Goal: Information Seeking & Learning: Compare options

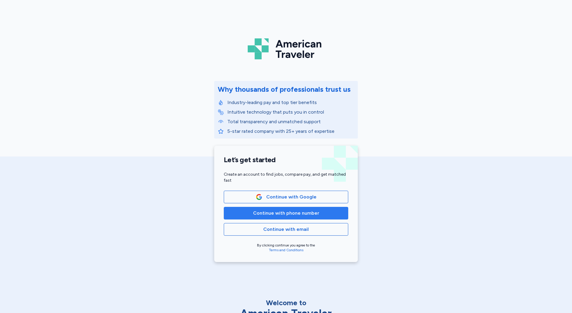
click at [245, 216] on button "Continue with phone number" at bounding box center [286, 213] width 125 height 13
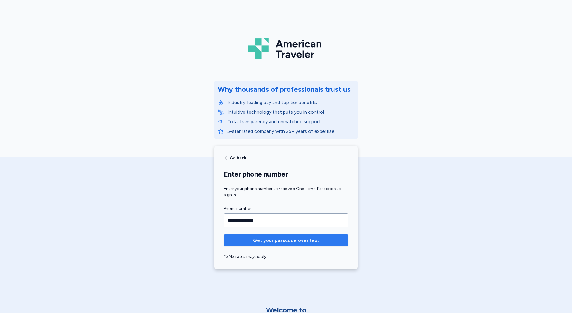
type input "**********"
click at [291, 242] on span "Get your passcode over text" at bounding box center [286, 240] width 66 height 7
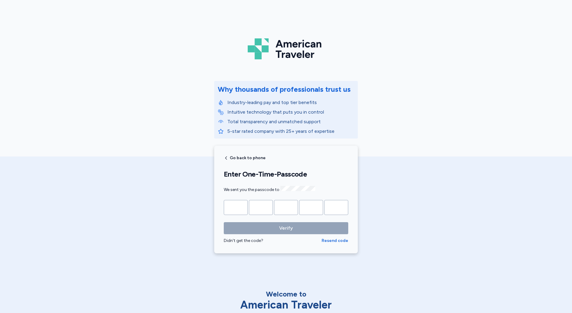
type input "*"
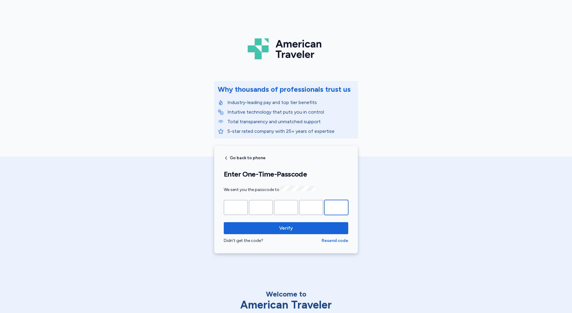
type input "*"
click at [224, 222] on button "Verify" at bounding box center [286, 228] width 125 height 12
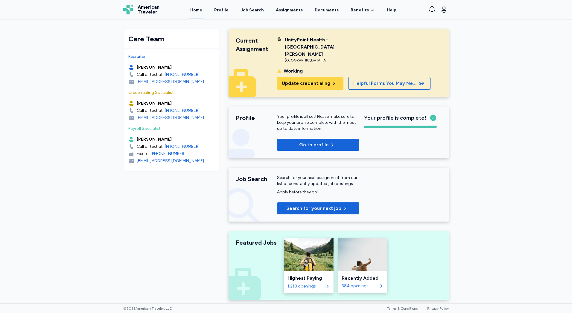
click at [310, 274] on div "Highest Paying" at bounding box center [309, 277] width 42 height 7
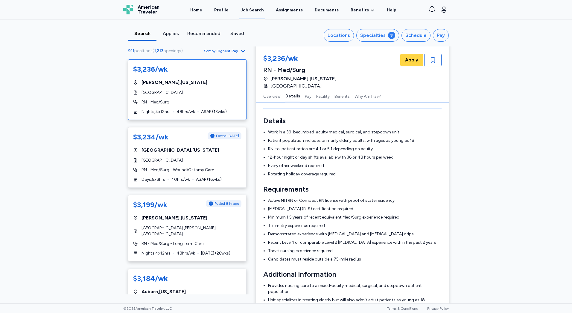
scroll to position [120, 0]
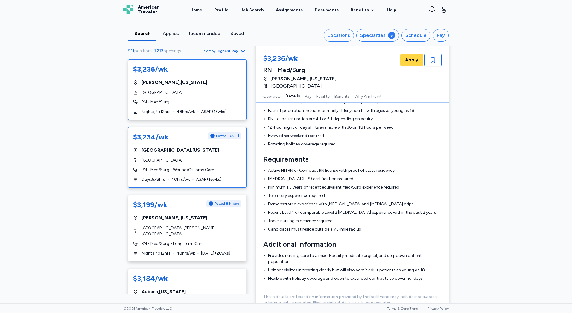
click at [195, 154] on div "$3,234/wk Posted [DATE] [GEOGRAPHIC_DATA] , [US_STATE] [GEOGRAPHIC_DATA] RN - M…" at bounding box center [187, 157] width 119 height 60
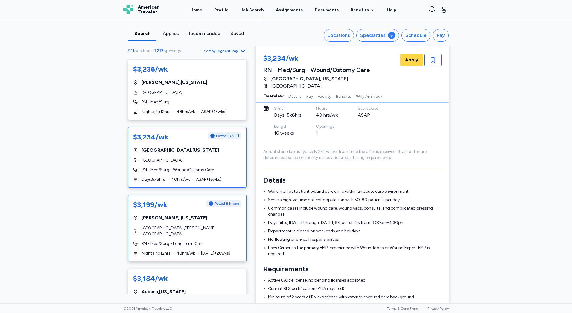
click at [160, 228] on span "[GEOGRAPHIC_DATA] [PERSON_NAME][GEOGRAPHIC_DATA]" at bounding box center [192, 231] width 100 height 12
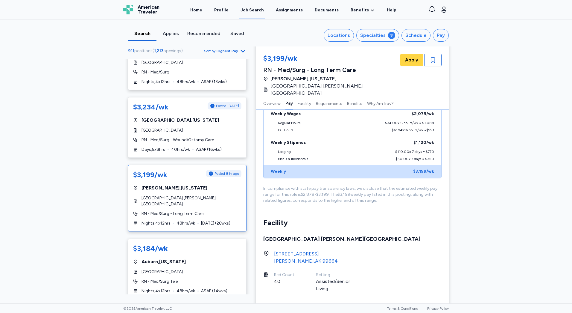
scroll to position [330, 0]
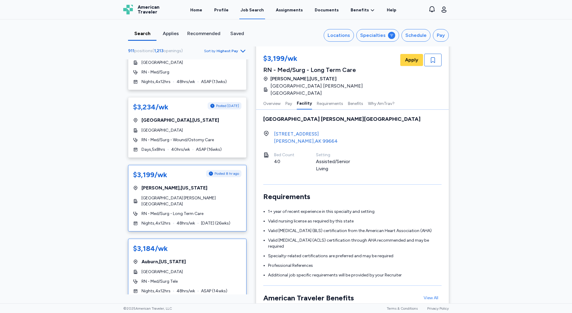
click at [209, 258] on div "[GEOGRAPHIC_DATA] , [US_STATE]" at bounding box center [187, 261] width 108 height 7
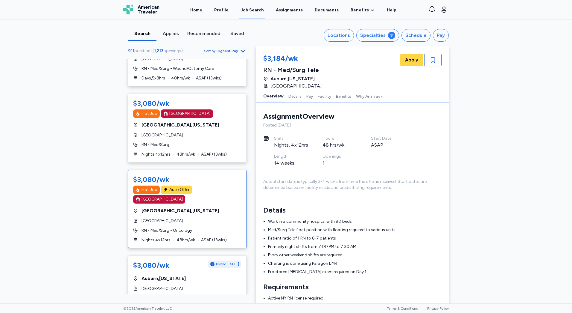
scroll to position [329, 0]
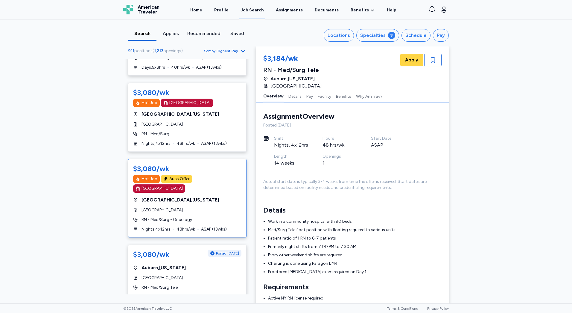
click at [208, 216] on div "RN - Med/Surg - Oncology" at bounding box center [187, 219] width 108 height 6
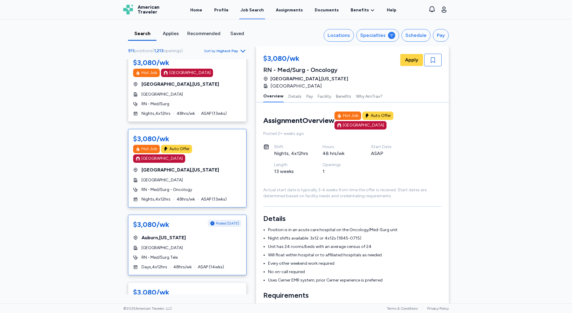
click at [196, 234] on div "[GEOGRAPHIC_DATA] , [US_STATE]" at bounding box center [187, 237] width 108 height 7
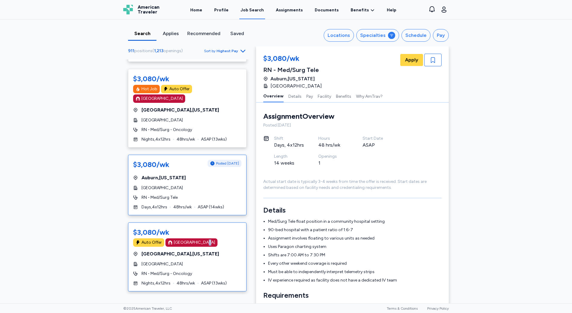
click at [203, 238] on div "[GEOGRAPHIC_DATA]" at bounding box center [192, 242] width 52 height 8
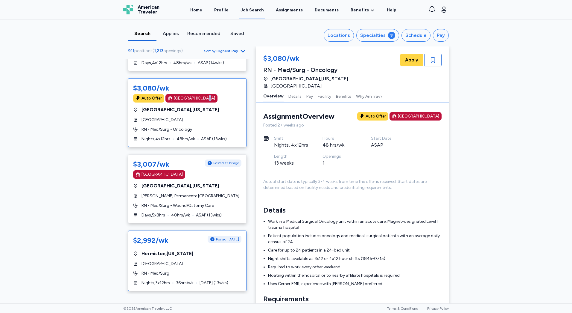
scroll to position [599, 0]
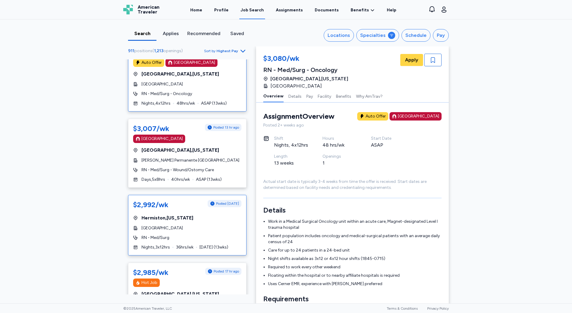
click at [207, 234] on div "RN - Med/Surg" at bounding box center [187, 237] width 108 height 6
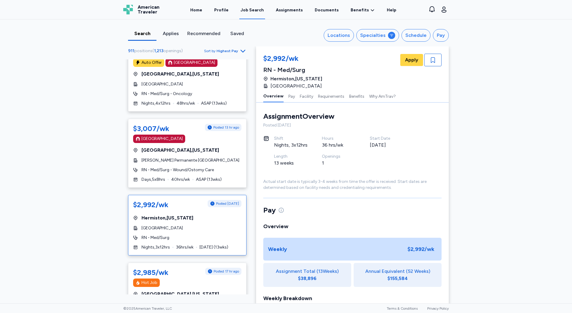
click at [404, 180] on div "Actual start date is typically 3-4 weeks from time the offer is received. Start…" at bounding box center [352, 184] width 178 height 12
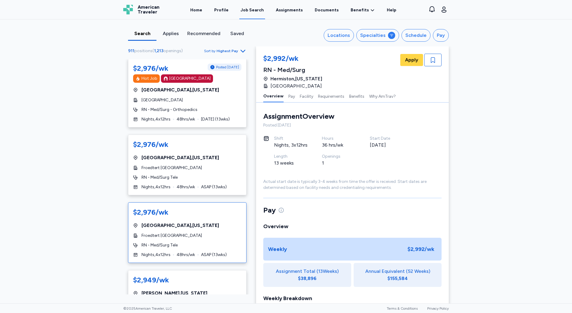
scroll to position [868, 0]
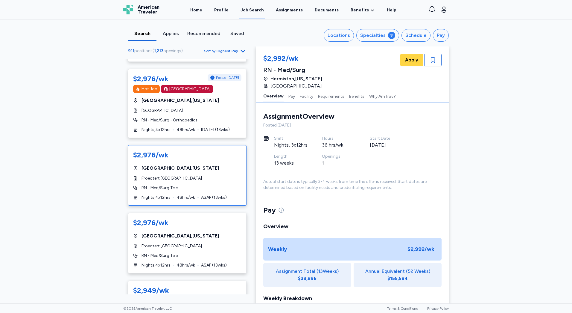
click at [201, 175] on span "Froedtert [GEOGRAPHIC_DATA]" at bounding box center [172, 178] width 60 height 6
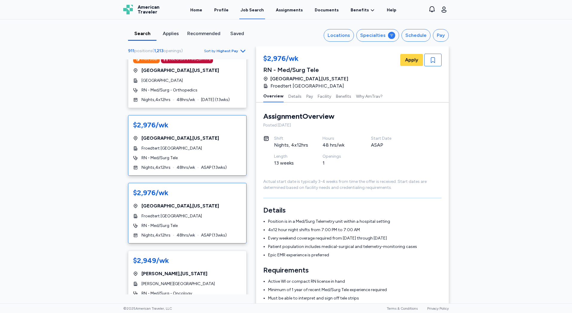
scroll to position [928, 0]
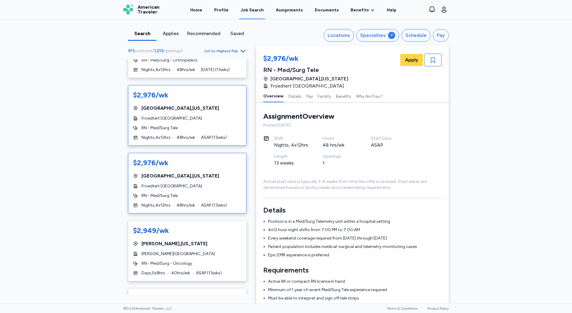
click at [195, 183] on span "Froedtert [GEOGRAPHIC_DATA]" at bounding box center [172, 186] width 60 height 6
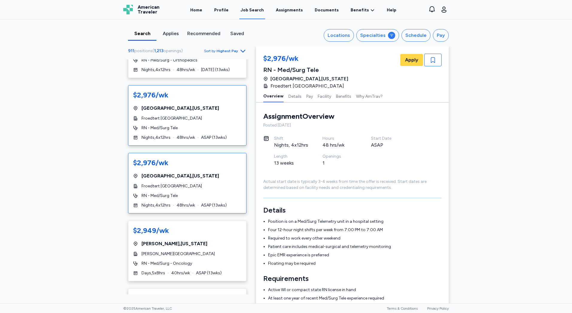
click at [175, 95] on div "$2,976/wk [GEOGRAPHIC_DATA] , [US_STATE] Froedtert [GEOGRAPHIC_DATA] RN - Med/S…" at bounding box center [187, 115] width 119 height 60
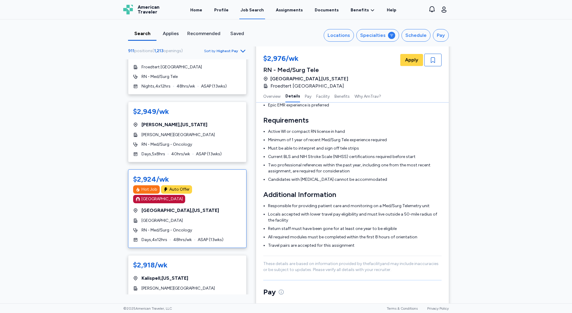
scroll to position [1048, 0]
click at [218, 213] on div "$2,924/wk Hot Job Auto Offer [GEOGRAPHIC_DATA] [GEOGRAPHIC_DATA] , [US_STATE][G…" at bounding box center [187, 207] width 119 height 78
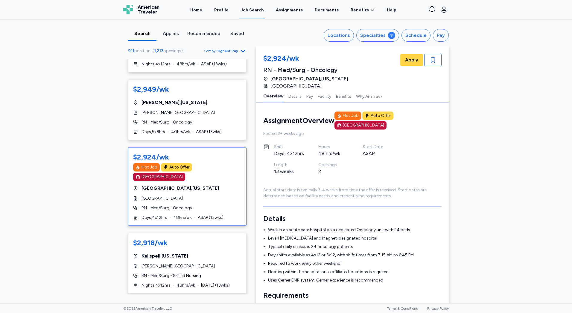
scroll to position [1138, 0]
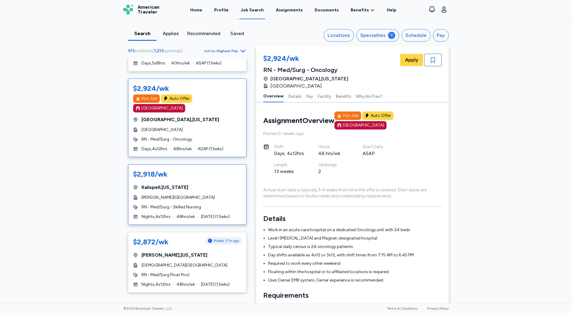
click at [217, 193] on div "$2,918/wk [GEOGRAPHIC_DATA] , [US_STATE][GEOGRAPHIC_DATA][PERSON_NAME] RN - Med…" at bounding box center [187, 194] width 119 height 60
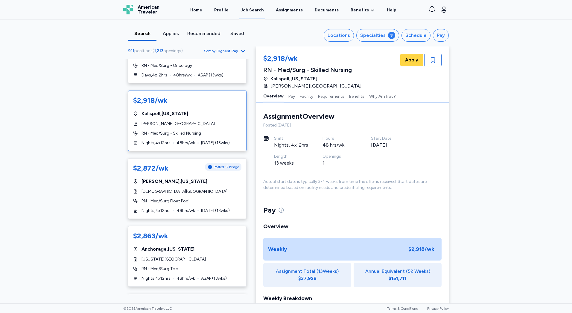
scroll to position [1228, 0]
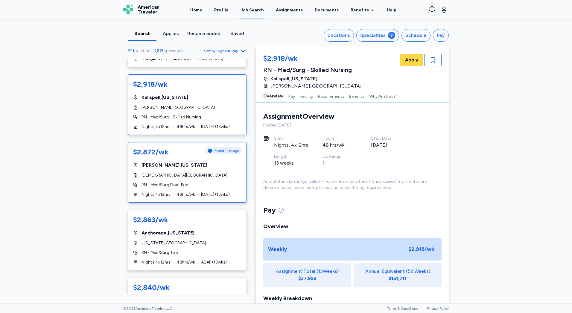
click at [216, 182] on div "RN - Med/Surg Float Pool" at bounding box center [187, 185] width 108 height 6
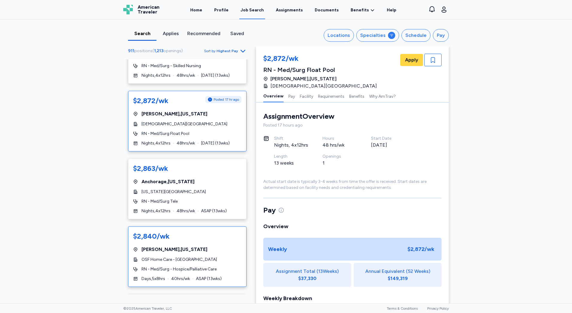
scroll to position [1287, 0]
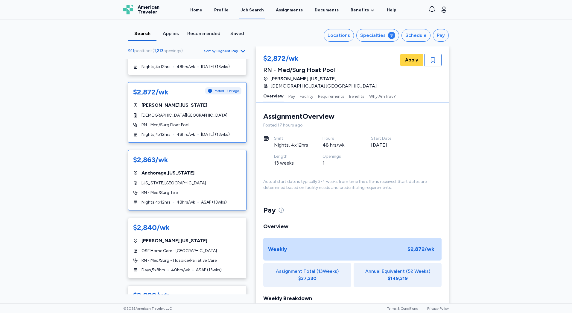
click at [181, 171] on div "$2,863/wk [GEOGRAPHIC_DATA] , [US_STATE] [US_STATE][GEOGRAPHIC_DATA] RN - Med/S…" at bounding box center [187, 180] width 119 height 60
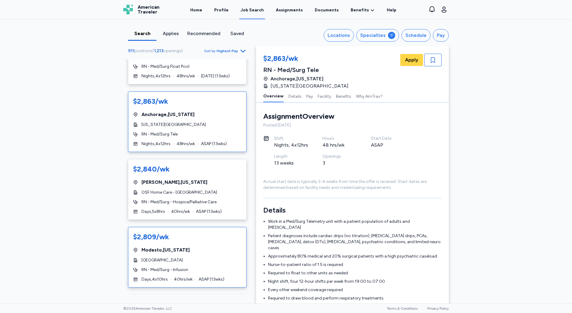
scroll to position [1347, 0]
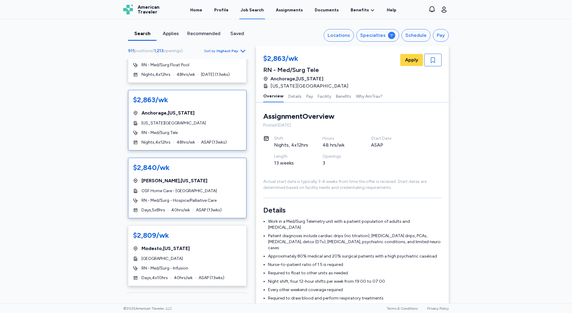
click at [191, 175] on div "$2,840/wk [GEOGRAPHIC_DATA] , [US_STATE] OSF Home Care - [GEOGRAPHIC_DATA] RN -…" at bounding box center [187, 187] width 119 height 60
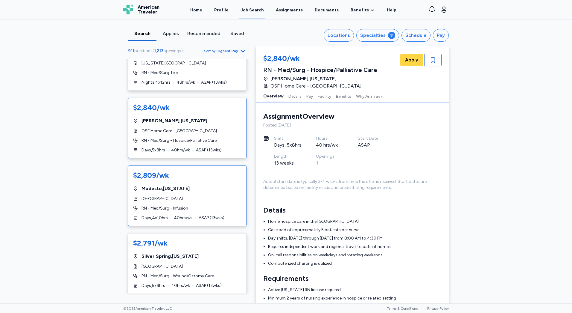
click at [210, 205] on div "RN - Med/Surg - Infusion" at bounding box center [187, 208] width 108 height 6
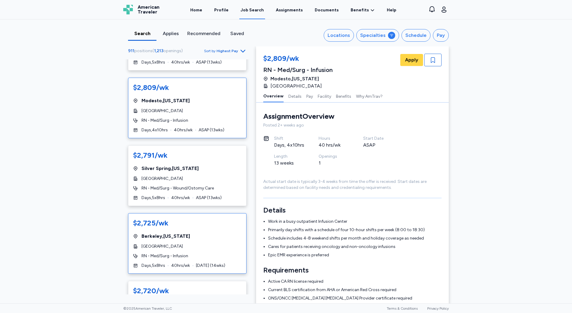
scroll to position [1497, 0]
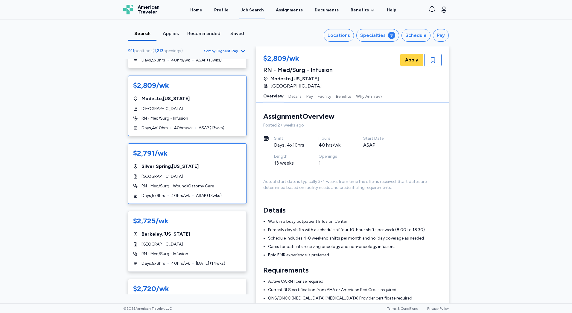
click at [190, 193] on div "Days , 5 x 8 hrs 40 hrs/wk ASAP ( 13 wks)" at bounding box center [187, 196] width 108 height 6
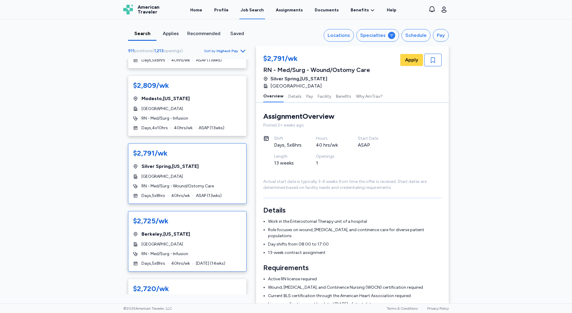
drag, startPoint x: 202, startPoint y: 206, endPoint x: 212, endPoint y: 210, distance: 10.3
click at [203, 216] on div "$2,725/wk" at bounding box center [187, 221] width 108 height 10
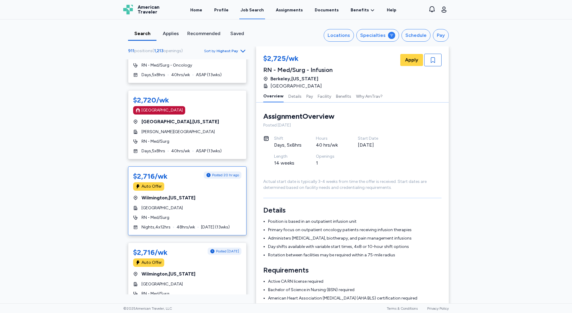
scroll to position [1916, 0]
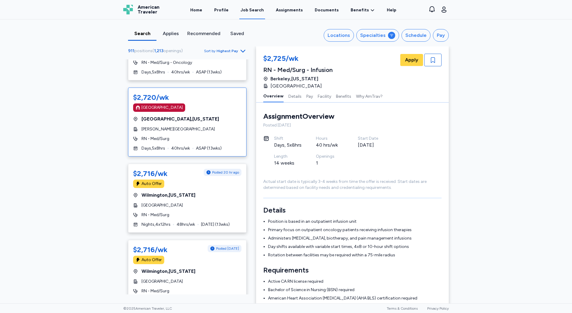
click at [198, 126] on span "[PERSON_NAME][GEOGRAPHIC_DATA]" at bounding box center [178, 129] width 73 height 6
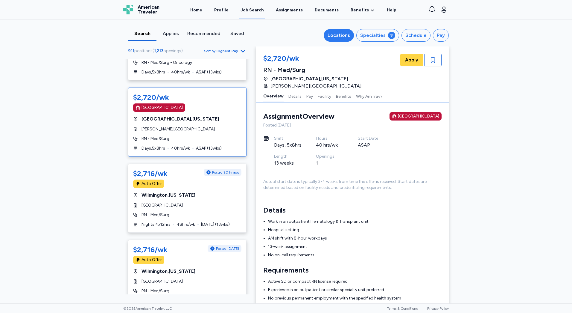
click at [343, 35] on div "Locations" at bounding box center [339, 35] width 22 height 7
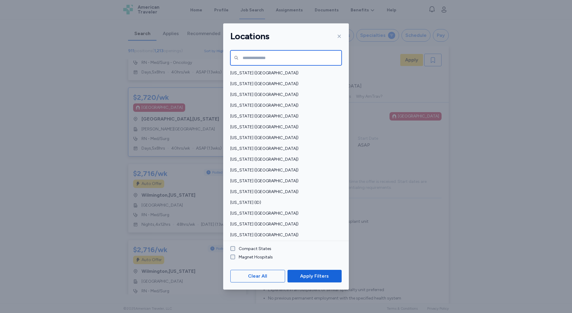
click at [252, 55] on input "text" at bounding box center [286, 57] width 111 height 15
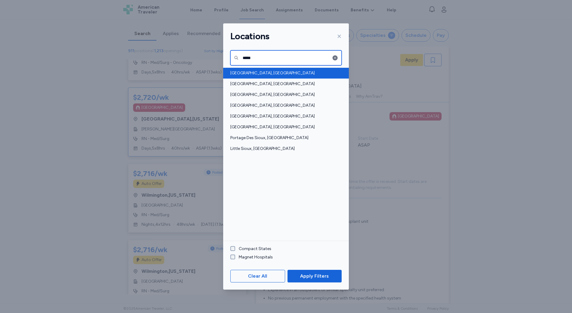
type input "*****"
click at [252, 73] on span "[GEOGRAPHIC_DATA], [GEOGRAPHIC_DATA]" at bounding box center [285, 73] width 108 height 6
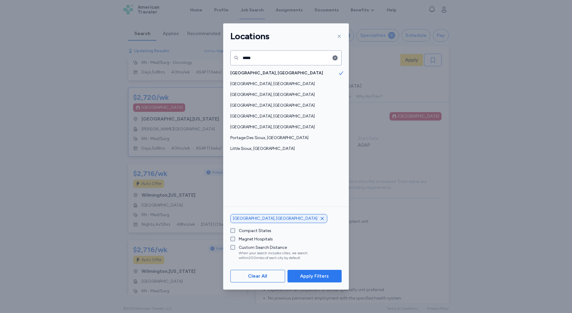
click at [332, 281] on button "Apply Filters" at bounding box center [315, 275] width 54 height 13
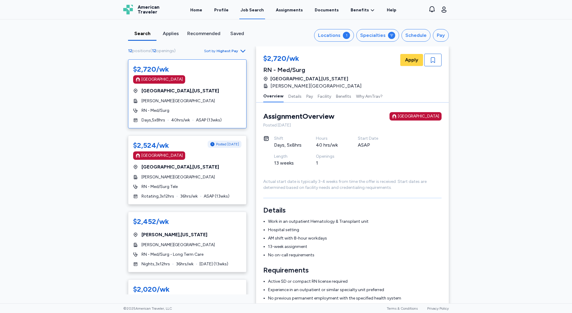
click at [209, 120] on div "$2,720/wk [GEOGRAPHIC_DATA] [GEOGRAPHIC_DATA] , [US_STATE][GEOGRAPHIC_DATA][PER…" at bounding box center [187, 93] width 119 height 69
click at [206, 178] on div "$2,524/wk Posted [DATE] [GEOGRAPHIC_DATA] [GEOGRAPHIC_DATA] , [US_STATE] [PERSO…" at bounding box center [187, 169] width 119 height 69
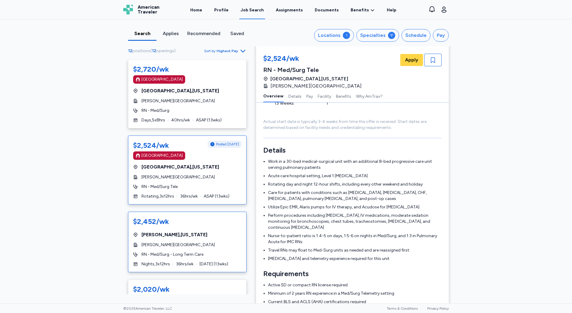
scroll to position [30, 0]
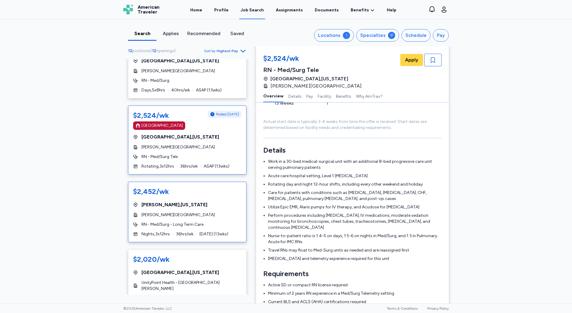
click at [189, 227] on span "RN - Med/Surg - Long Term Care" at bounding box center [173, 224] width 62 height 6
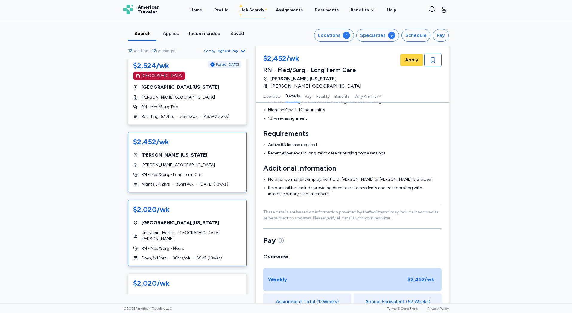
scroll to position [90, 0]
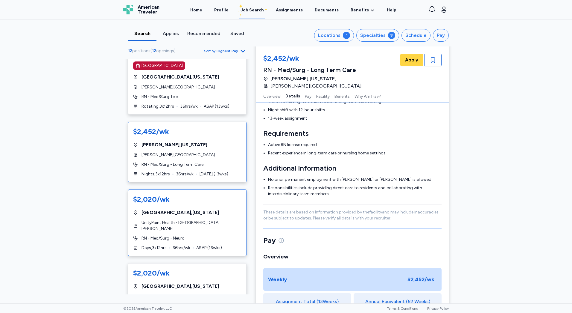
click at [219, 231] on div "UnityPoint Health - [GEOGRAPHIC_DATA][PERSON_NAME]" at bounding box center [187, 225] width 108 height 12
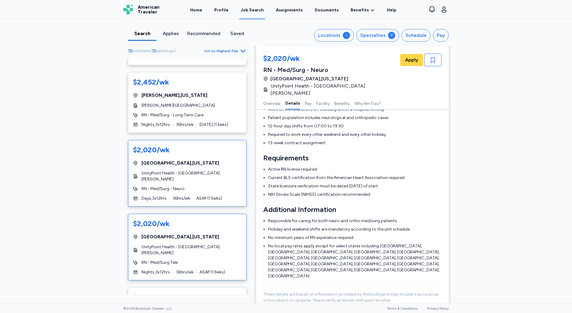
scroll to position [150, 0]
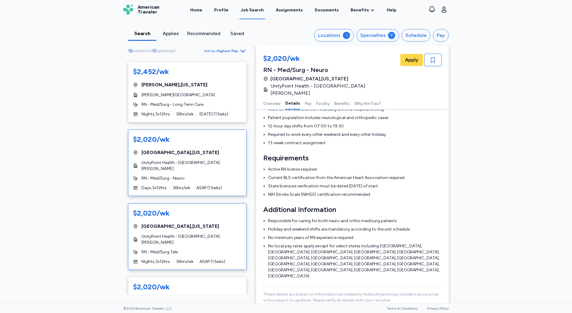
drag, startPoint x: 209, startPoint y: 232, endPoint x: 206, endPoint y: 234, distance: 3.4
click at [208, 233] on div "$2,020/wk [GEOGRAPHIC_DATA] , [US_STATE] UnityPoint Health - [GEOGRAPHIC_DATA][…" at bounding box center [187, 236] width 119 height 66
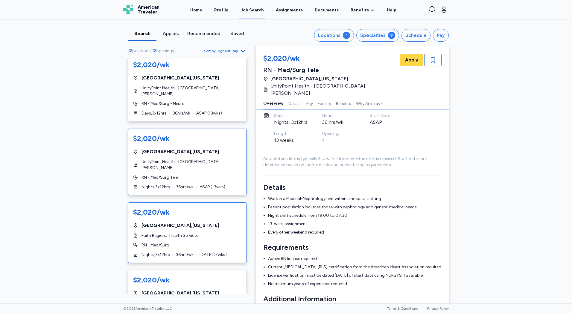
scroll to position [240, 0]
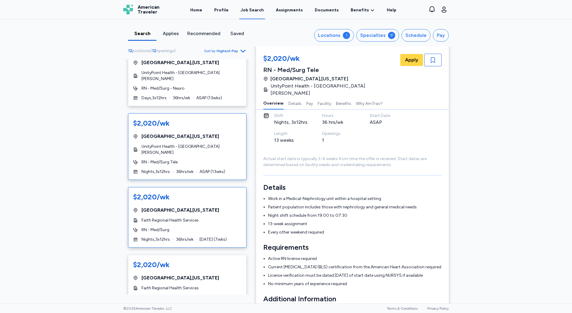
click at [225, 220] on div "$2,020/wk [GEOGRAPHIC_DATA] , [US_STATE] Faith Regional Health Services RN - Me…" at bounding box center [187, 217] width 119 height 60
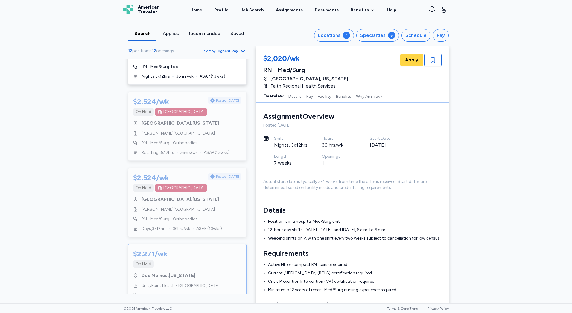
scroll to position [625, 0]
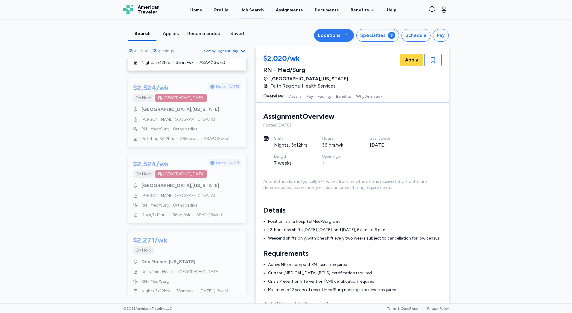
click at [344, 34] on div "1" at bounding box center [346, 35] width 7 height 7
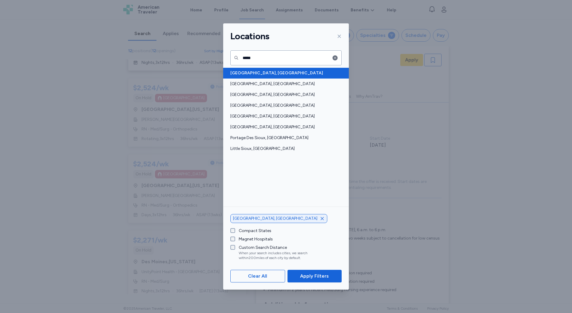
click at [317, 69] on div "[GEOGRAPHIC_DATA], [GEOGRAPHIC_DATA]" at bounding box center [286, 73] width 126 height 11
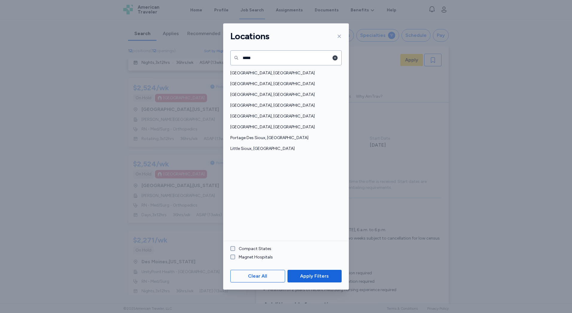
click at [335, 59] on icon "button" at bounding box center [335, 57] width 5 height 5
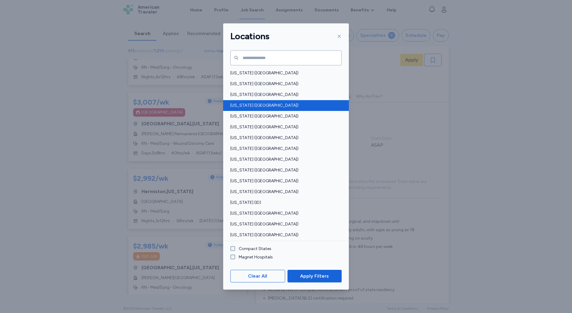
click at [310, 103] on span "[US_STATE] ([GEOGRAPHIC_DATA])" at bounding box center [285, 105] width 108 height 6
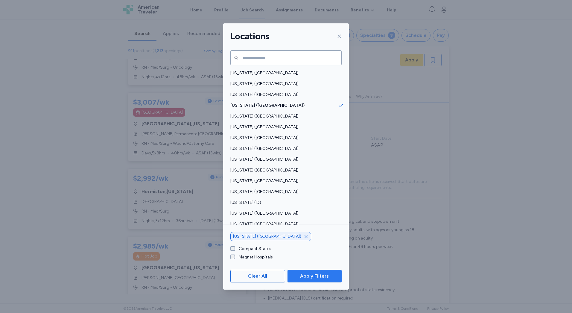
click at [315, 281] on button "Apply Filters" at bounding box center [315, 275] width 54 height 13
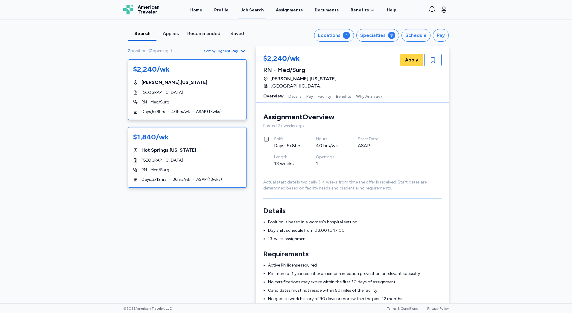
click at [233, 160] on div "[GEOGRAPHIC_DATA]" at bounding box center [187, 160] width 108 height 6
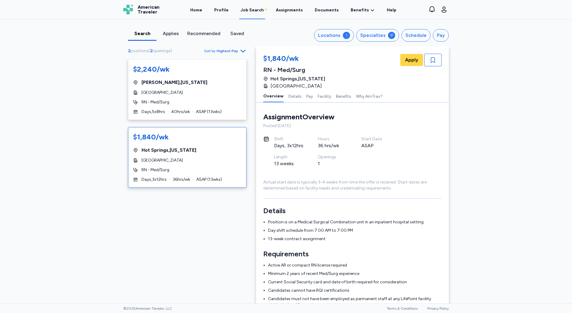
scroll to position [1, 0]
click at [340, 39] on button "Locations 1" at bounding box center [334, 35] width 40 height 13
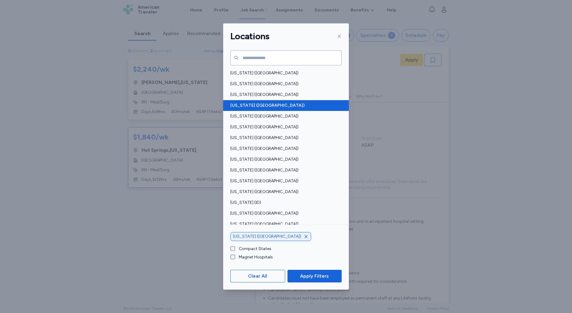
click at [286, 102] on span "[US_STATE] ([GEOGRAPHIC_DATA])" at bounding box center [285, 105] width 108 height 6
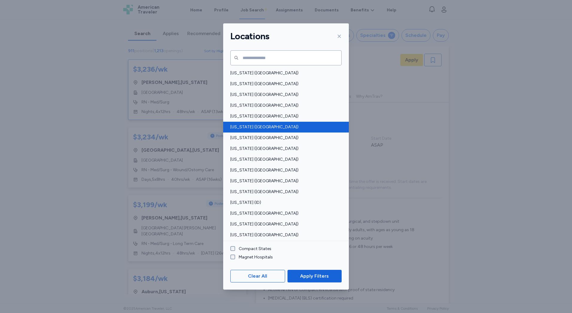
click at [302, 125] on span "[US_STATE] ([GEOGRAPHIC_DATA])" at bounding box center [285, 127] width 108 height 6
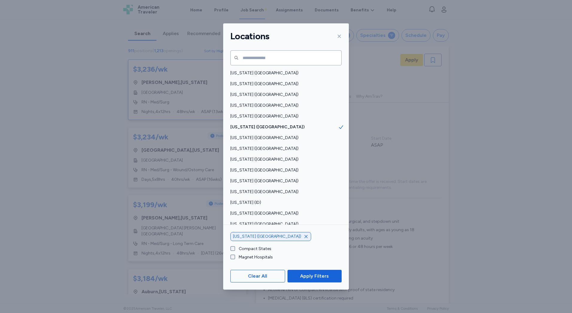
click at [296, 275] on span "Apply Filters" at bounding box center [315, 275] width 45 height 7
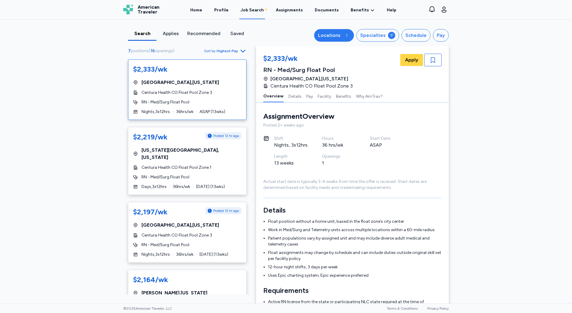
click at [323, 40] on button "Locations 1" at bounding box center [334, 35] width 40 height 13
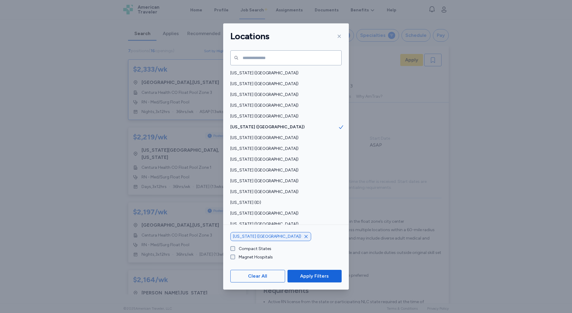
click at [268, 235] on div "[US_STATE] ([GEOGRAPHIC_DATA])" at bounding box center [271, 236] width 81 height 9
click at [268, 234] on div "[US_STATE] ([GEOGRAPHIC_DATA])" at bounding box center [271, 236] width 81 height 9
click at [304, 235] on icon "button" at bounding box center [306, 236] width 5 height 5
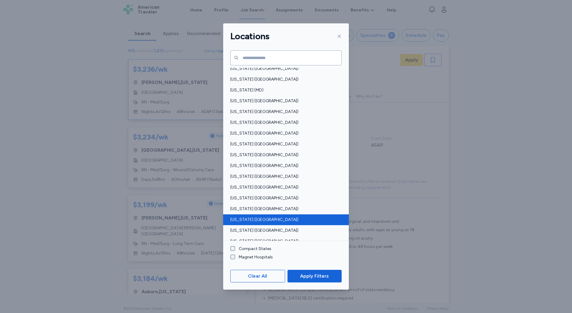
scroll to position [240, 0]
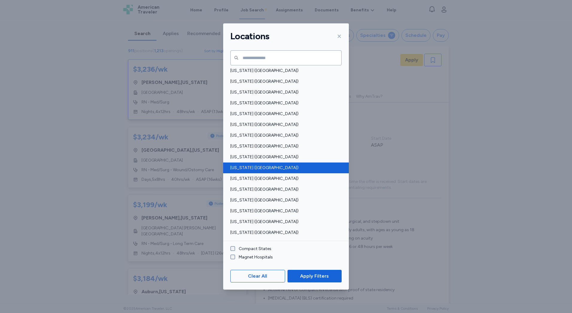
click at [278, 168] on span "[US_STATE] ([GEOGRAPHIC_DATA])" at bounding box center [285, 168] width 108 height 6
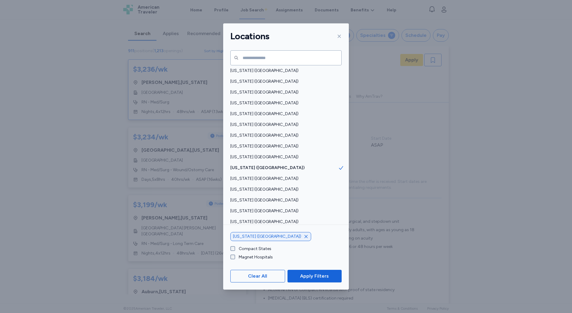
click at [303, 272] on span "Apply Filters" at bounding box center [314, 275] width 29 height 7
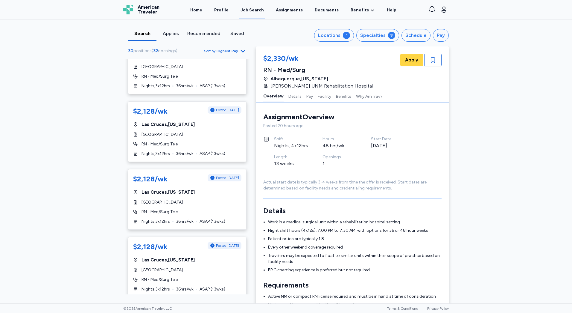
scroll to position [299, 0]
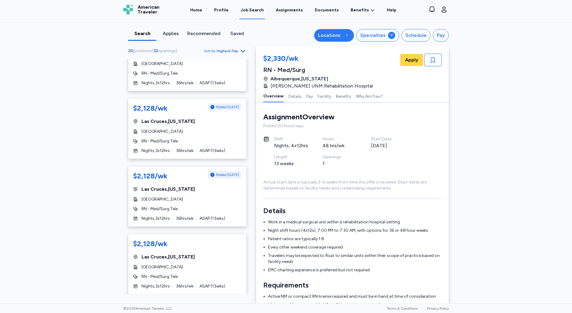
click at [332, 34] on div "Locations" at bounding box center [329, 35] width 22 height 7
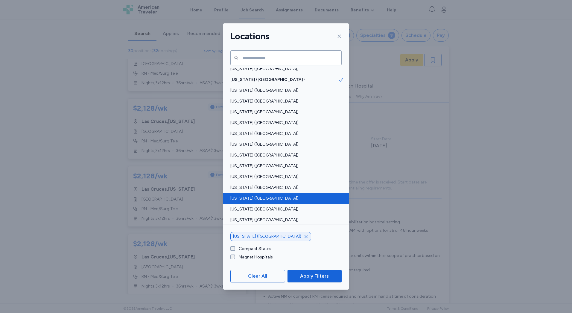
scroll to position [269, 0]
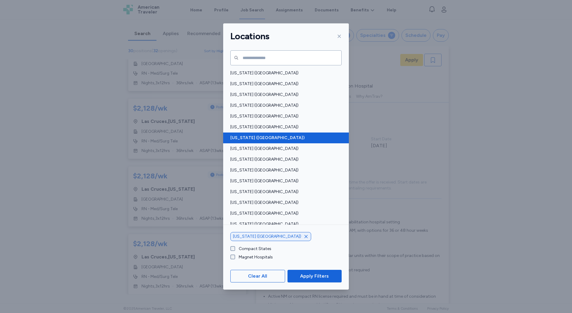
click at [293, 140] on span "[US_STATE] ([GEOGRAPHIC_DATA])" at bounding box center [285, 138] width 108 height 6
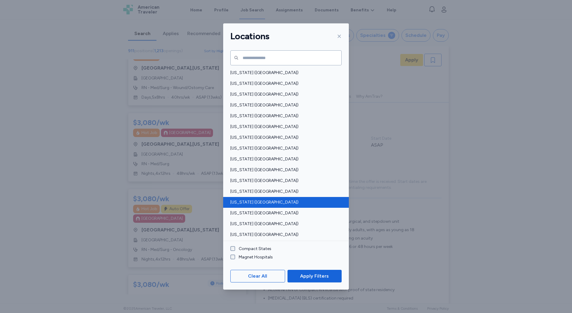
scroll to position [359, 0]
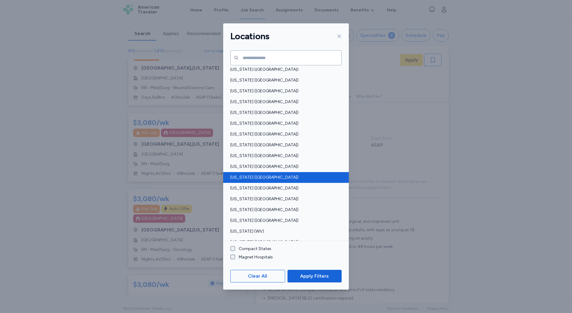
click at [290, 180] on span "[US_STATE] ([GEOGRAPHIC_DATA])" at bounding box center [285, 177] width 108 height 6
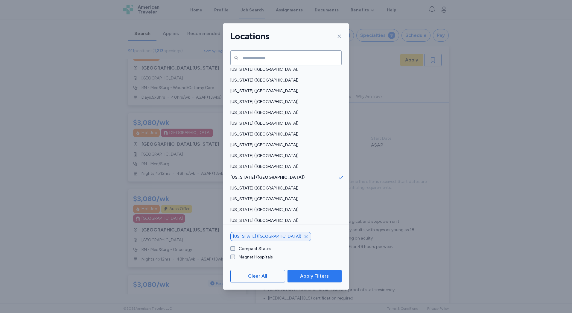
click at [308, 272] on button "Apply Filters" at bounding box center [315, 275] width 54 height 13
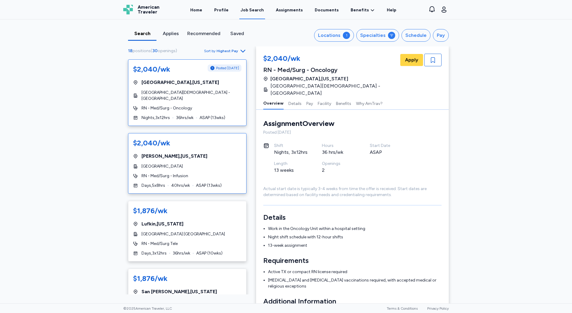
click at [183, 163] on span "[GEOGRAPHIC_DATA]" at bounding box center [162, 166] width 41 height 6
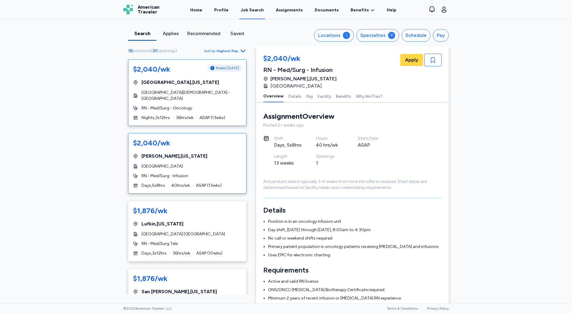
click at [211, 98] on div "$2,040/wk Posted [DATE] [GEOGRAPHIC_DATA] , [US_STATE][GEOGRAPHIC_DATA] - [GEOG…" at bounding box center [187, 92] width 119 height 66
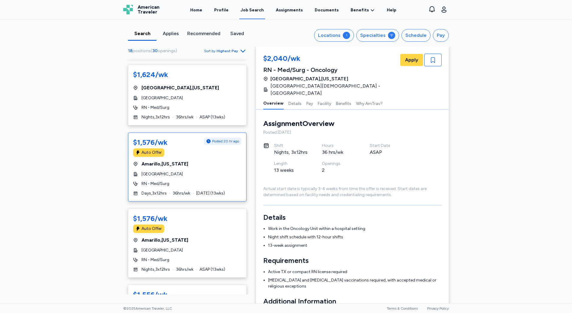
scroll to position [419, 0]
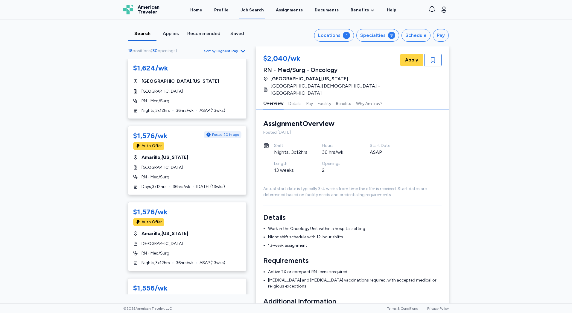
click at [343, 42] on div "Search Applies Recommended Saved Locations 1 Specialties Schedule Pay 18 positi…" at bounding box center [286, 32] width 335 height 27
click at [343, 39] on button "Locations 1" at bounding box center [334, 35] width 40 height 13
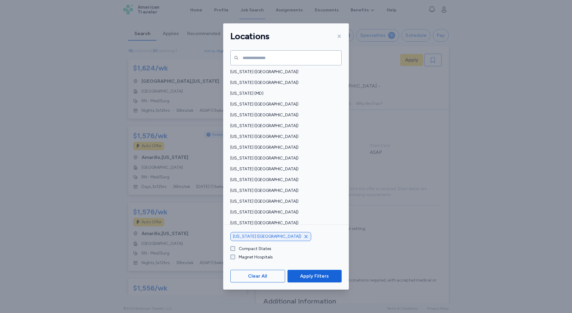
scroll to position [299, 0]
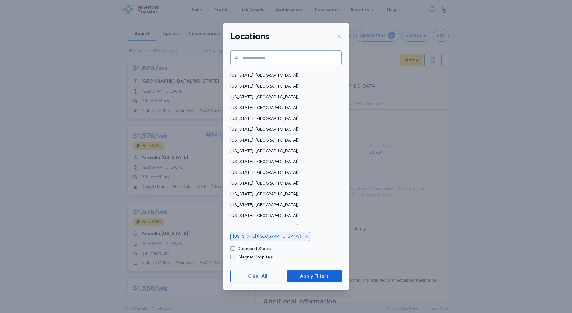
click at [256, 239] on div "[US_STATE] ([GEOGRAPHIC_DATA])" at bounding box center [271, 236] width 81 height 9
click at [304, 238] on icon "button" at bounding box center [306, 236] width 5 height 5
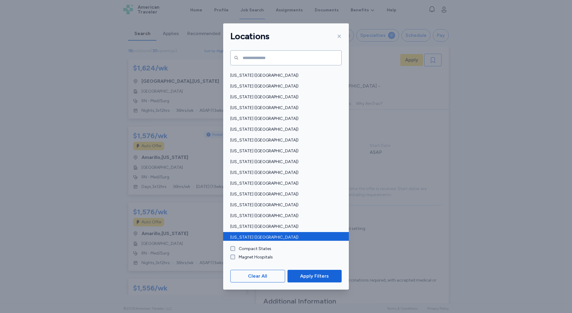
click at [257, 238] on span "[US_STATE] ([GEOGRAPHIC_DATA])" at bounding box center [285, 237] width 108 height 6
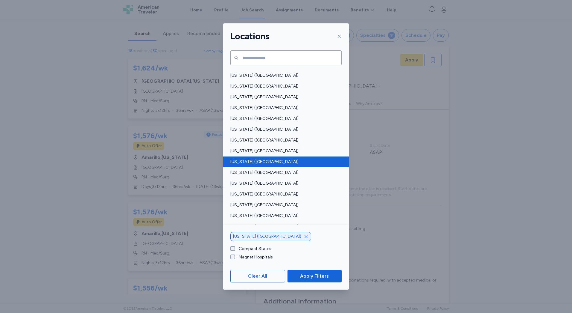
scroll to position [269, 0]
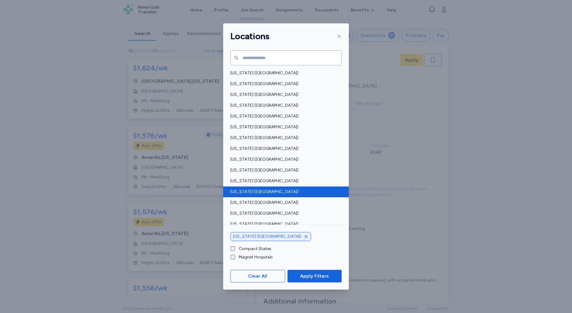
click at [296, 189] on span "[US_STATE] ([GEOGRAPHIC_DATA])" at bounding box center [285, 192] width 108 height 6
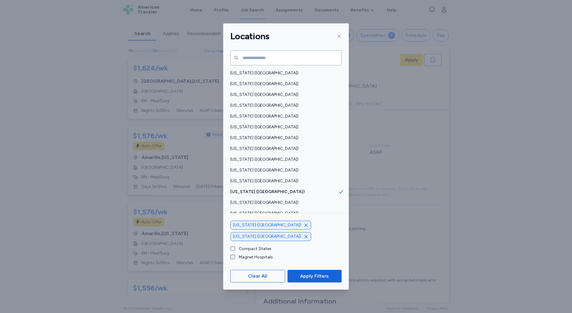
click at [317, 271] on button "Apply Filters" at bounding box center [315, 275] width 54 height 13
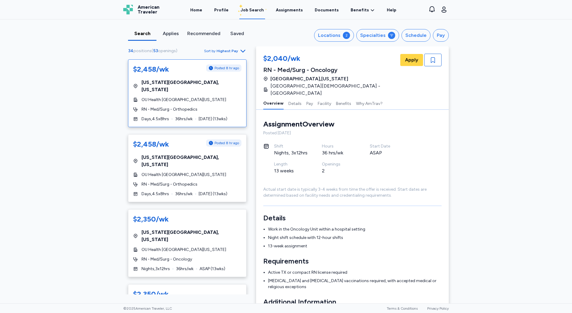
click at [231, 106] on div "$2,458/wk Posted 8 hr ago [US_STATE][GEOGRAPHIC_DATA] , [US_STATE] OU Health [G…" at bounding box center [187, 93] width 119 height 68
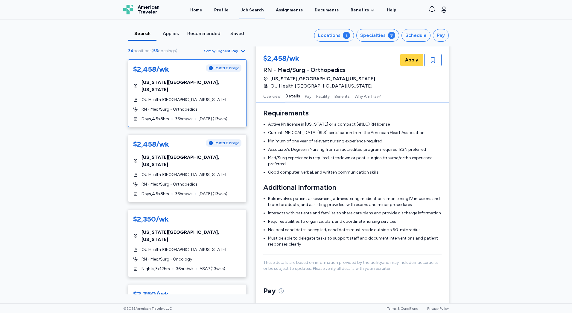
scroll to position [150, 0]
click at [213, 181] on div "RN - Med/Surg - Orthopedics" at bounding box center [187, 184] width 108 height 6
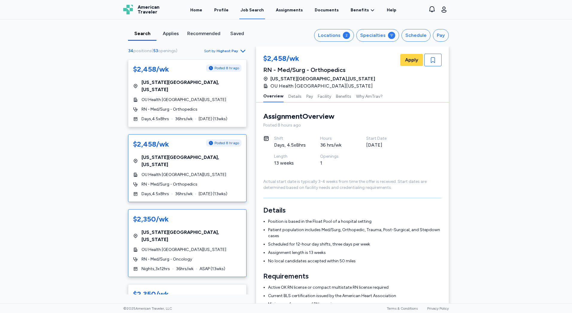
scroll to position [30, 0]
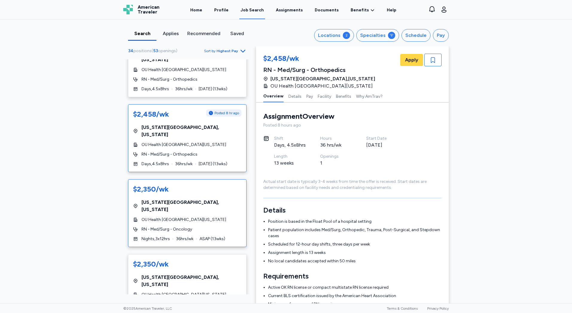
drag, startPoint x: 222, startPoint y: 206, endPoint x: 223, endPoint y: 212, distance: 6.5
click at [223, 211] on div "$2,350/wk [US_STATE][GEOGRAPHIC_DATA] , [US_STATE] OU Health [GEOGRAPHIC_DATA][…" at bounding box center [187, 213] width 119 height 68
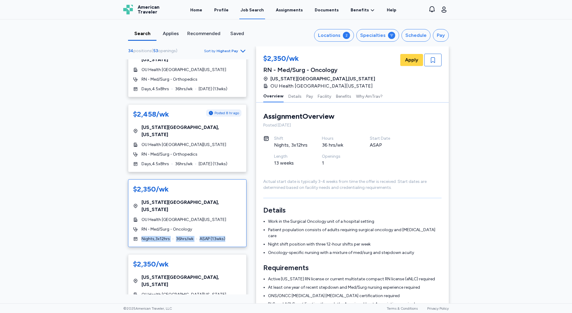
click at [224, 210] on div "$2,350/wk [US_STATE][GEOGRAPHIC_DATA] , [US_STATE] OU Health [GEOGRAPHIC_DATA][…" at bounding box center [187, 213] width 119 height 68
click at [224, 226] on div "RN - Med/Surg - Oncology" at bounding box center [187, 229] width 108 height 6
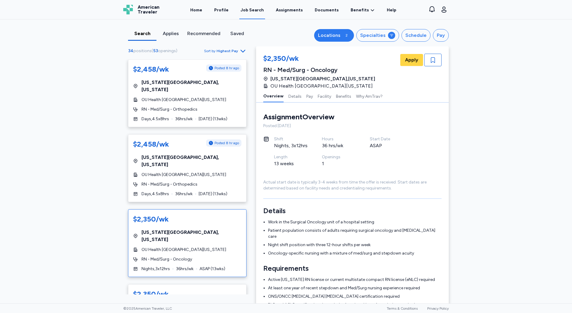
click at [337, 38] on div "Locations" at bounding box center [329, 35] width 22 height 7
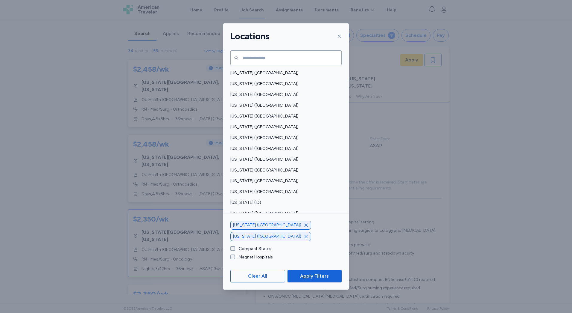
click at [304, 227] on icon "button" at bounding box center [306, 224] width 5 height 5
click at [304, 236] on icon "button" at bounding box center [306, 236] width 5 height 5
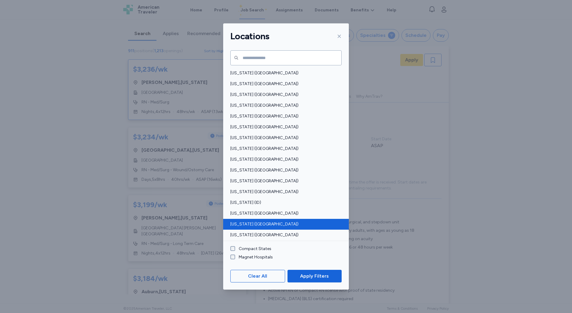
scroll to position [1, 0]
click at [267, 222] on span "[US_STATE] ([GEOGRAPHIC_DATA])" at bounding box center [285, 224] width 108 height 6
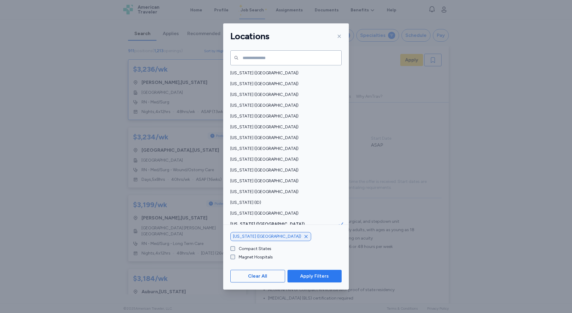
click at [328, 277] on span "Apply Filters" at bounding box center [314, 275] width 29 height 7
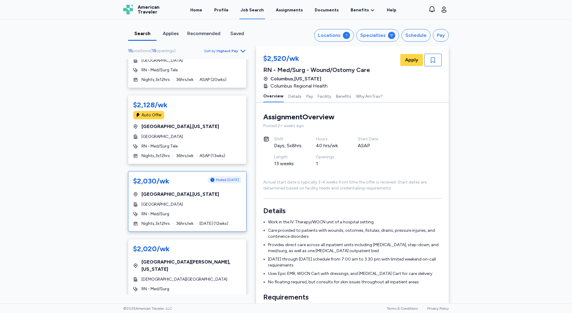
scroll to position [120, 0]
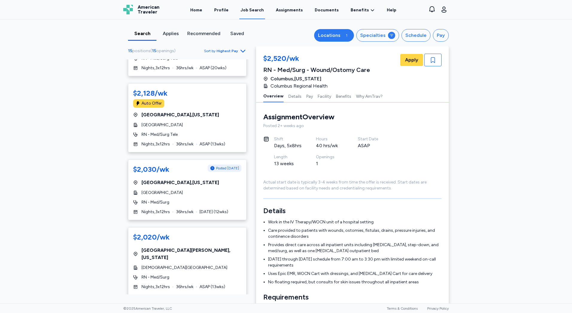
click at [341, 32] on div "Locations" at bounding box center [329, 35] width 22 height 7
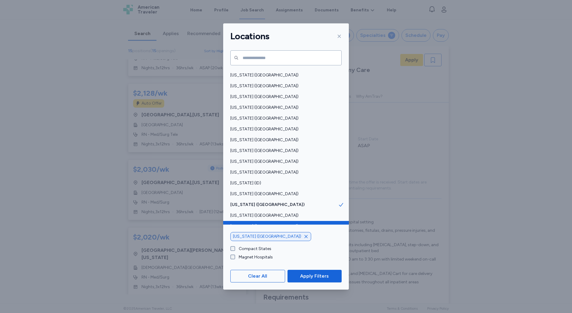
scroll to position [90, 0]
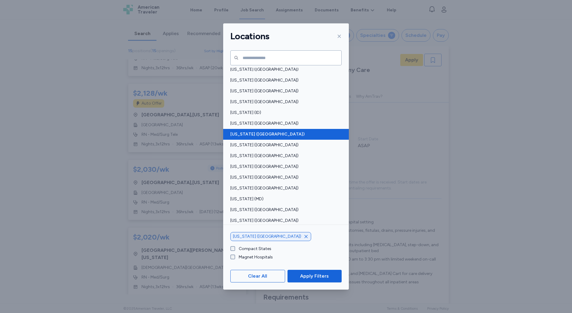
click at [309, 138] on div "[US_STATE] ([GEOGRAPHIC_DATA])" at bounding box center [286, 134] width 126 height 11
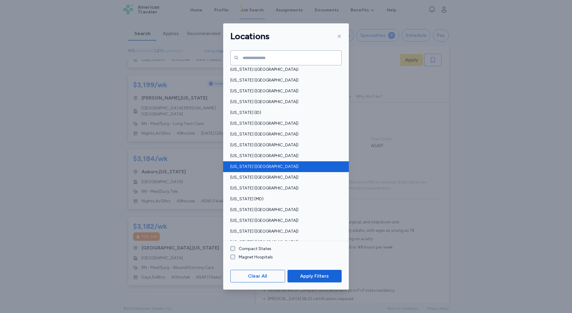
scroll to position [1, 0]
click at [304, 164] on span "[US_STATE] ([GEOGRAPHIC_DATA])" at bounding box center [285, 166] width 108 height 6
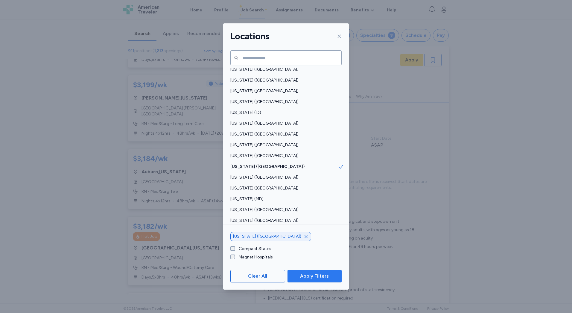
click at [319, 283] on div "Clear All Apply Filters" at bounding box center [286, 275] width 126 height 27
click at [319, 281] on button "Apply Filters" at bounding box center [315, 275] width 54 height 13
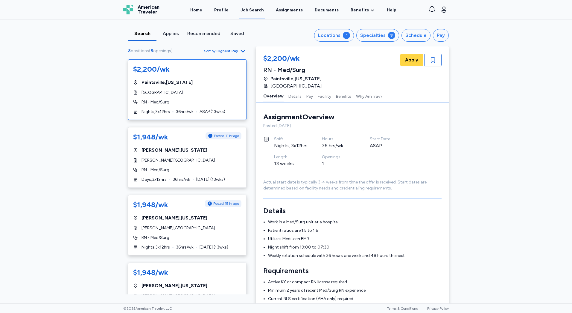
click at [222, 93] on div "[GEOGRAPHIC_DATA]" at bounding box center [187, 93] width 108 height 6
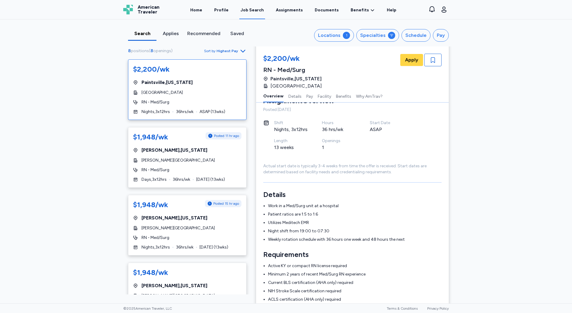
scroll to position [30, 0]
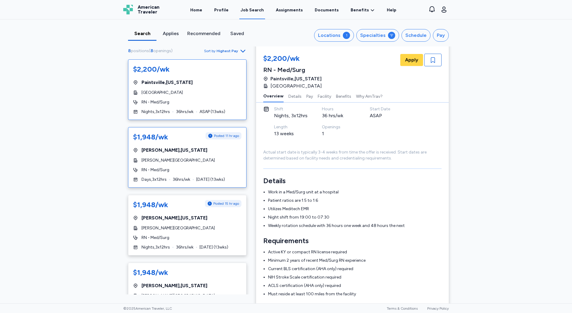
click at [229, 157] on div "$1,948/wk Posted 11 hr ago [GEOGRAPHIC_DATA] , [US_STATE] [PERSON_NAME][GEOGRAP…" at bounding box center [187, 157] width 119 height 60
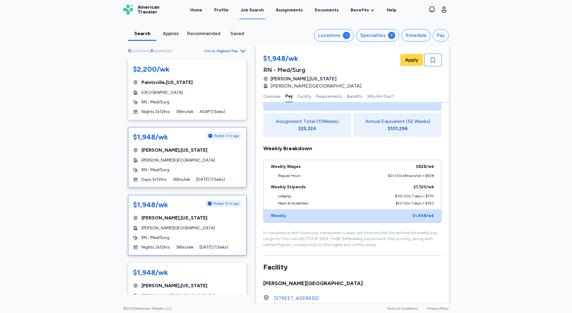
click at [171, 210] on div "$1,948/wk Posted 15 hr ago" at bounding box center [187, 205] width 108 height 11
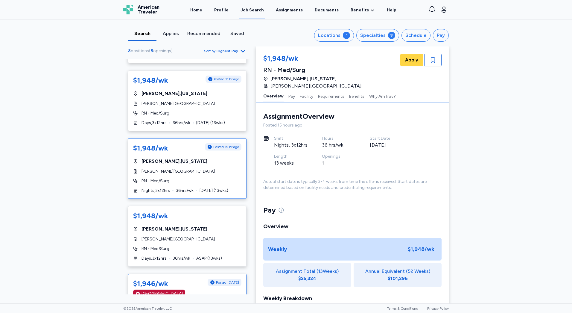
scroll to position [180, 0]
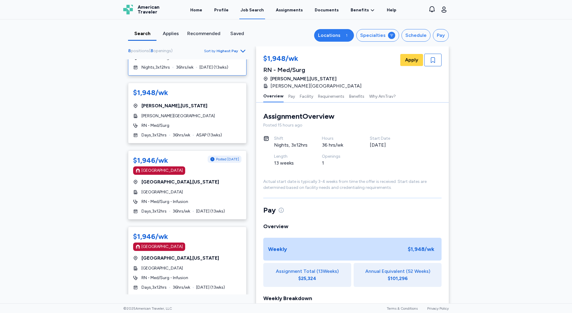
click at [323, 35] on div "Locations" at bounding box center [329, 35] width 22 height 7
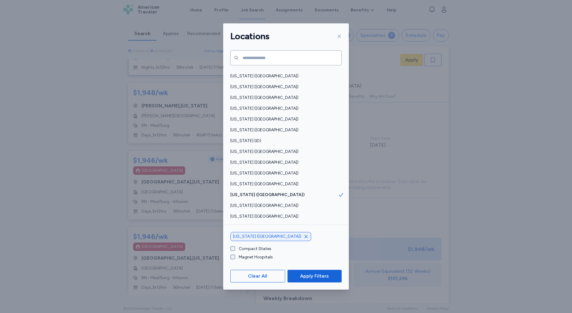
scroll to position [150, 0]
click at [304, 237] on icon "button" at bounding box center [306, 236] width 5 height 5
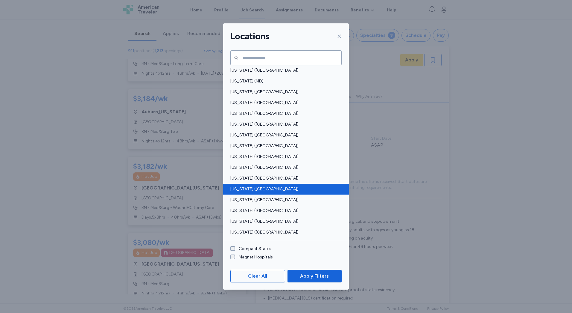
scroll to position [210, 0]
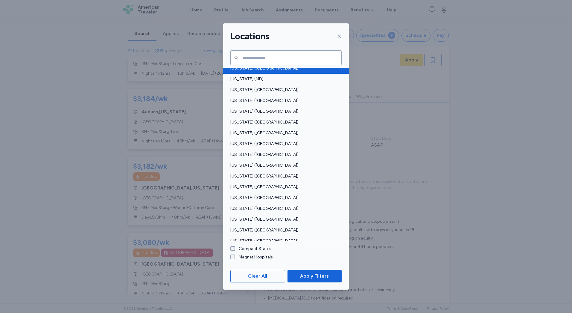
click at [289, 72] on div "[US_STATE] ([GEOGRAPHIC_DATA])" at bounding box center [286, 68] width 126 height 11
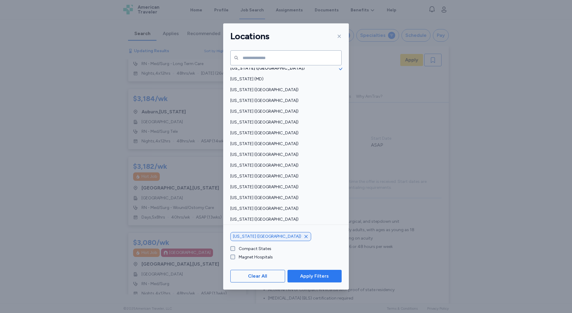
click at [328, 281] on button "Apply Filters" at bounding box center [315, 275] width 54 height 13
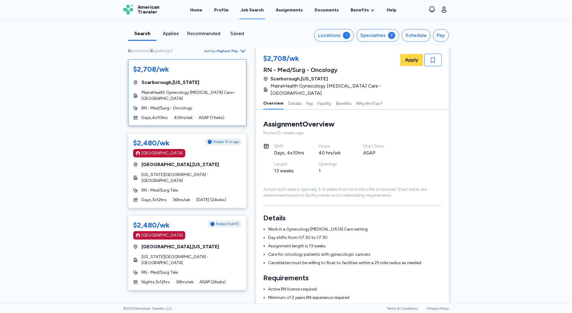
click at [232, 106] on div "RN - Med/Surg - Oncology" at bounding box center [187, 108] width 108 height 6
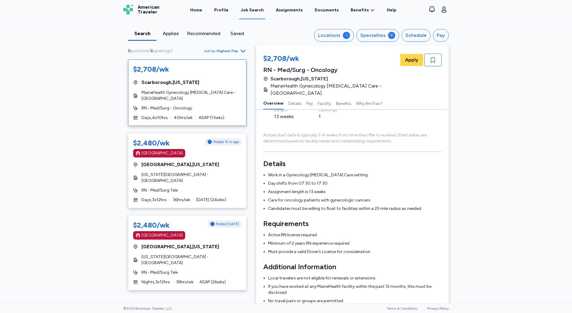
scroll to position [60, 0]
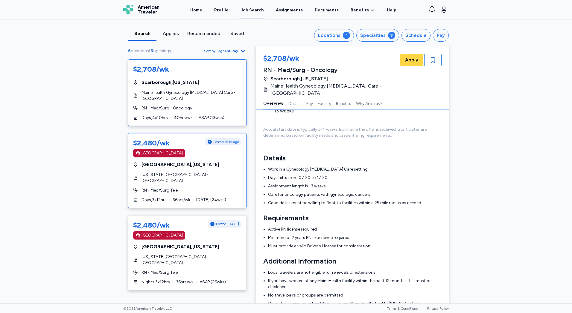
click at [223, 187] on div "RN - Med/Surg Tele" at bounding box center [187, 190] width 108 height 6
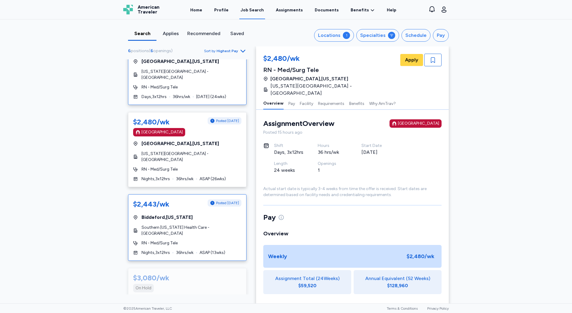
scroll to position [120, 0]
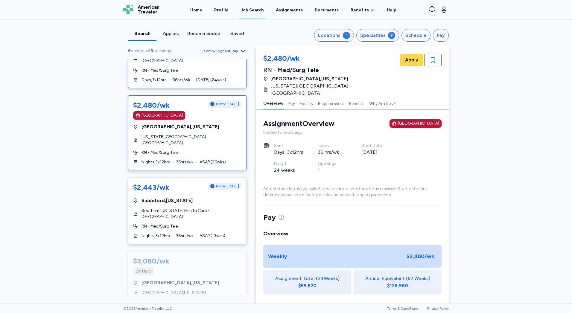
click at [202, 134] on div "[US_STATE][GEOGRAPHIC_DATA] - [GEOGRAPHIC_DATA]" at bounding box center [187, 140] width 108 height 12
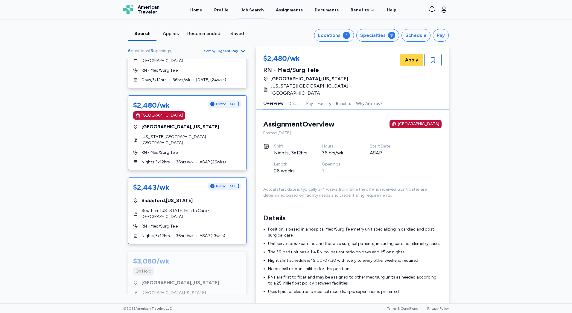
click at [209, 223] on div "RN - Med/Surg Tele" at bounding box center [187, 226] width 108 height 6
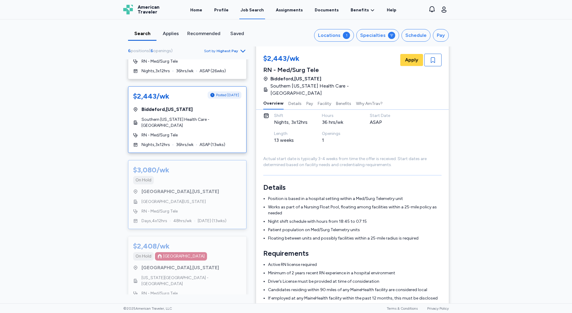
drag, startPoint x: 198, startPoint y: 188, endPoint x: 219, endPoint y: 210, distance: 30.5
click at [199, 191] on div "$3,080/wk On Hold [GEOGRAPHIC_DATA] , [US_STATE] [GEOGRAPHIC_DATA] [GEOGRAPHIC_…" at bounding box center [187, 194] width 119 height 69
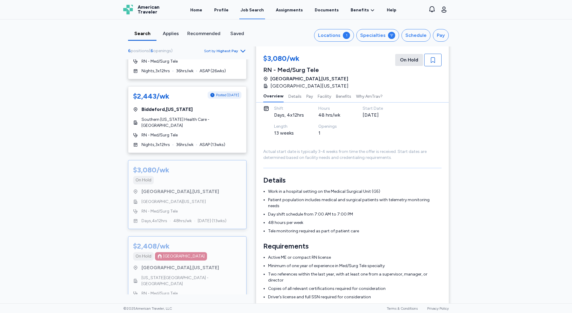
click at [187, 255] on div "$2,408/wk On [GEOGRAPHIC_DATA] [GEOGRAPHIC_DATA] , [US_STATE] [US_STATE][GEOGRA…" at bounding box center [187, 273] width 119 height 75
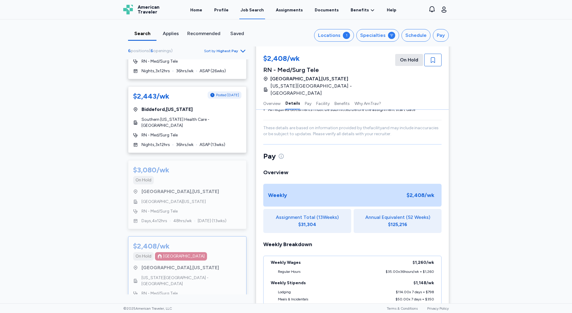
scroll to position [270, 0]
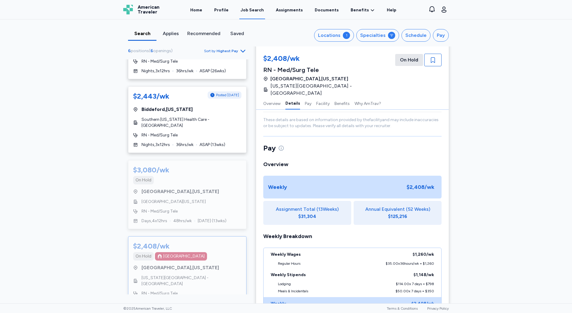
click at [226, 252] on div "On [GEOGRAPHIC_DATA]" at bounding box center [187, 256] width 108 height 8
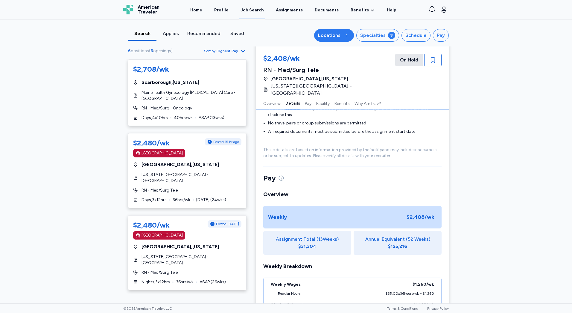
click at [333, 41] on button "Locations 1" at bounding box center [334, 35] width 40 height 13
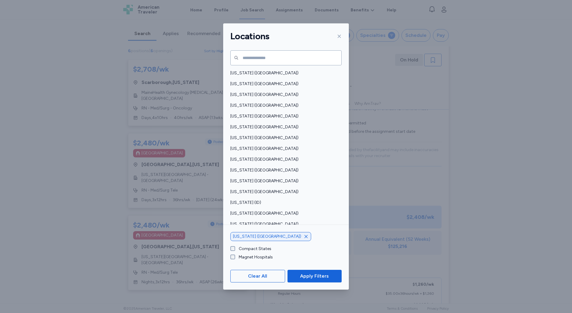
click at [304, 237] on icon "button" at bounding box center [306, 236] width 5 height 5
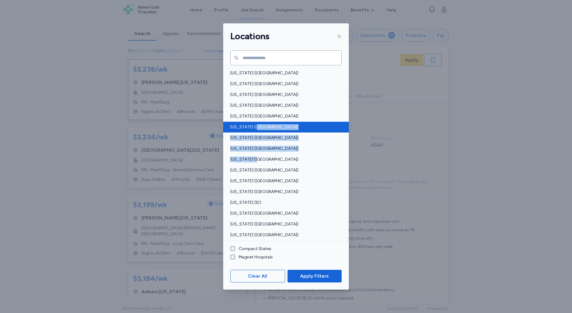
drag, startPoint x: 296, startPoint y: 162, endPoint x: 300, endPoint y: 126, distance: 36.7
click at [300, 126] on div "[US_STATE] ([GEOGRAPHIC_DATA]) [US_STATE] ([GEOGRAPHIC_DATA]) [US_STATE] ([GEOG…" at bounding box center [286, 154] width 126 height 173
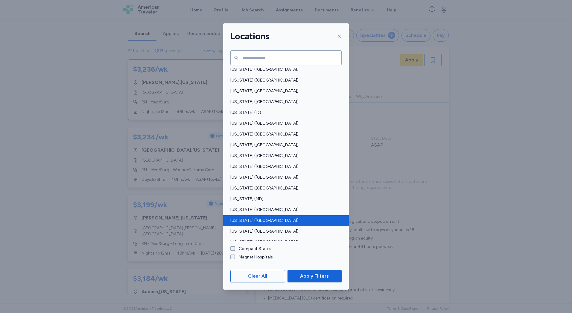
click at [274, 216] on div "[US_STATE] ([GEOGRAPHIC_DATA])" at bounding box center [286, 220] width 126 height 11
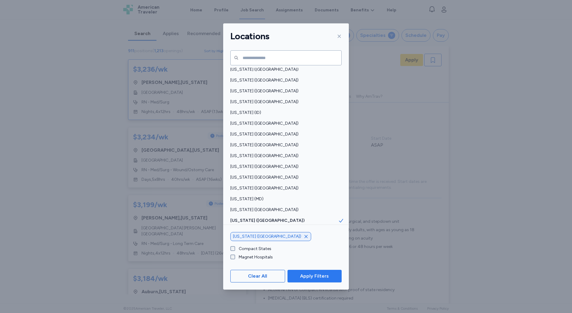
click at [300, 277] on span "Apply Filters" at bounding box center [315, 275] width 45 height 7
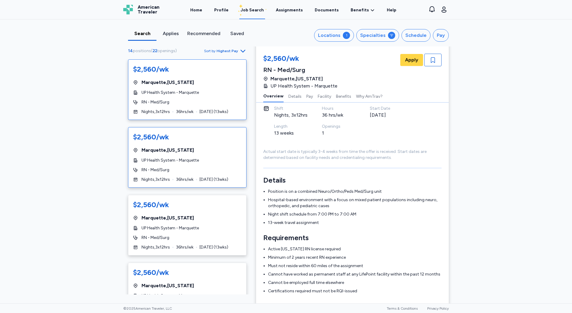
click at [202, 159] on div "UP Health System - Marquette" at bounding box center [187, 160] width 108 height 6
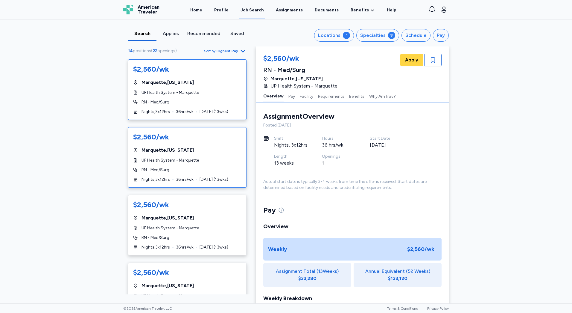
click at [201, 99] on div "RN - Med/Surg" at bounding box center [187, 102] width 108 height 6
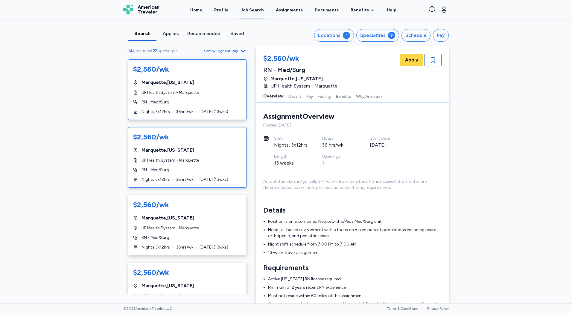
click at [209, 143] on div "$2,560/wk [GEOGRAPHIC_DATA] , [US_STATE] UP Health System - Marquette RN - Med/…" at bounding box center [187, 157] width 119 height 60
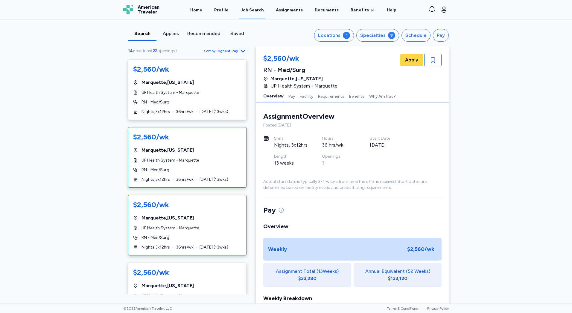
click at [174, 240] on div "RN - Med/Surg" at bounding box center [187, 237] width 108 height 6
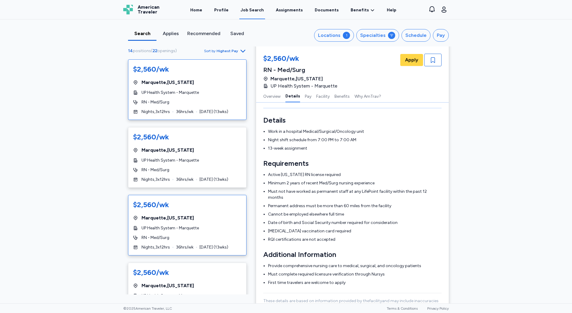
click at [199, 92] on div "UP Health System - Marquette" at bounding box center [187, 93] width 108 height 6
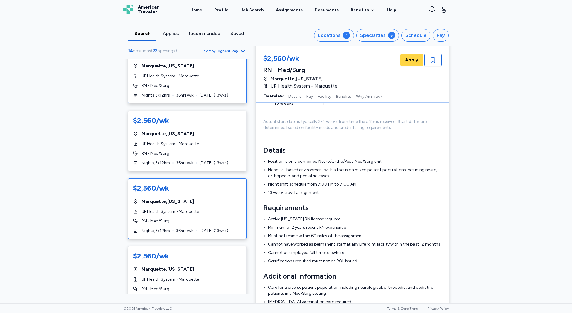
scroll to position [30, 0]
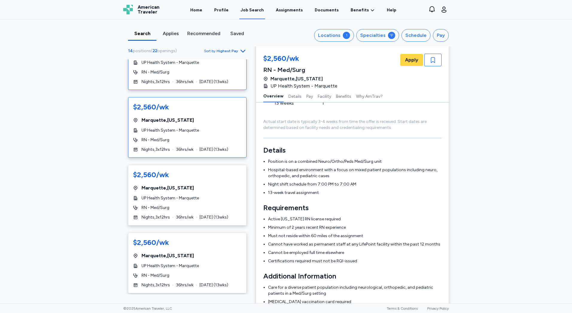
click at [198, 132] on div "UP Health System - Marquette" at bounding box center [187, 130] width 108 height 6
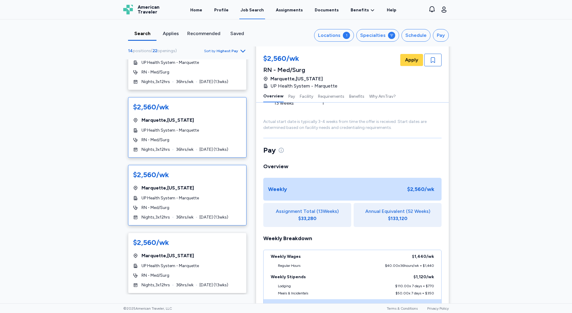
click at [210, 196] on div "UP Health System - Marquette" at bounding box center [187, 198] width 108 height 6
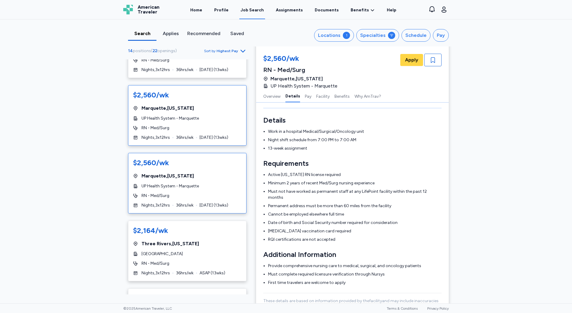
scroll to position [120, 0]
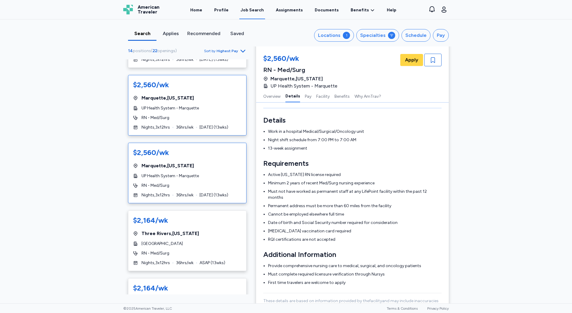
click at [219, 176] on div "UP Health System - Marquette" at bounding box center [187, 176] width 108 height 6
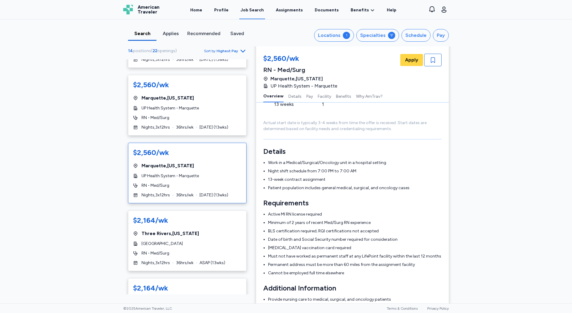
scroll to position [60, 0]
click at [225, 246] on div "[GEOGRAPHIC_DATA]" at bounding box center [187, 243] width 108 height 6
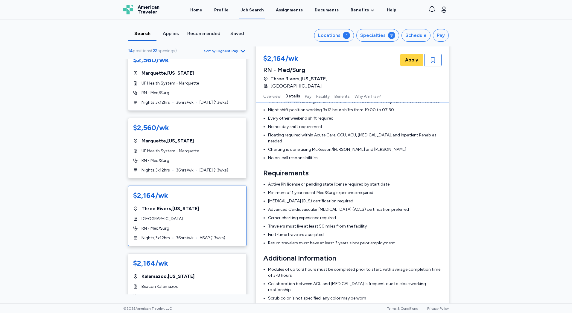
scroll to position [180, 0]
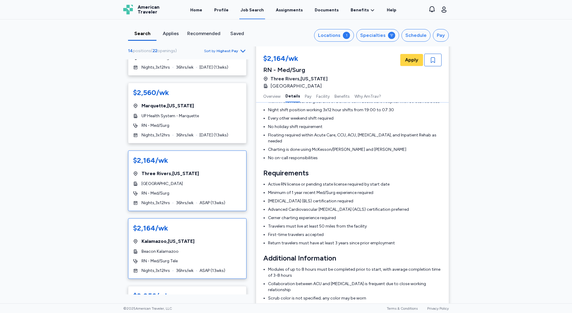
click at [224, 245] on div "$2,164/wk [GEOGRAPHIC_DATA] , [US_STATE] Beacon [GEOGRAPHIC_DATA] RN - Med/Surg…" at bounding box center [187, 248] width 119 height 60
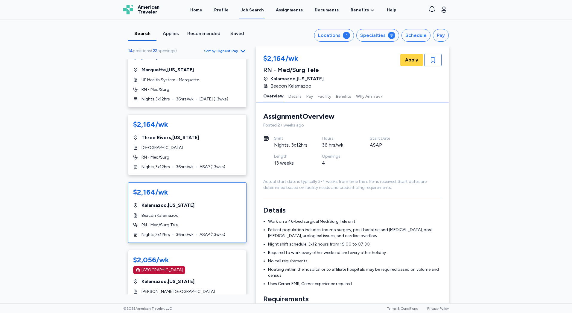
scroll to position [299, 0]
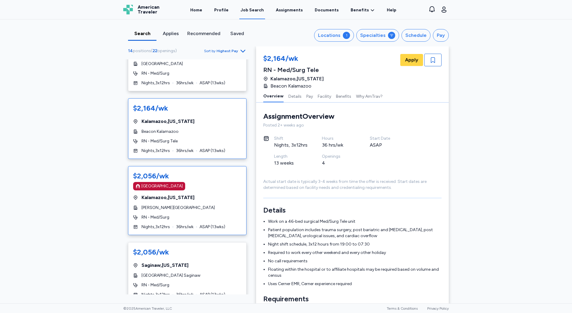
click at [222, 209] on div "[PERSON_NAME][GEOGRAPHIC_DATA]" at bounding box center [187, 207] width 108 height 6
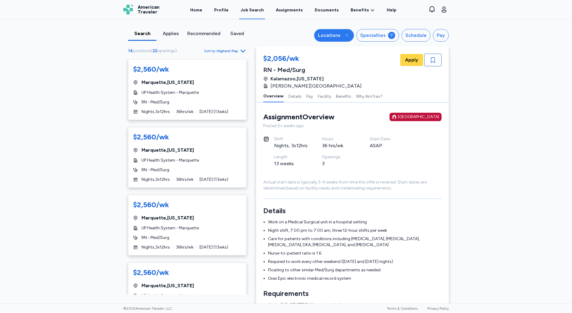
click at [324, 34] on div "Locations" at bounding box center [329, 35] width 22 height 7
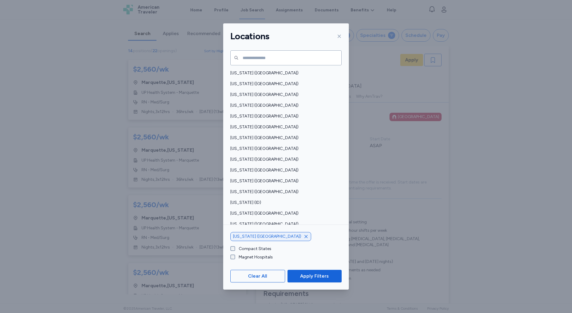
click at [304, 237] on icon "button" at bounding box center [306, 236] width 5 height 5
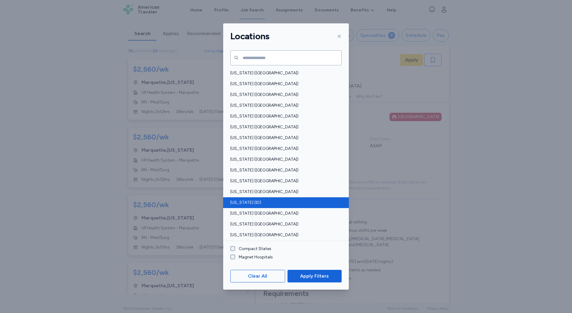
scroll to position [30, 0]
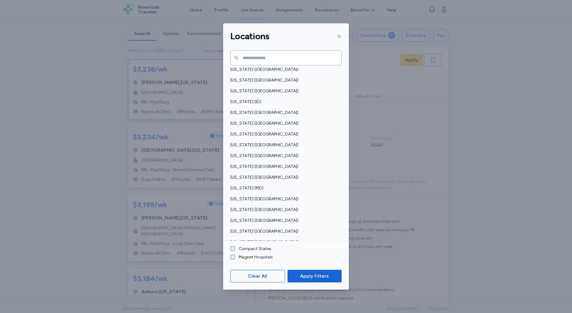
scroll to position [150, 0]
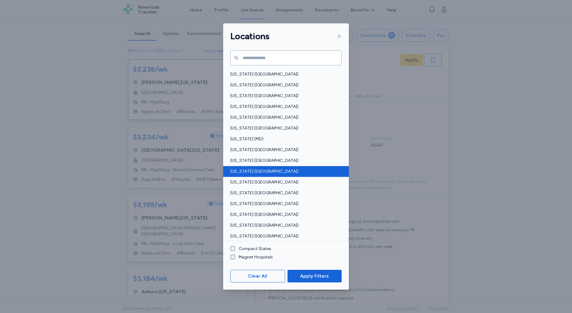
click at [266, 166] on div "[US_STATE] ([GEOGRAPHIC_DATA])" at bounding box center [286, 171] width 126 height 11
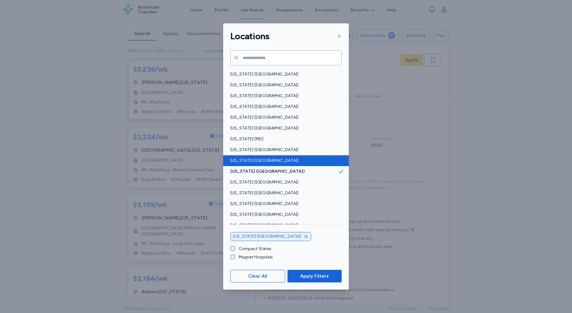
click at [257, 163] on span "[US_STATE] ([GEOGRAPHIC_DATA])" at bounding box center [285, 160] width 108 height 6
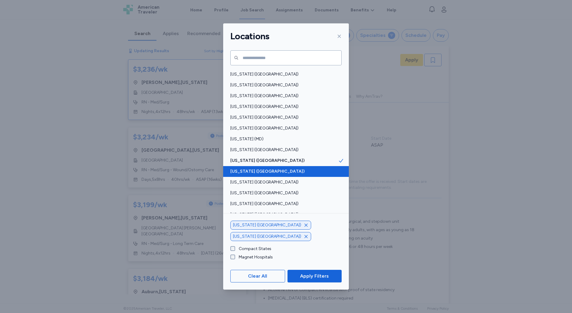
click at [278, 173] on span "[US_STATE] ([GEOGRAPHIC_DATA])" at bounding box center [285, 171] width 108 height 6
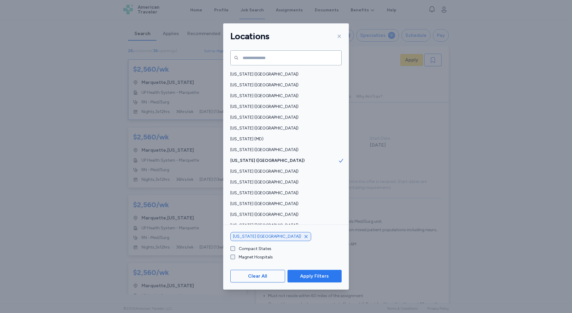
click at [313, 275] on span "Apply Filters" at bounding box center [314, 275] width 29 height 7
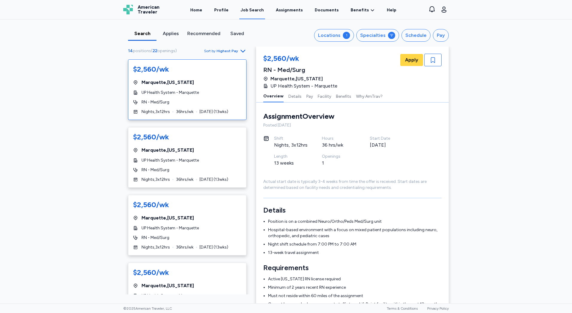
click at [318, 27] on div "Search Applies Recommended Saved Locations 1 Specialties Schedule Pay 14 positi…" at bounding box center [286, 32] width 335 height 27
click at [320, 29] on div "Search Applies Recommended Saved Locations 1 Specialties Schedule Pay 14 positi…" at bounding box center [286, 32] width 335 height 27
click at [321, 31] on div "Search Applies Recommended Saved Locations 1 Specialties Schedule Pay 14 positi…" at bounding box center [286, 32] width 335 height 27
click at [322, 34] on div "Locations" at bounding box center [329, 35] width 22 height 7
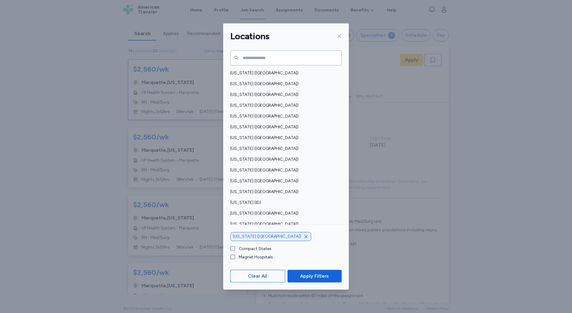
click at [266, 238] on div "[US_STATE] ([GEOGRAPHIC_DATA])" at bounding box center [271, 236] width 81 height 9
click at [304, 237] on icon "button" at bounding box center [306, 236] width 5 height 5
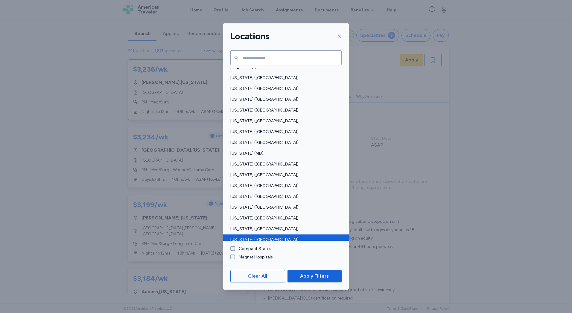
scroll to position [150, 0]
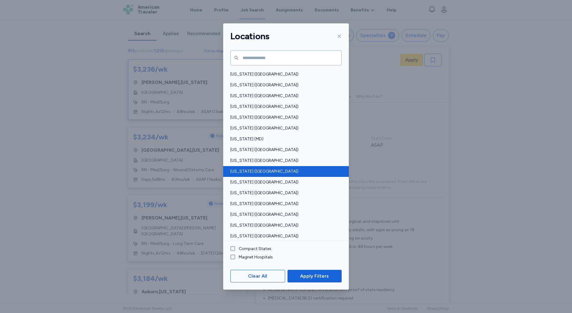
click at [280, 168] on div "[US_STATE] ([GEOGRAPHIC_DATA])" at bounding box center [286, 171] width 126 height 11
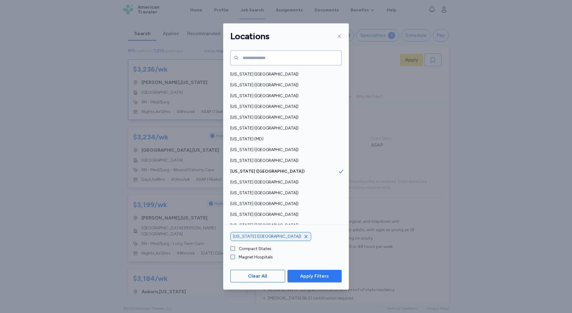
click at [318, 273] on span "Apply Filters" at bounding box center [314, 275] width 29 height 7
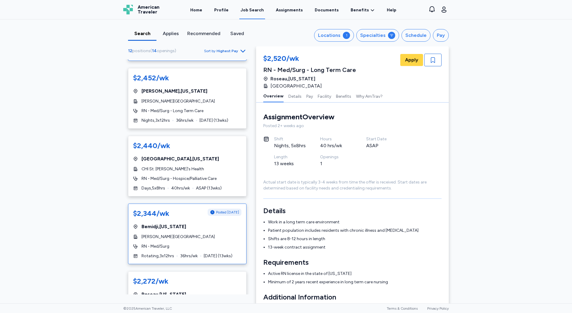
scroll to position [60, 0]
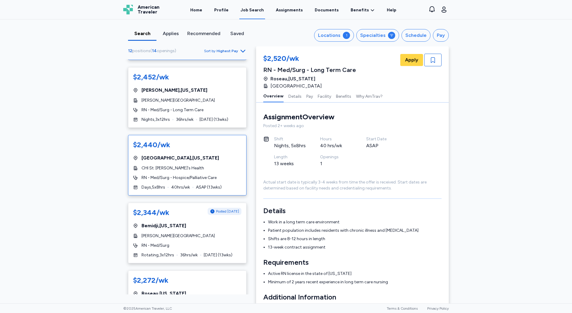
click at [212, 178] on span "RN - Med/Surg - Hospice/Palliative Care" at bounding box center [179, 178] width 75 height 6
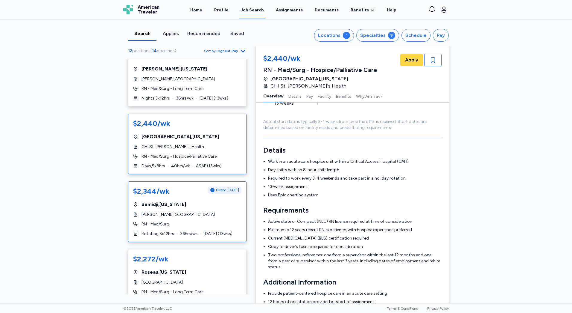
scroll to position [90, 0]
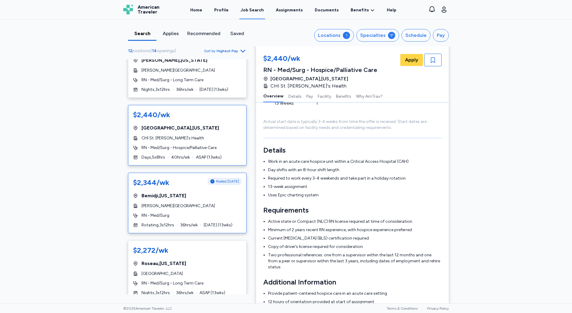
click at [207, 209] on div "$2,344/wk Posted [DATE] [GEOGRAPHIC_DATA] , [US_STATE] [PERSON_NAME][GEOGRAPHIC…" at bounding box center [187, 202] width 119 height 60
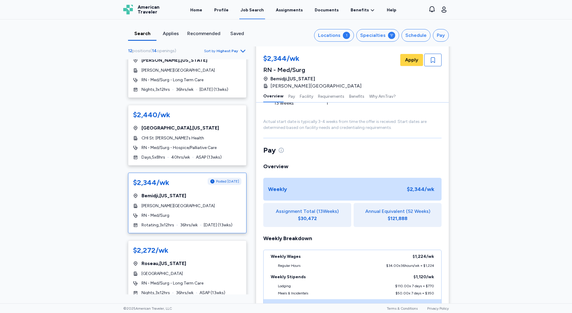
scroll to position [1, 0]
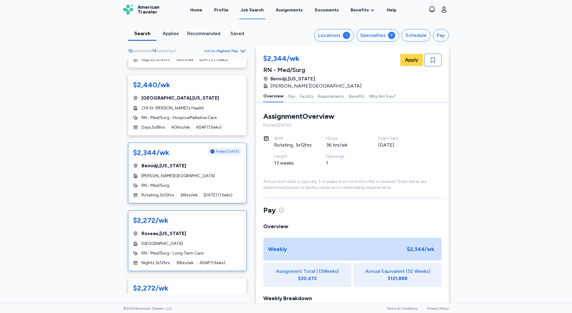
click at [210, 242] on div "[GEOGRAPHIC_DATA]" at bounding box center [187, 243] width 108 height 6
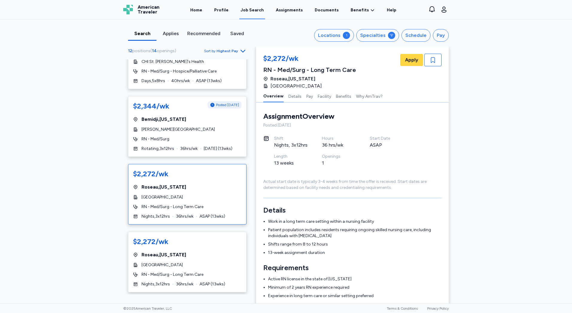
scroll to position [180, 0]
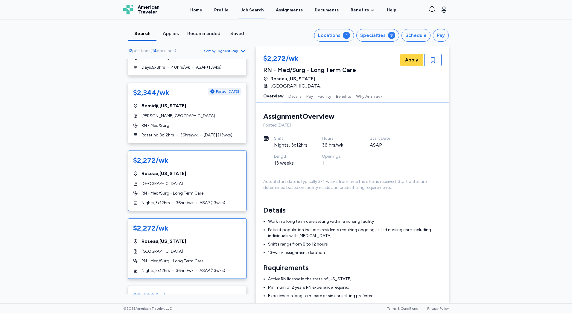
click at [220, 243] on div "[GEOGRAPHIC_DATA] , [US_STATE]" at bounding box center [187, 240] width 108 height 7
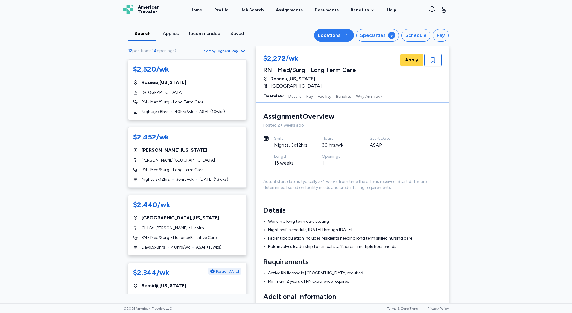
click at [344, 30] on button "Locations 1" at bounding box center [334, 35] width 40 height 13
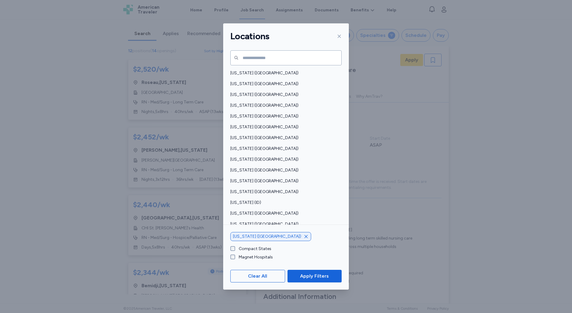
click at [268, 233] on div "[US_STATE] ([GEOGRAPHIC_DATA])" at bounding box center [271, 236] width 81 height 9
click at [304, 234] on icon "button" at bounding box center [306, 236] width 5 height 5
click at [337, 38] on icon at bounding box center [339, 36] width 5 height 5
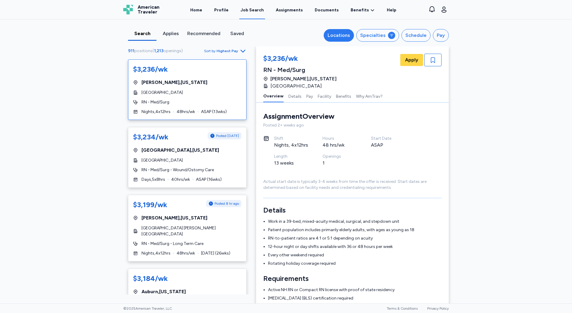
click at [335, 39] on button "Locations" at bounding box center [339, 35] width 30 height 13
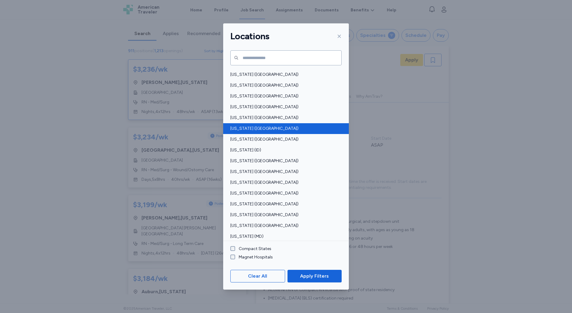
scroll to position [60, 0]
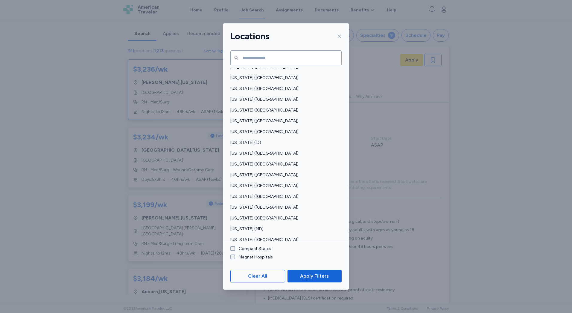
click at [334, 37] on div "Locations" at bounding box center [286, 36] width 126 height 26
click at [340, 41] on div at bounding box center [338, 36] width 7 height 10
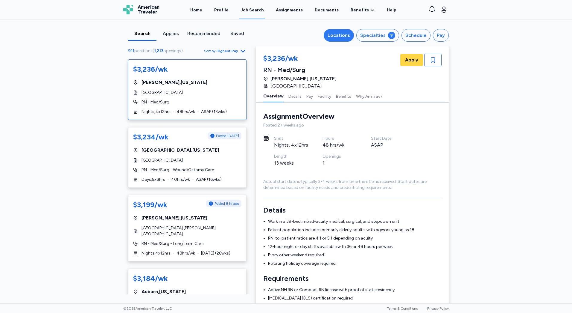
click at [341, 37] on div "Locations" at bounding box center [339, 35] width 22 height 7
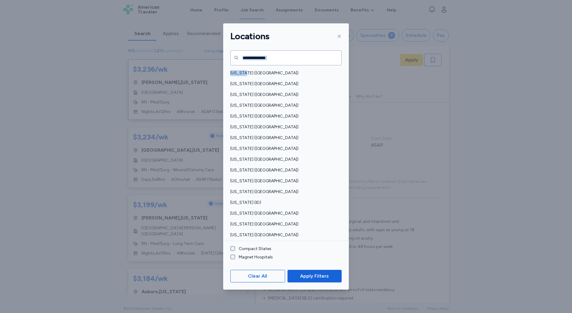
click at [340, 38] on icon at bounding box center [339, 36] width 5 height 5
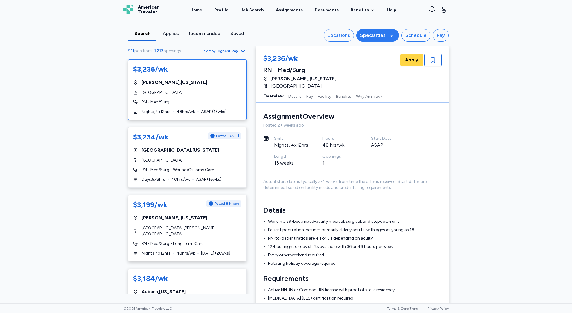
click at [367, 36] on div "Specialties" at bounding box center [372, 35] width 25 height 7
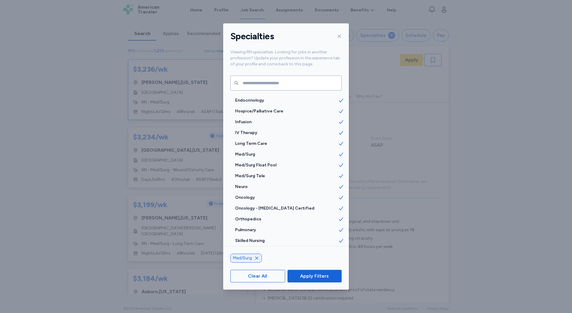
scroll to position [629, 0]
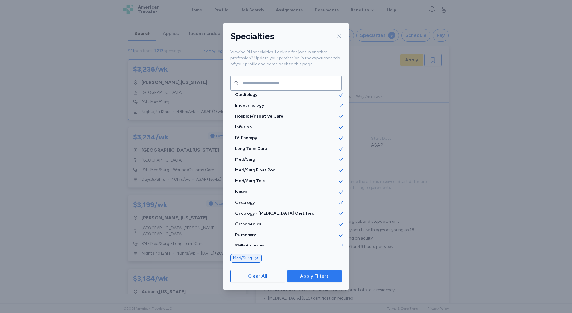
click at [305, 269] on button "Apply Filters" at bounding box center [315, 275] width 54 height 13
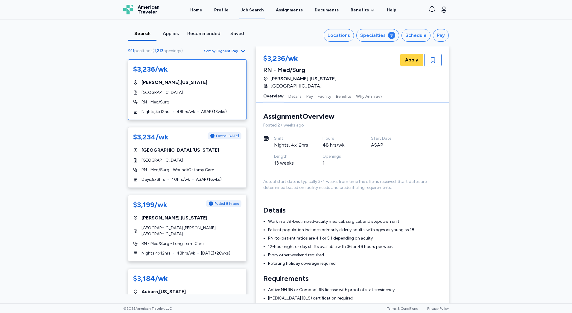
click at [306, 274] on h3 "Requirements" at bounding box center [352, 278] width 178 height 10
click at [438, 36] on div "Pay" at bounding box center [441, 35] width 8 height 7
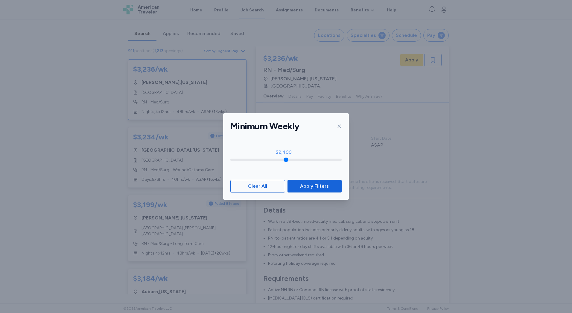
drag, startPoint x: 262, startPoint y: 160, endPoint x: 284, endPoint y: 160, distance: 22.2
type input "****"
click at [284, 160] on input "range" at bounding box center [286, 159] width 111 height 2
click at [304, 181] on button "Apply Filters" at bounding box center [315, 186] width 54 height 13
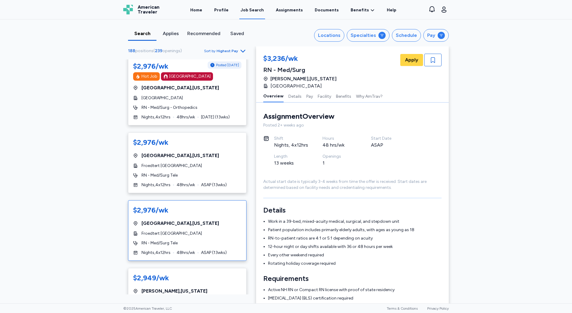
scroll to position [898, 0]
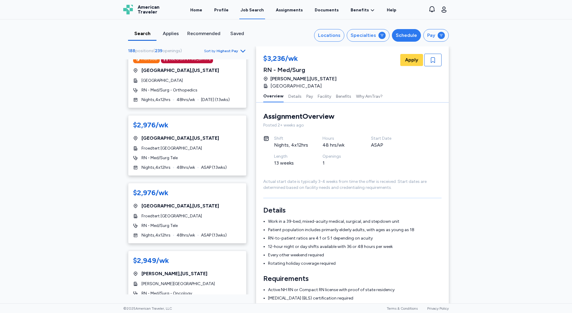
click at [404, 31] on button "Schedule" at bounding box center [406, 35] width 29 height 13
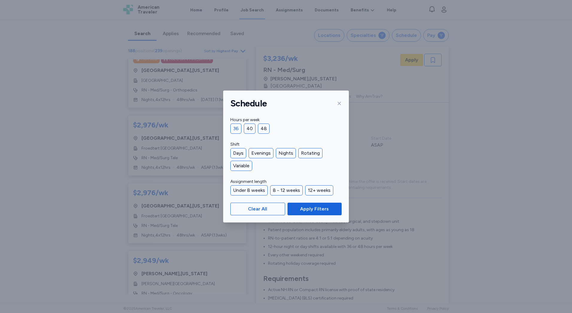
click at [237, 130] on div "36" at bounding box center [236, 128] width 11 height 10
click at [320, 208] on span "Apply Filters" at bounding box center [314, 208] width 29 height 7
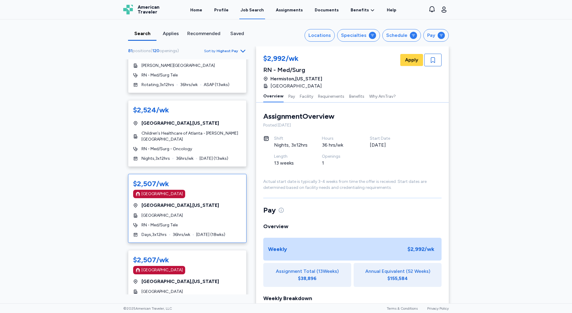
scroll to position [958, 0]
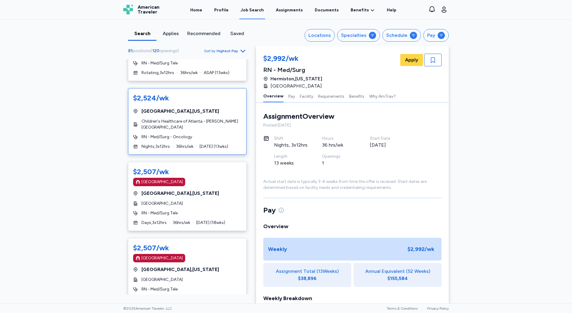
click at [190, 134] on div "RN - Med/Surg - Oncology" at bounding box center [187, 137] width 108 height 6
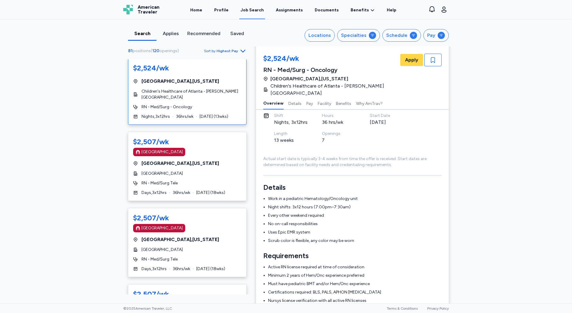
scroll to position [60, 0]
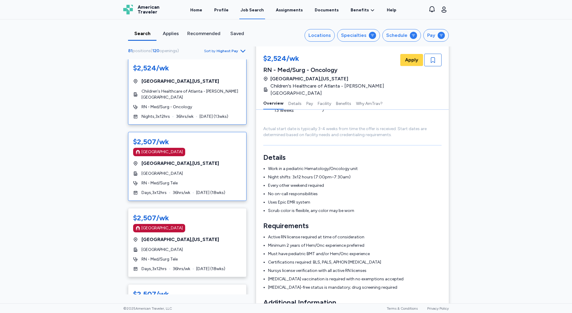
click at [215, 190] on span "[DATE] ( 18 wks)" at bounding box center [210, 193] width 29 height 6
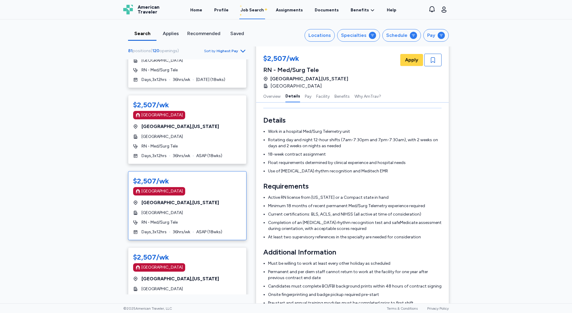
scroll to position [1258, 0]
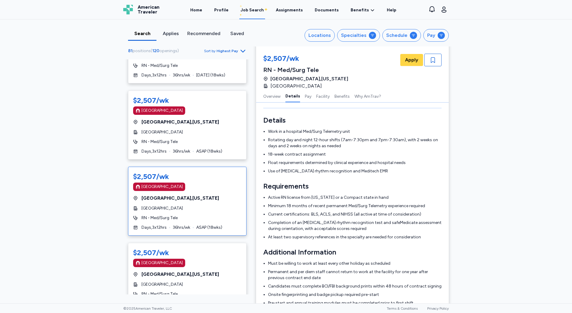
click at [190, 215] on div "RN - Med/Surg Tele" at bounding box center [187, 218] width 108 height 6
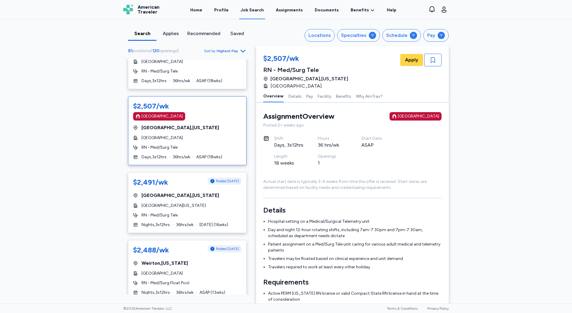
scroll to position [1497, 0]
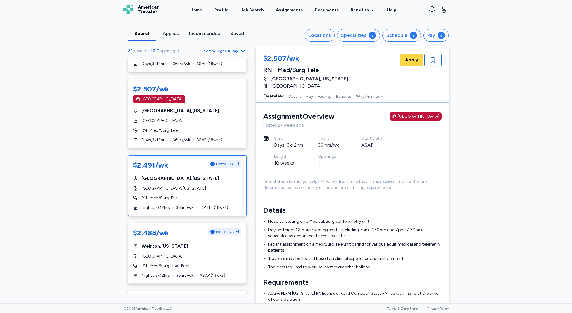
click at [196, 199] on div "$2,491/wk Posted [DATE] [GEOGRAPHIC_DATA] , [US_STATE] [GEOGRAPHIC_DATA][US_STA…" at bounding box center [187, 185] width 119 height 60
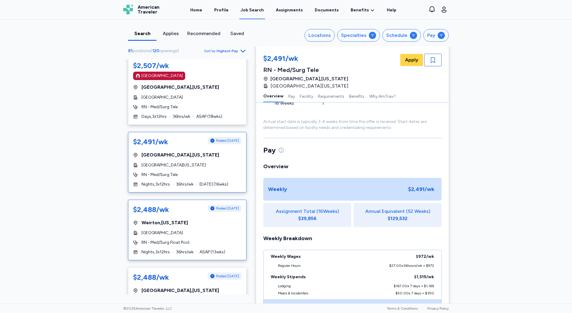
scroll to position [1527, 0]
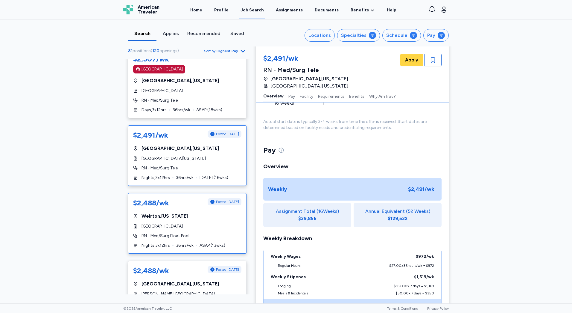
click at [216, 223] on div "[GEOGRAPHIC_DATA]" at bounding box center [187, 226] width 108 height 6
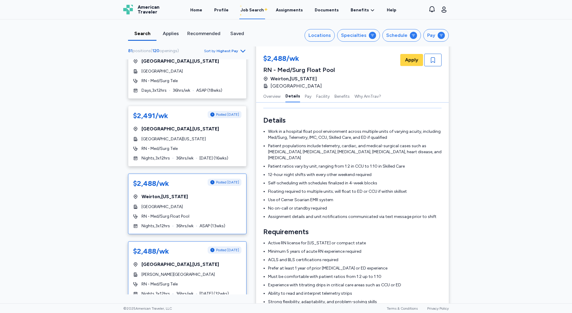
scroll to position [1557, 0]
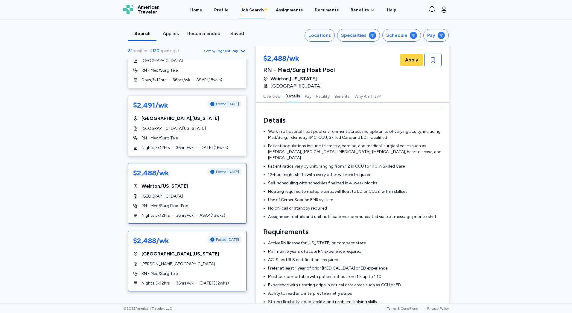
click at [225, 253] on div "$2,488/wk Posted [DATE] [GEOGRAPHIC_DATA] , [US_STATE] [PERSON_NAME][GEOGRAPHIC…" at bounding box center [187, 261] width 119 height 60
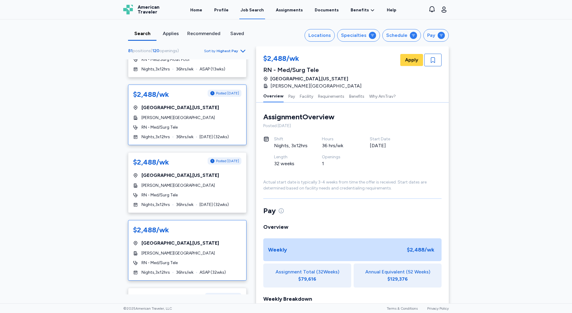
scroll to position [1707, 0]
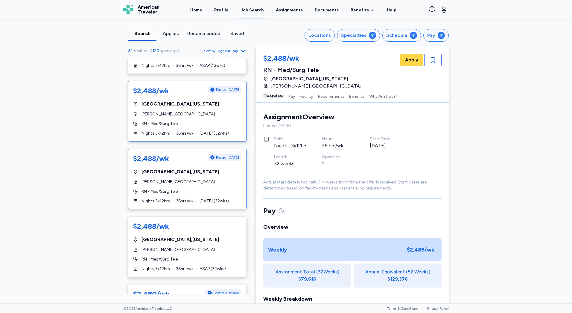
click at [220, 188] on div "RN - Med/Surg Tele" at bounding box center [187, 191] width 108 height 6
click at [231, 236] on div "[GEOGRAPHIC_DATA] , [US_STATE]" at bounding box center [187, 239] width 108 height 7
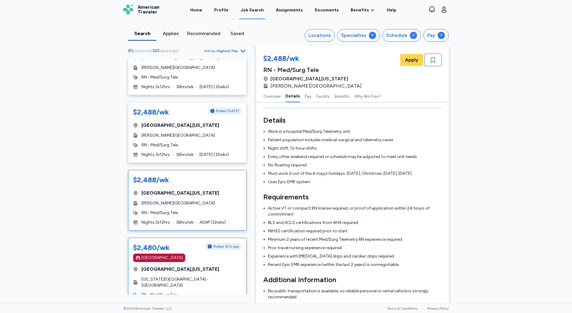
scroll to position [1766, 0]
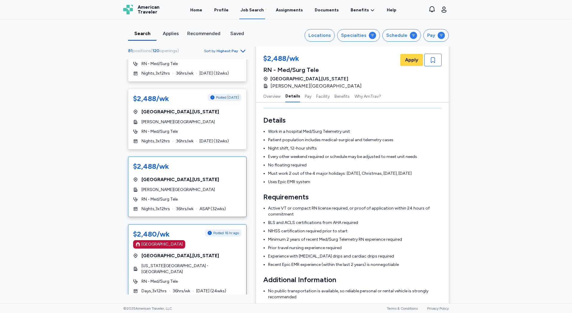
click at [218, 263] on div "[US_STATE][GEOGRAPHIC_DATA] - [GEOGRAPHIC_DATA]" at bounding box center [187, 269] width 108 height 12
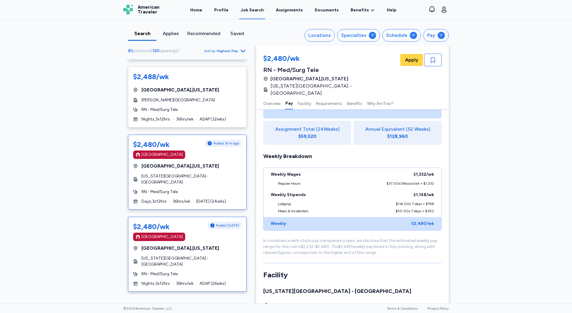
scroll to position [1856, 0]
click at [189, 255] on span "[US_STATE][GEOGRAPHIC_DATA] - [GEOGRAPHIC_DATA]" at bounding box center [192, 261] width 100 height 12
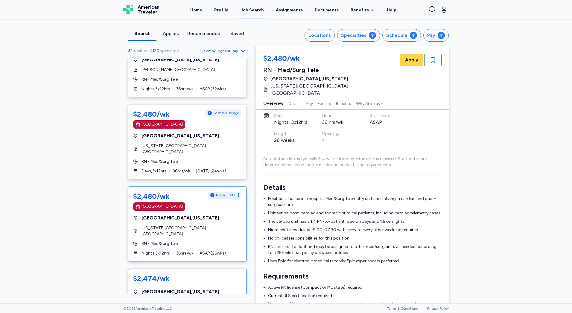
scroll to position [1870, 0]
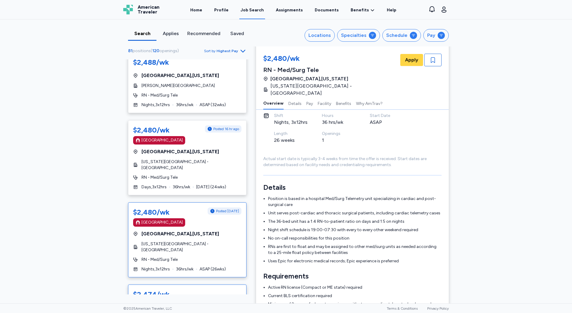
click at [233, 284] on div "$2,474/[PERSON_NAME][GEOGRAPHIC_DATA] , [US_STATE] [GEOGRAPHIC_DATA] RN - Med/S…" at bounding box center [187, 314] width 119 height 60
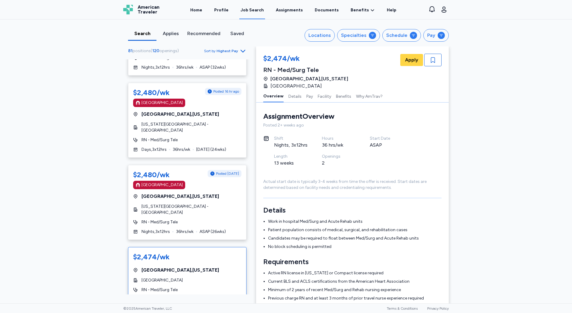
scroll to position [1976, 0]
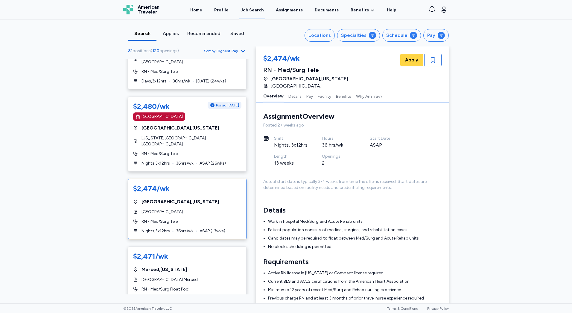
click at [183, 209] on span "[GEOGRAPHIC_DATA]" at bounding box center [162, 212] width 41 height 6
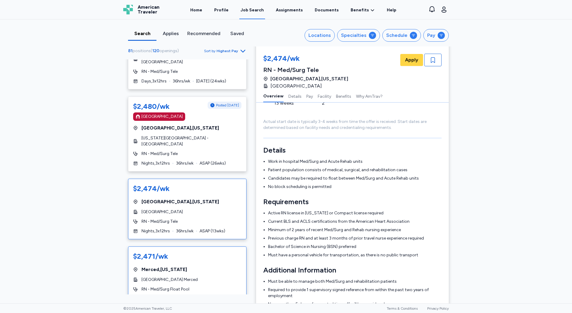
click at [187, 266] on div "[GEOGRAPHIC_DATA] , [US_STATE]" at bounding box center [187, 269] width 108 height 7
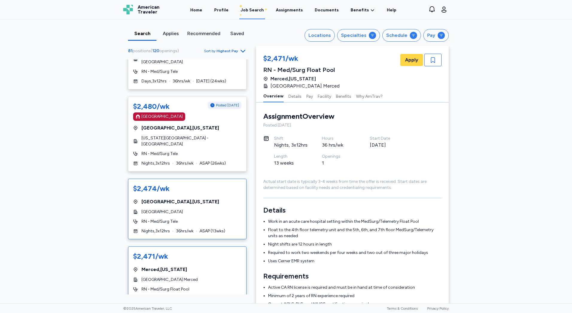
click at [193, 218] on div "RN - Med/Surg Tele" at bounding box center [187, 221] width 108 height 6
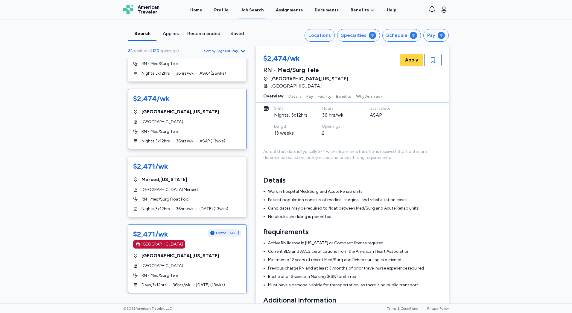
scroll to position [2156, 0]
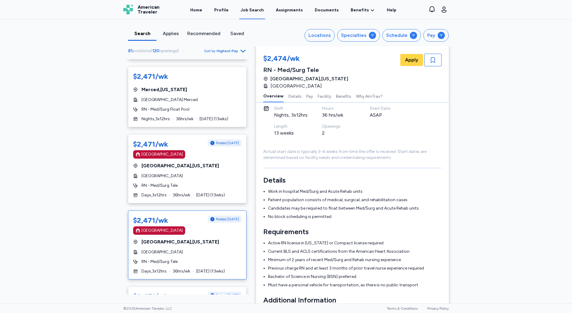
click at [197, 249] on div "[GEOGRAPHIC_DATA]" at bounding box center [187, 252] width 108 height 6
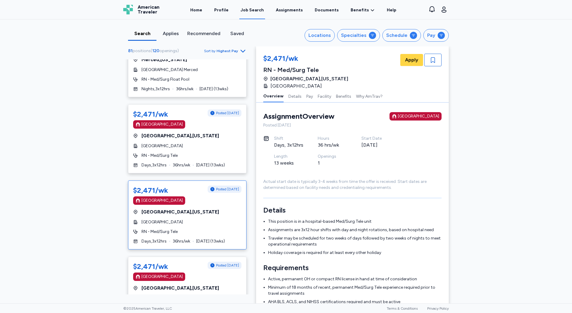
scroll to position [2216, 0]
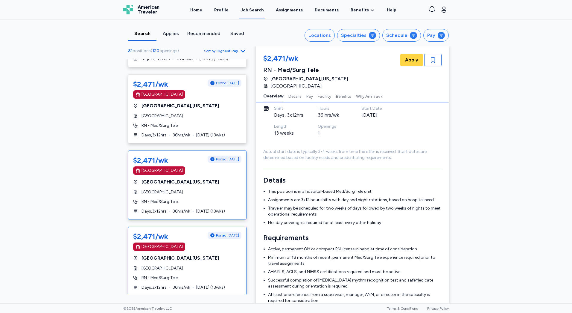
click at [181, 235] on div "$2,471/wk Posted [DATE] [GEOGRAPHIC_DATA] [GEOGRAPHIC_DATA] , [US_STATE] [GEOGR…" at bounding box center [187, 260] width 119 height 69
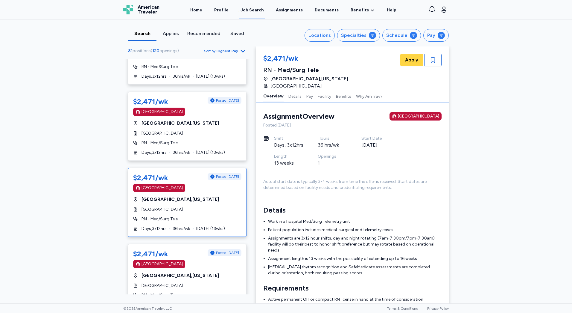
scroll to position [2275, 0]
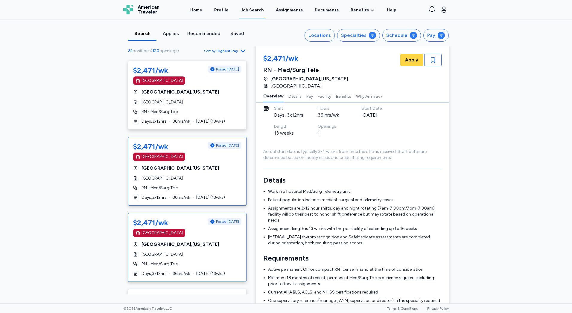
click at [178, 261] on div "RN - Med/Surg Tele" at bounding box center [187, 264] width 108 height 6
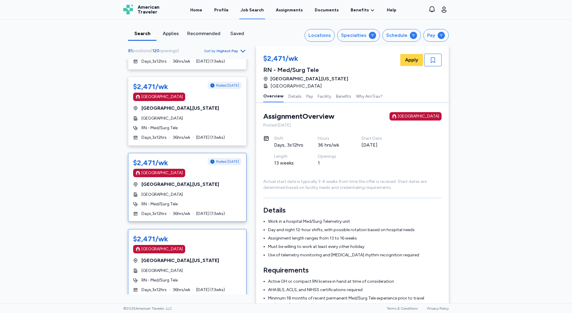
click at [183, 267] on span "[GEOGRAPHIC_DATA]" at bounding box center [162, 270] width 41 height 6
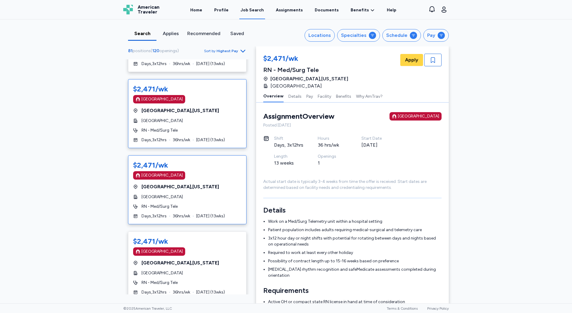
click at [179, 213] on span "36 hrs/wk" at bounding box center [182, 216] width 18 height 6
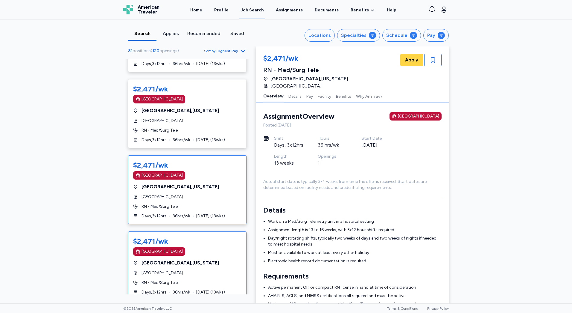
click at [202, 259] on div "[GEOGRAPHIC_DATA] , [US_STATE]" at bounding box center [187, 262] width 108 height 7
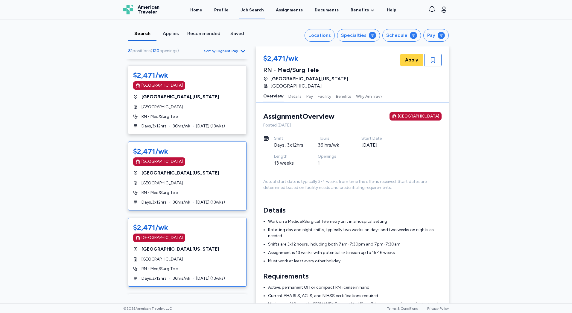
click at [204, 236] on div "$2,471/wk [GEOGRAPHIC_DATA] [GEOGRAPHIC_DATA] , [US_STATE] [GEOGRAPHIC_DATA] Ma…" at bounding box center [187, 251] width 119 height 69
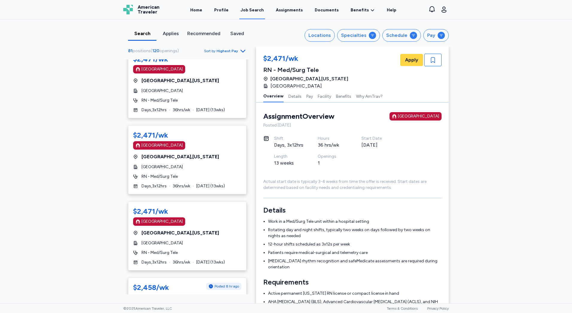
scroll to position [2934, 0]
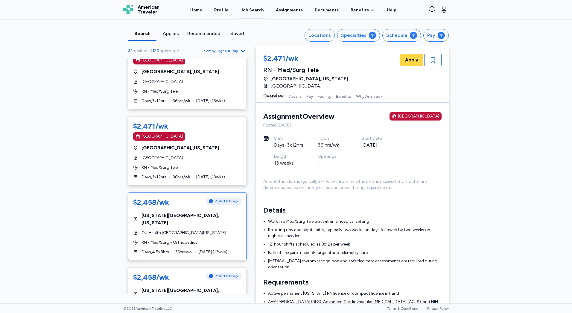
click at [199, 222] on div "$2,458/wk Posted 8 hr ago [US_STATE][GEOGRAPHIC_DATA] , [US_STATE] OU Health [G…" at bounding box center [187, 226] width 119 height 68
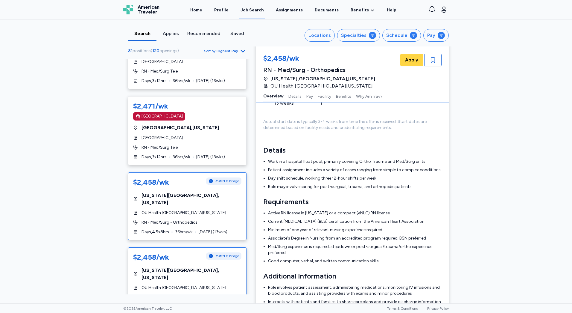
scroll to position [2964, 0]
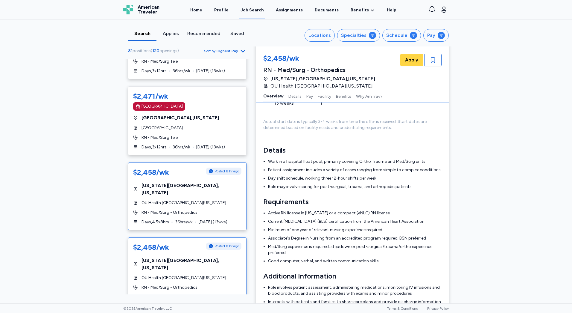
click at [178, 257] on span "[US_STATE][GEOGRAPHIC_DATA] , [US_STATE]" at bounding box center [192, 264] width 100 height 14
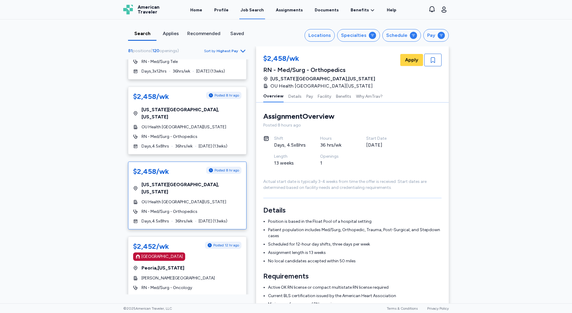
scroll to position [3054, 0]
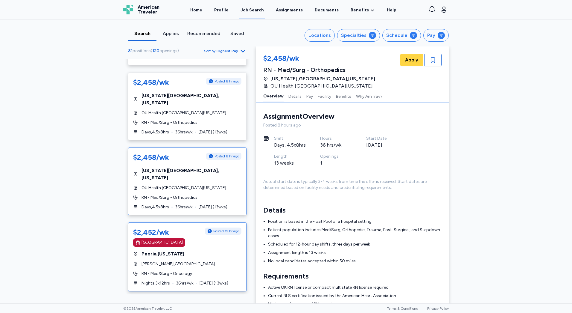
click at [184, 261] on span "[PERSON_NAME][GEOGRAPHIC_DATA]" at bounding box center [178, 264] width 73 height 6
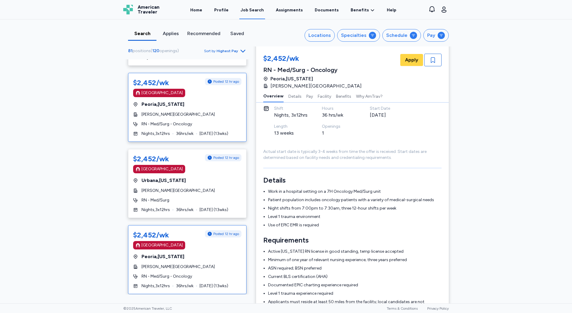
scroll to position [3204, 0]
drag, startPoint x: 212, startPoint y: 239, endPoint x: 217, endPoint y: 240, distance: 5.5
click at [212, 239] on div "$2,452/wk Posted 12 hr ago [GEOGRAPHIC_DATA] [GEOGRAPHIC_DATA] , [US_STATE] [PE…" at bounding box center [187, 259] width 119 height 69
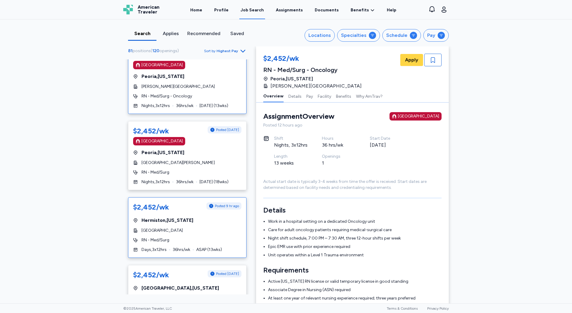
click at [207, 213] on div "$2,452/wk Posted 9 hr ago [GEOGRAPHIC_DATA] , [US_STATE] [GEOGRAPHIC_DATA] RN -…" at bounding box center [187, 227] width 119 height 60
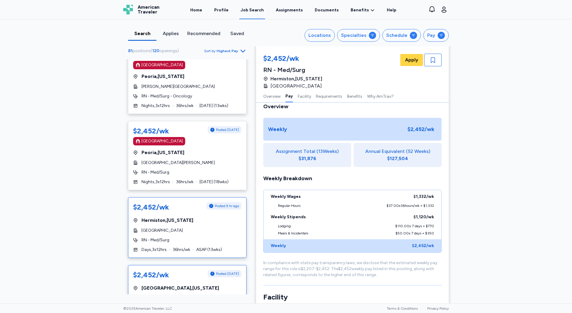
click at [199, 295] on div "[PERSON_NAME][GEOGRAPHIC_DATA]" at bounding box center [187, 298] width 108 height 6
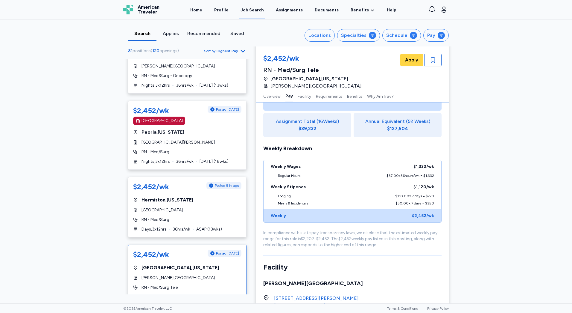
click at [240, 312] on icon "Go to next 50 jobs" at bounding box center [243, 315] width 7 height 7
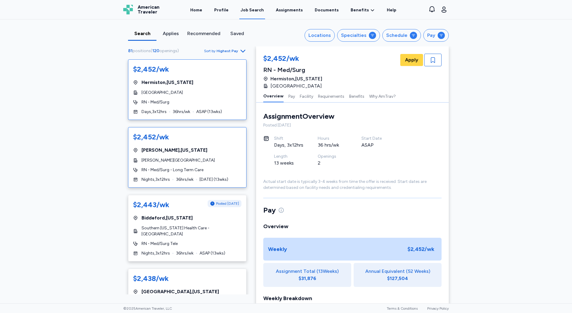
click at [172, 151] on span "[GEOGRAPHIC_DATA] , [US_STATE]" at bounding box center [175, 149] width 66 height 7
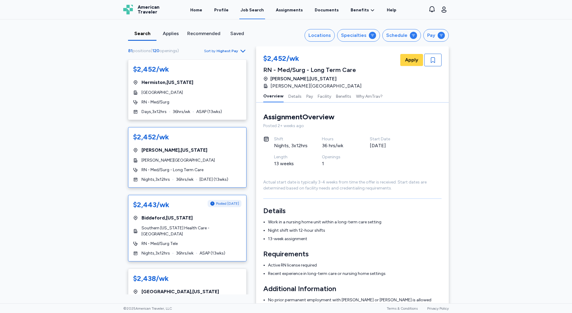
click at [209, 233] on div "$2,443/wk Posted [DATE] [GEOGRAPHIC_DATA] , [US_STATE] Southern [US_STATE] Heal…" at bounding box center [187, 228] width 119 height 66
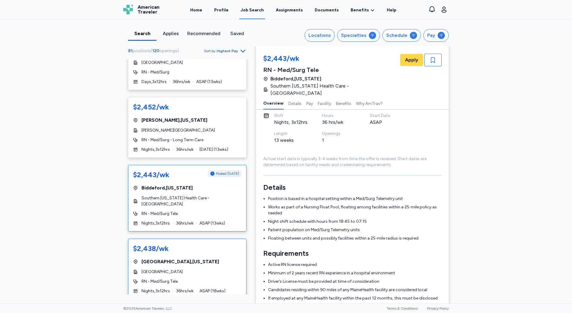
click at [209, 249] on div "$2,438/wk [GEOGRAPHIC_DATA] , [US_STATE] [GEOGRAPHIC_DATA] RN - Med/Surg Tele N…" at bounding box center [187, 268] width 119 height 60
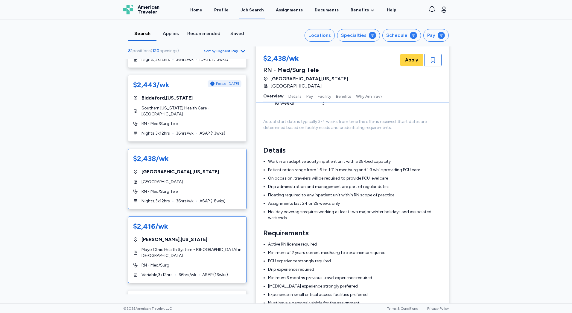
click at [222, 246] on span "Mayo Clinic Health System - [GEOGRAPHIC_DATA] in [GEOGRAPHIC_DATA]" at bounding box center [192, 252] width 100 height 12
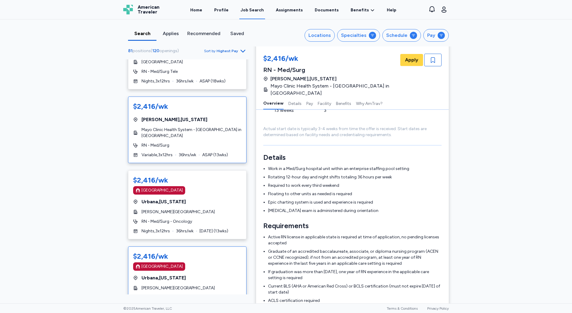
click at [206, 251] on div "$2,416/wk" at bounding box center [187, 256] width 108 height 10
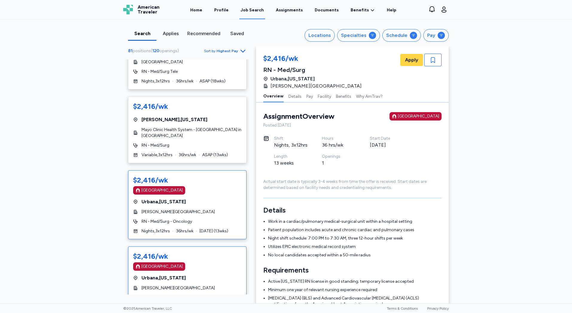
click at [213, 228] on span "[DATE] ( 13 wks)" at bounding box center [214, 231] width 29 height 6
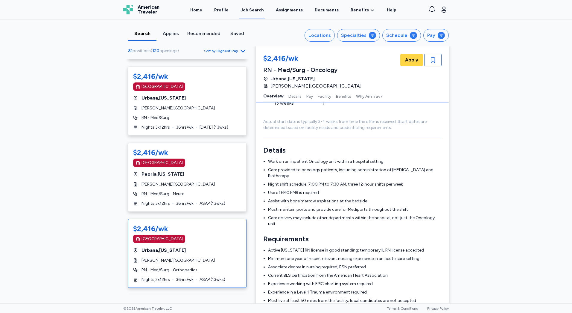
drag, startPoint x: 207, startPoint y: 249, endPoint x: 210, endPoint y: 248, distance: 3.1
click at [208, 249] on div "$2,416/wk [GEOGRAPHIC_DATA] [GEOGRAPHIC_DATA] , [US_STATE] [PERSON_NAME] Founda…" at bounding box center [187, 253] width 119 height 69
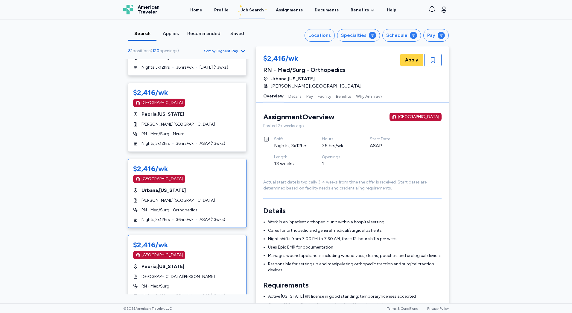
click at [220, 254] on div "$2,416/wk [GEOGRAPHIC_DATA] [GEOGRAPHIC_DATA] , [US_STATE] [GEOGRAPHIC_DATA][PE…" at bounding box center [187, 269] width 119 height 69
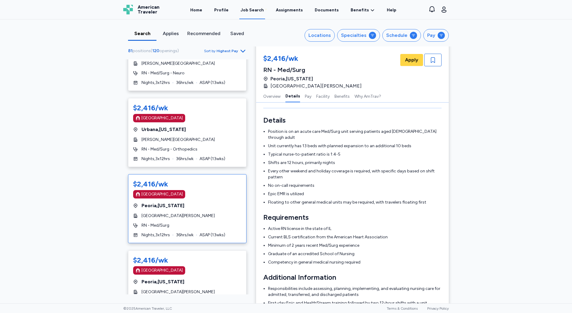
scroll to position [569, 0]
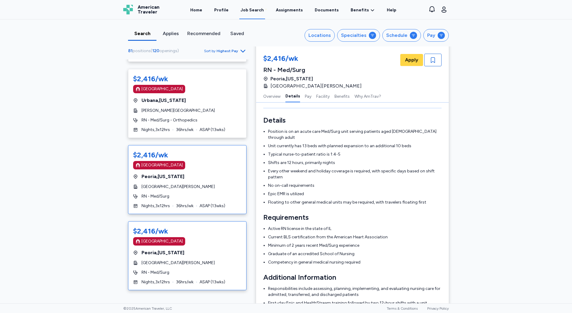
click at [226, 262] on div "$2,416/wk [GEOGRAPHIC_DATA] [GEOGRAPHIC_DATA] , [US_STATE] [GEOGRAPHIC_DATA][PE…" at bounding box center [187, 255] width 119 height 69
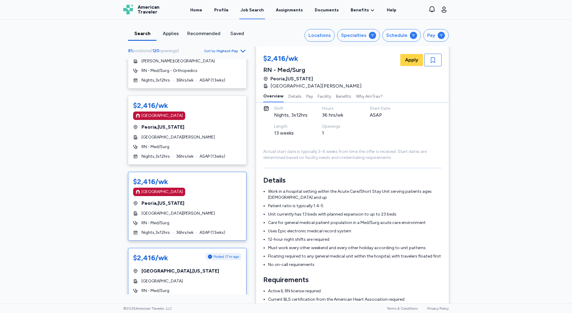
scroll to position [629, 0]
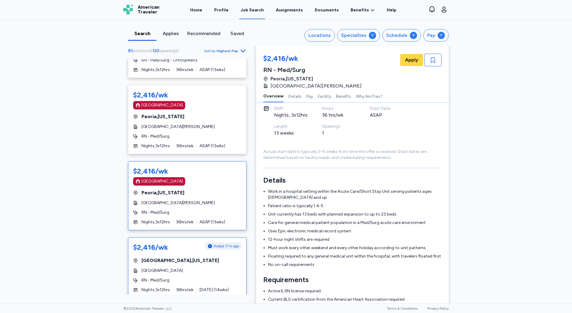
click at [216, 257] on div "[GEOGRAPHIC_DATA] , [US_STATE]" at bounding box center [187, 260] width 108 height 7
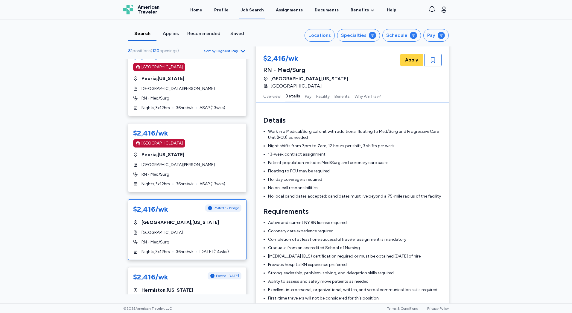
scroll to position [689, 0]
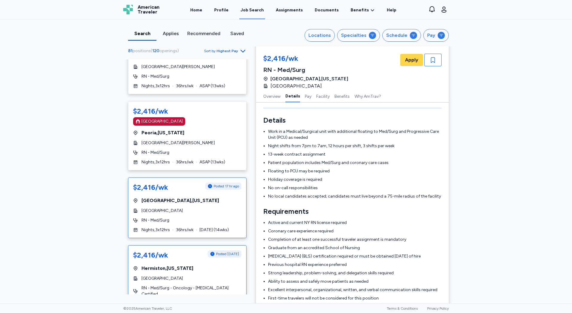
click at [208, 250] on div "Posted [DATE]" at bounding box center [225, 253] width 34 height 7
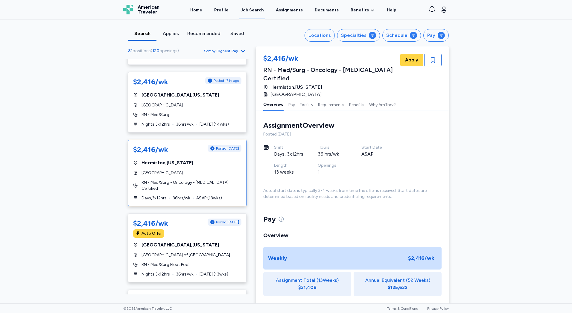
scroll to position [808, 0]
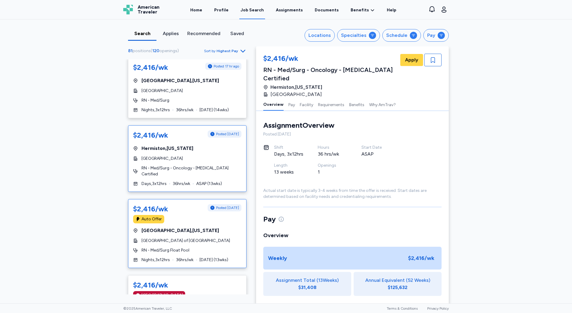
click at [207, 242] on div "$2,416/wk Posted [DATE] Auto Offer [GEOGRAPHIC_DATA] , [US_STATE][GEOGRAPHIC_DA…" at bounding box center [187, 233] width 119 height 69
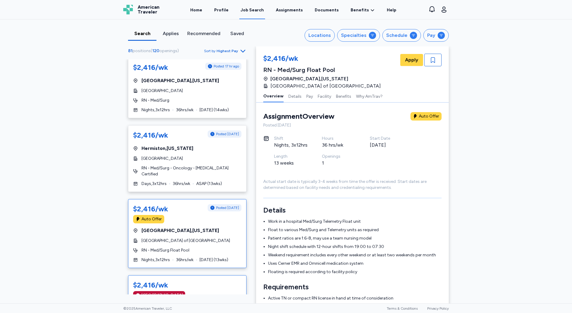
scroll to position [838, 0]
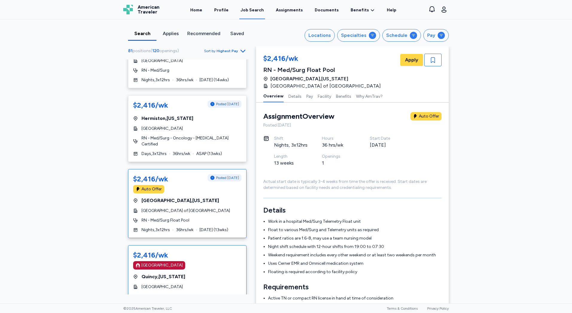
click at [212, 261] on div "[GEOGRAPHIC_DATA]" at bounding box center [187, 265] width 108 height 8
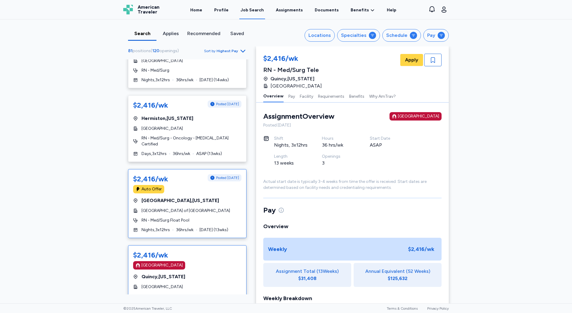
click at [216, 207] on div "[GEOGRAPHIC_DATA] of [GEOGRAPHIC_DATA]" at bounding box center [187, 210] width 108 height 6
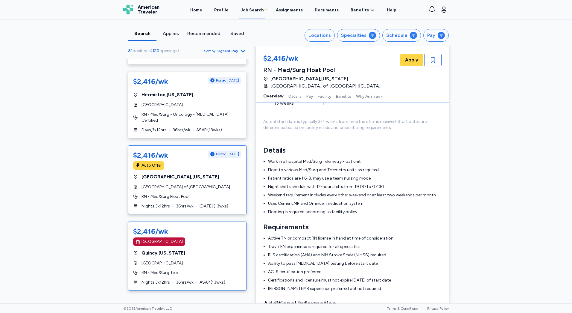
scroll to position [868, 0]
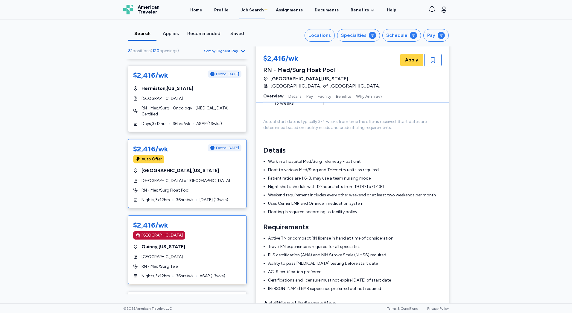
click at [220, 254] on div "[GEOGRAPHIC_DATA]" at bounding box center [187, 257] width 108 height 6
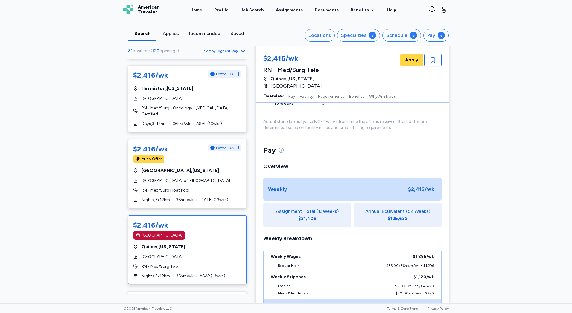
scroll to position [1, 0]
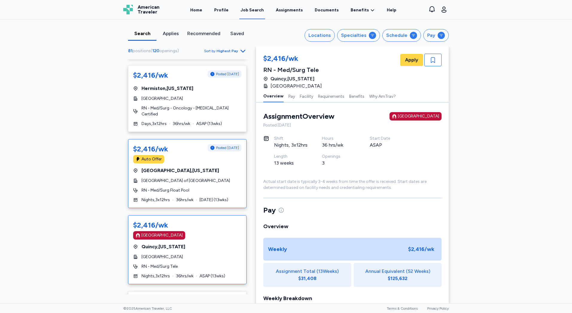
click at [217, 178] on div "[GEOGRAPHIC_DATA] of [GEOGRAPHIC_DATA]" at bounding box center [187, 181] width 108 height 6
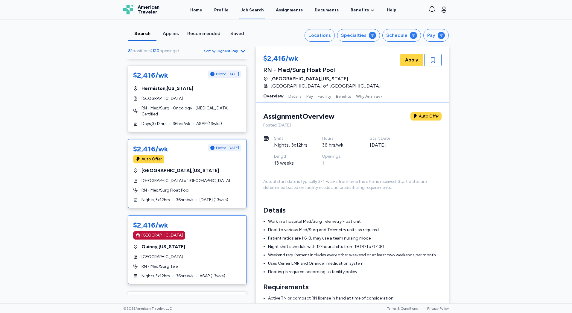
click at [215, 231] on div "[GEOGRAPHIC_DATA]" at bounding box center [187, 235] width 108 height 8
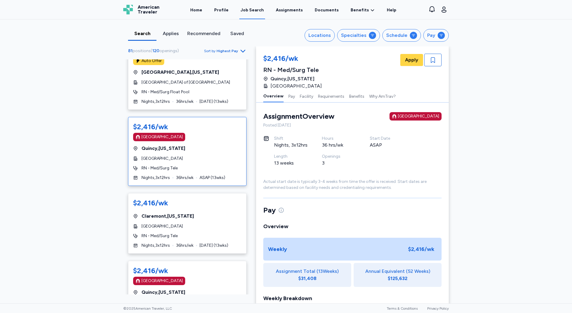
scroll to position [988, 0]
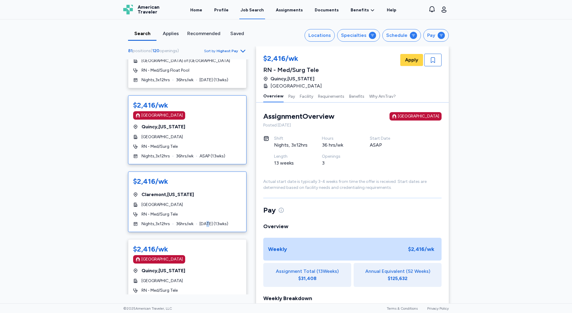
click at [206, 205] on div "$2,416/wk [GEOGRAPHIC_DATA] , [US_STATE][GEOGRAPHIC_DATA] RN - Med/Surg Tele Ni…" at bounding box center [187, 201] width 119 height 60
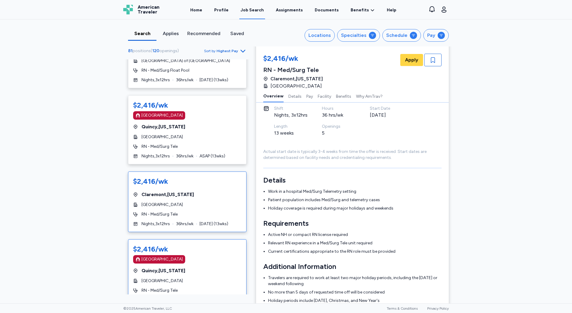
click at [232, 278] on div "[GEOGRAPHIC_DATA]" at bounding box center [187, 281] width 108 height 6
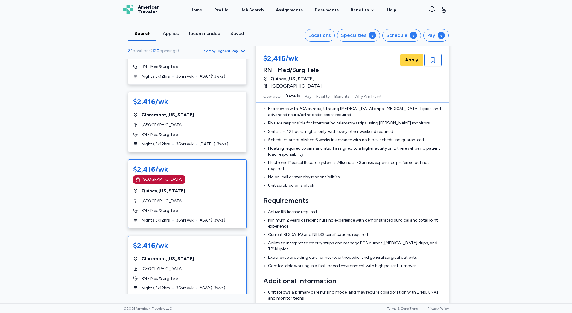
scroll to position [1108, 0]
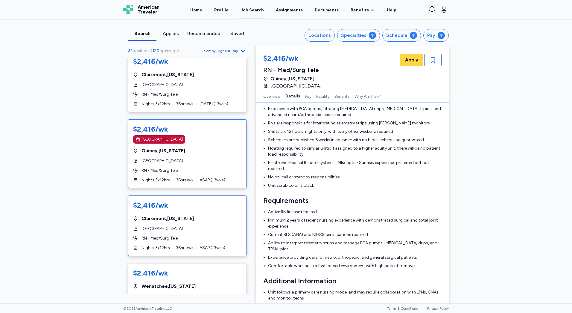
drag, startPoint x: 214, startPoint y: 209, endPoint x: 237, endPoint y: 217, distance: 24.5
click at [214, 215] on div "[GEOGRAPHIC_DATA] , [US_STATE]" at bounding box center [187, 218] width 108 height 7
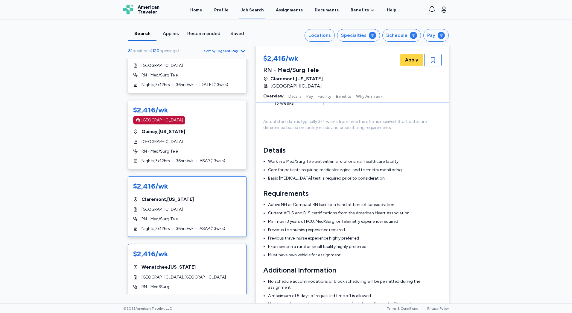
scroll to position [1138, 0]
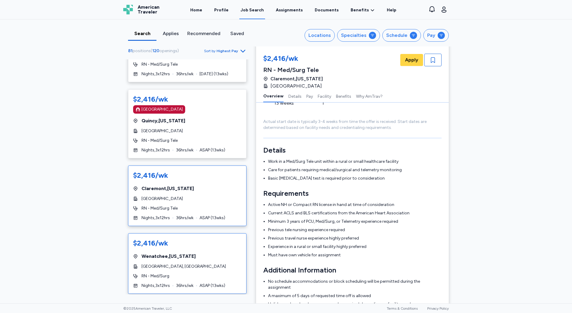
click at [230, 248] on div "$2,416/wk [GEOGRAPHIC_DATA] , [US_STATE][GEOGRAPHIC_DATA], [GEOGRAPHIC_DATA] RN…" at bounding box center [187, 263] width 119 height 60
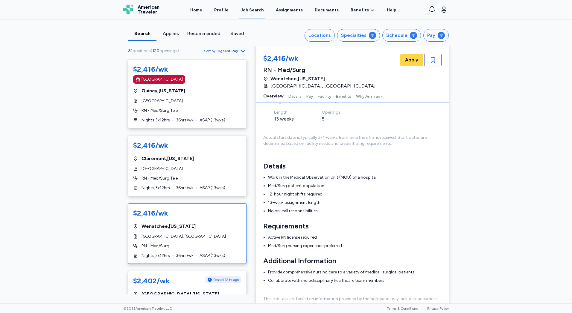
scroll to position [30, 0]
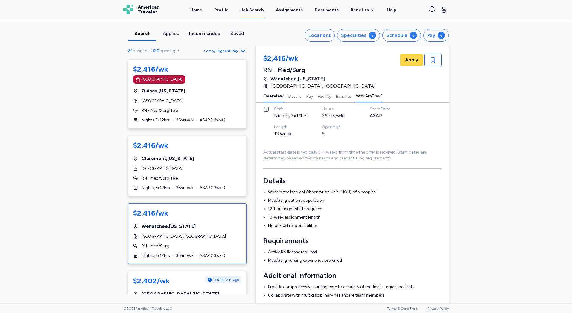
click at [374, 99] on button "Why AmTrav?" at bounding box center [369, 96] width 27 height 13
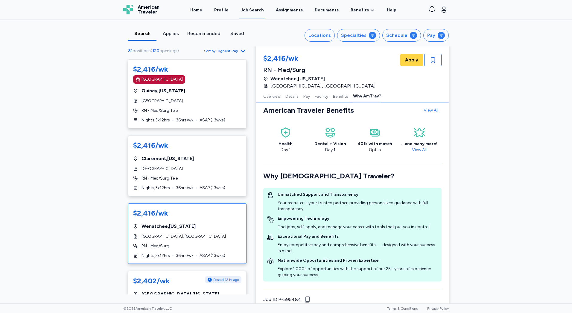
scroll to position [681, 0]
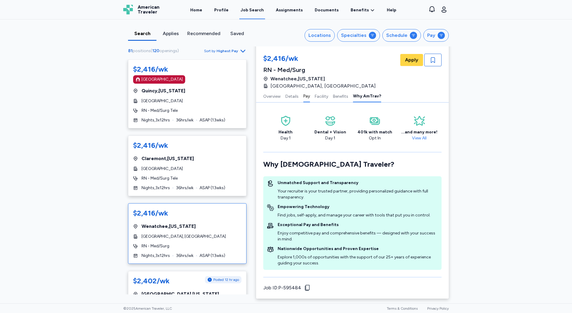
drag, startPoint x: 305, startPoint y: 97, endPoint x: 306, endPoint y: 100, distance: 3.9
click at [305, 97] on button "Pay" at bounding box center [307, 96] width 7 height 13
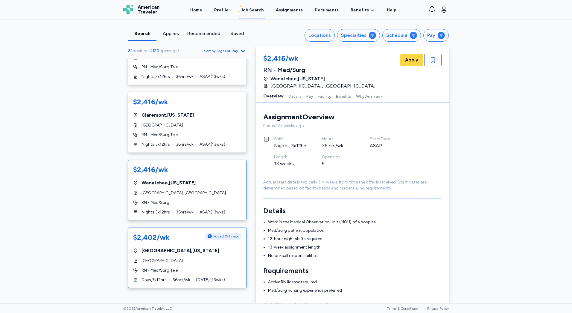
scroll to position [1228, 0]
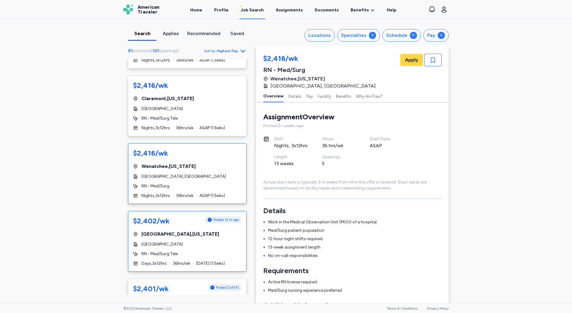
click at [219, 251] on div "RN - Med/Surg Tele" at bounding box center [187, 254] width 108 height 6
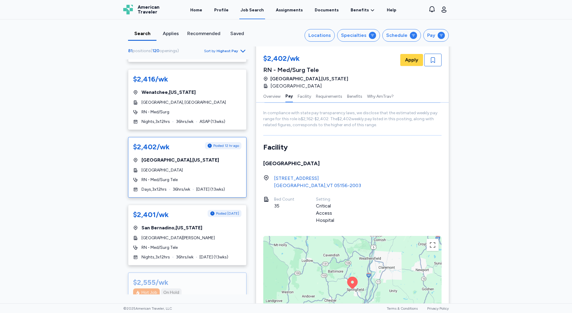
scroll to position [1317, 0]
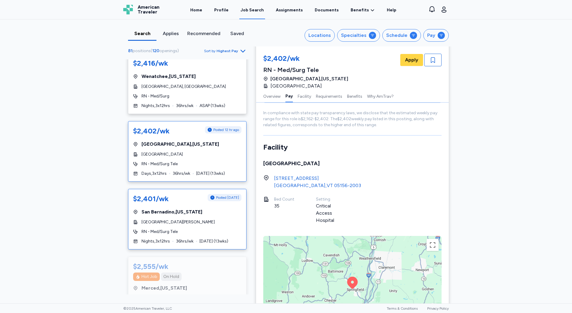
click at [206, 224] on div "$2,401/wk Posted [DATE] [GEOGRAPHIC_DATA] , [US_STATE][GEOGRAPHIC_DATA][PERSON_…" at bounding box center [187, 219] width 119 height 60
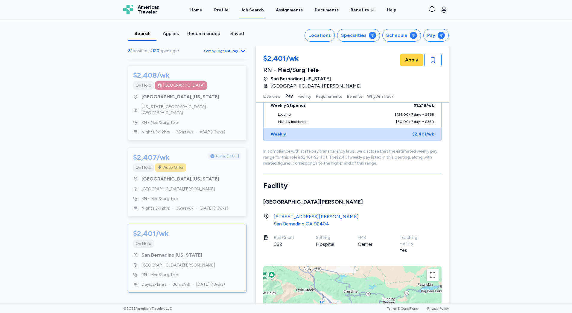
scroll to position [2043, 0]
click at [326, 31] on button "Locations" at bounding box center [320, 35] width 30 height 13
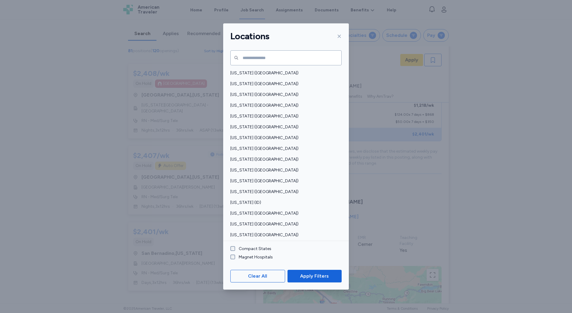
click at [339, 38] on icon at bounding box center [339, 36] width 5 height 5
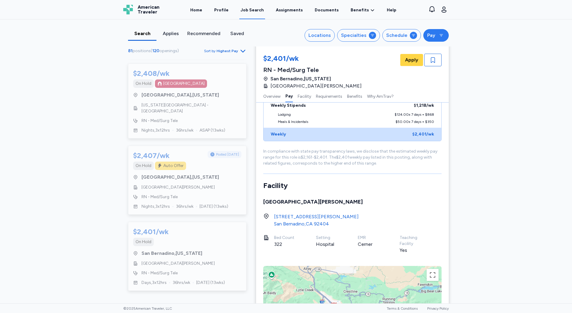
click at [431, 41] on button "Pay" at bounding box center [436, 35] width 25 height 13
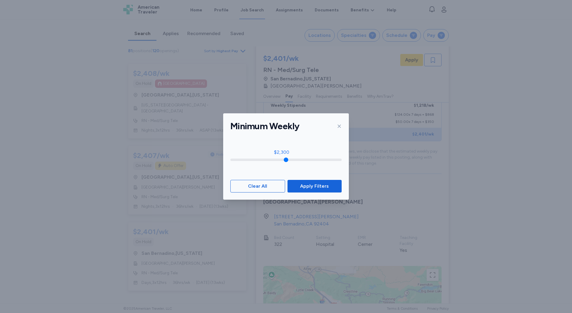
click at [281, 161] on input "range" at bounding box center [286, 159] width 111 height 2
drag, startPoint x: 281, startPoint y: 161, endPoint x: 284, endPoint y: 163, distance: 3.2
type input "****"
click at [282, 161] on input "range" at bounding box center [286, 159] width 111 height 2
click at [292, 181] on button "Apply Filters" at bounding box center [315, 186] width 54 height 13
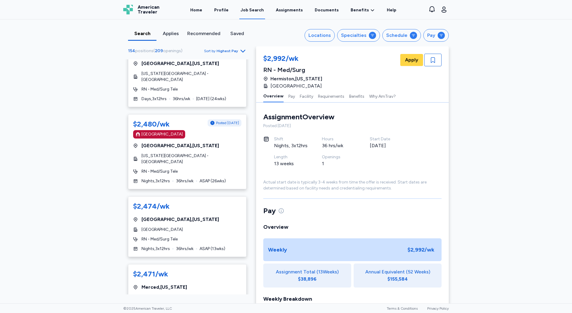
scroll to position [1983, 0]
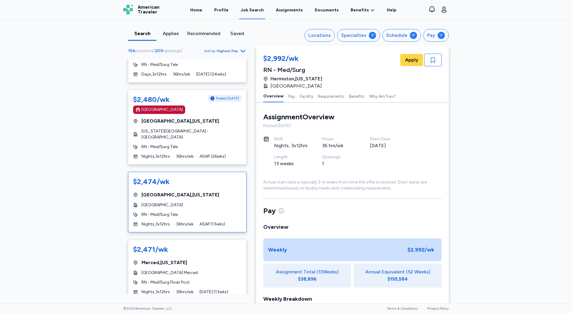
click at [210, 201] on div "$2,474/[PERSON_NAME][GEOGRAPHIC_DATA] , [US_STATE] [GEOGRAPHIC_DATA] RN - Med/S…" at bounding box center [187, 202] width 119 height 60
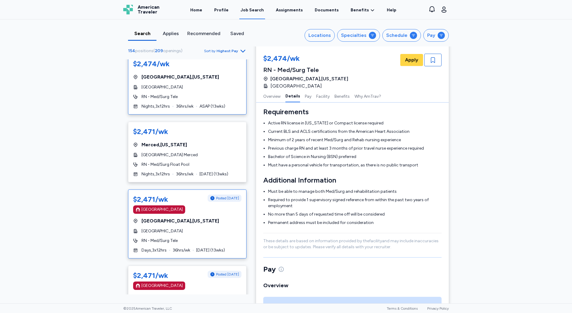
scroll to position [2103, 0]
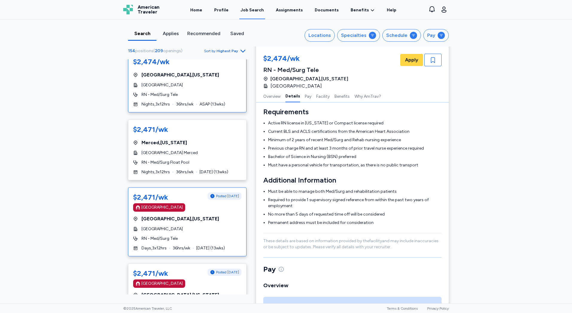
click at [213, 226] on div "[GEOGRAPHIC_DATA]" at bounding box center [187, 229] width 108 height 6
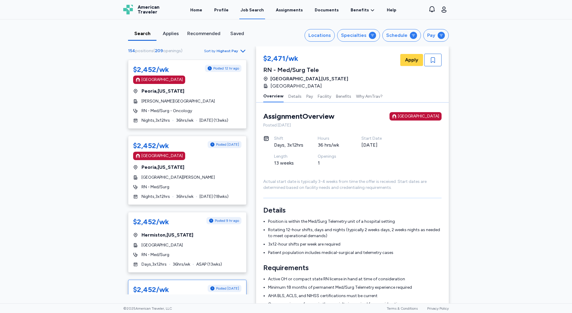
scroll to position [3404, 0]
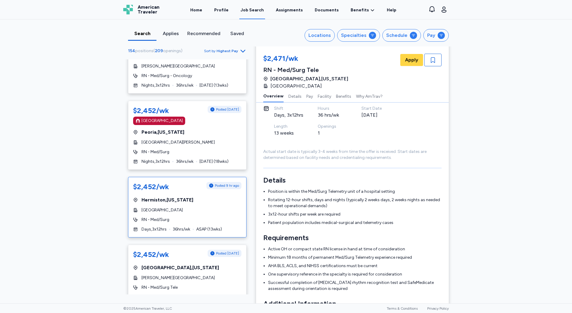
click at [193, 226] on div "Days , 3 x 12 hrs 36 hrs/wk ASAP ( 13 wks)" at bounding box center [187, 229] width 108 height 6
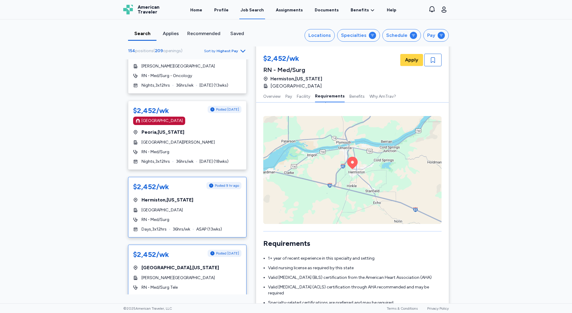
scroll to position [569, 0]
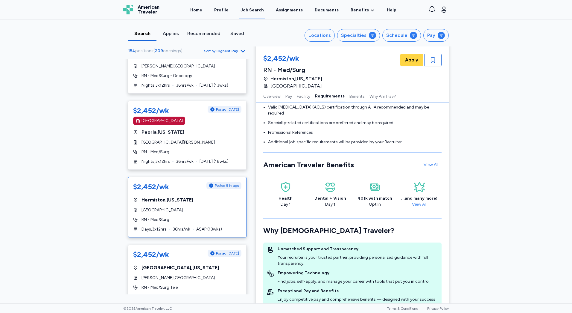
click at [240, 312] on icon "Go to next 50 jobs" at bounding box center [243, 315] width 7 height 7
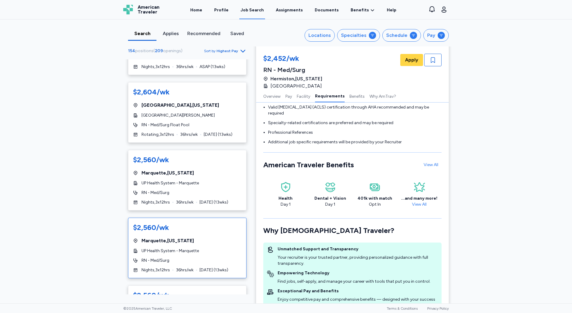
scroll to position [120, 0]
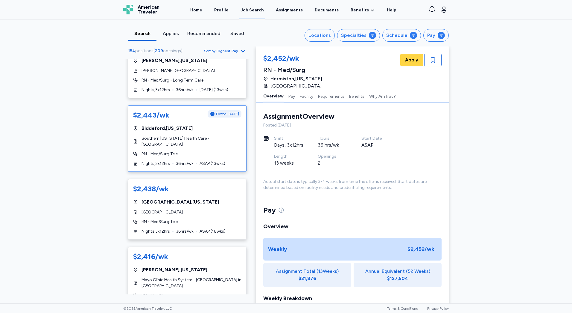
scroll to position [90, 0]
click at [197, 218] on div "RN - Med/Surg Tele" at bounding box center [187, 221] width 108 height 6
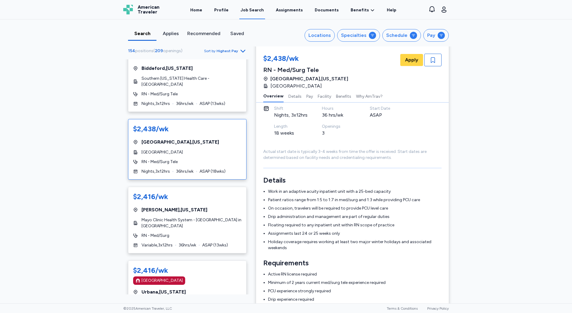
scroll to position [150, 0]
click at [199, 235] on div "$2,416/[PERSON_NAME] , [US_STATE] Mayo Clinic Health System - [GEOGRAPHIC_DATA]…" at bounding box center [187, 219] width 119 height 66
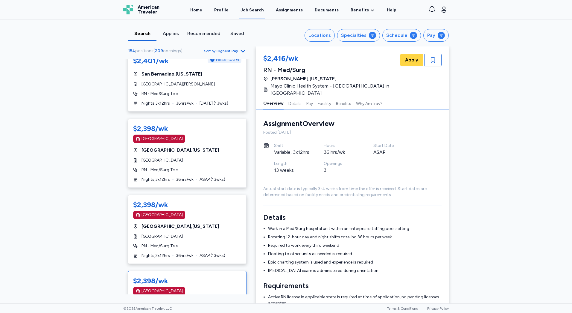
scroll to position [1437, 0]
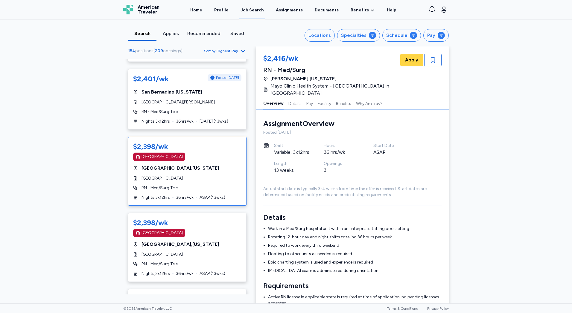
click at [204, 185] on div "RN - Med/Surg Tele" at bounding box center [187, 188] width 108 height 6
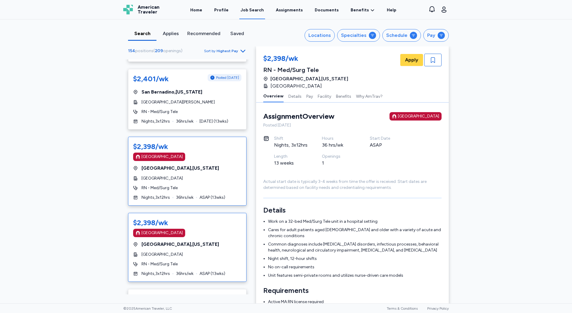
click at [197, 246] on div "$2,398/wk [GEOGRAPHIC_DATA] [GEOGRAPHIC_DATA] , [US_STATE][GEOGRAPHIC_DATA] RN …" at bounding box center [187, 247] width 119 height 69
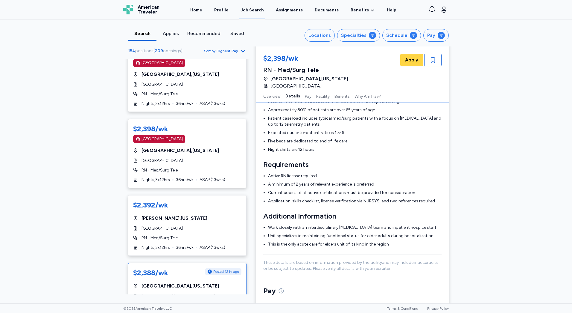
scroll to position [1766, 0]
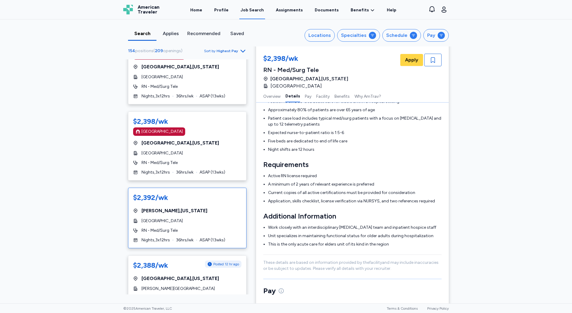
click at [201, 224] on div "$2,392/[PERSON_NAME][GEOGRAPHIC_DATA] , [US_STATE][GEOGRAPHIC_DATA] RN - Med/Su…" at bounding box center [187, 217] width 119 height 60
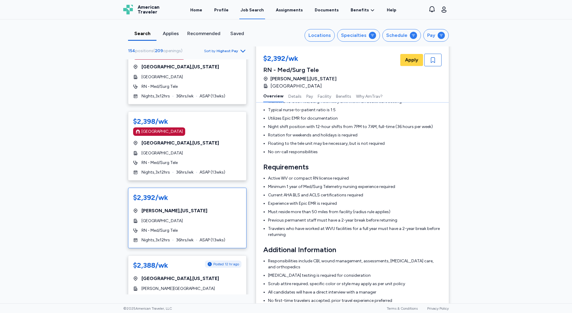
scroll to position [1, 0]
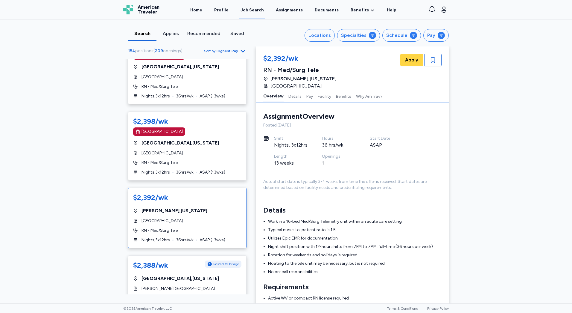
click at [205, 227] on div "RN - Med/Surg Tele" at bounding box center [187, 230] width 108 height 6
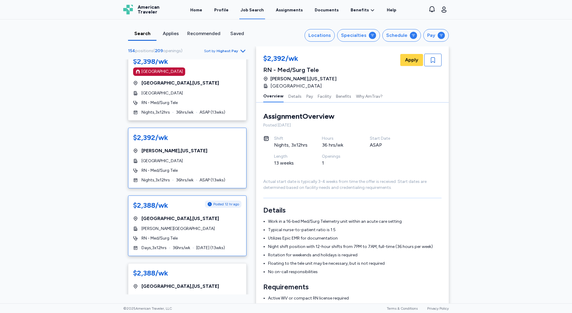
click at [204, 225] on div "[PERSON_NAME][GEOGRAPHIC_DATA]" at bounding box center [187, 228] width 108 height 6
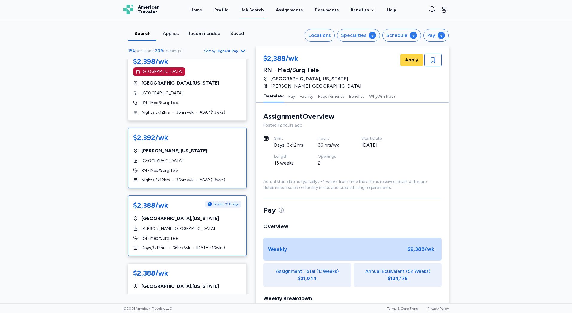
click at [202, 152] on div "$2,392/[PERSON_NAME][GEOGRAPHIC_DATA] , [US_STATE][GEOGRAPHIC_DATA] RN - Med/Su…" at bounding box center [187, 158] width 119 height 60
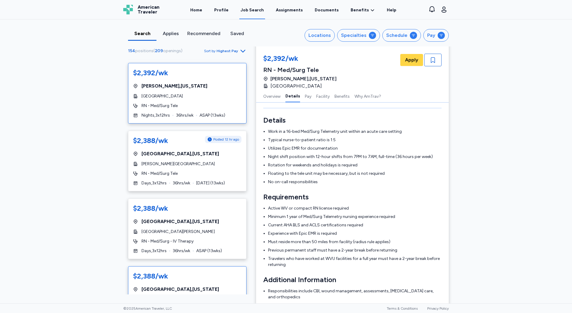
scroll to position [1916, 0]
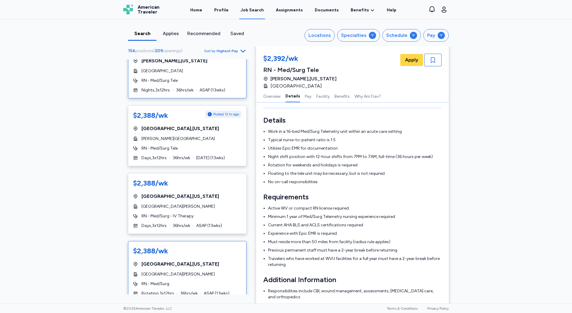
click at [178, 278] on div "$2,388/wk [GEOGRAPHIC_DATA] , [US_STATE] Dartmouth [PERSON_NAME][GEOGRAPHIC_DAT…" at bounding box center [187, 271] width 119 height 60
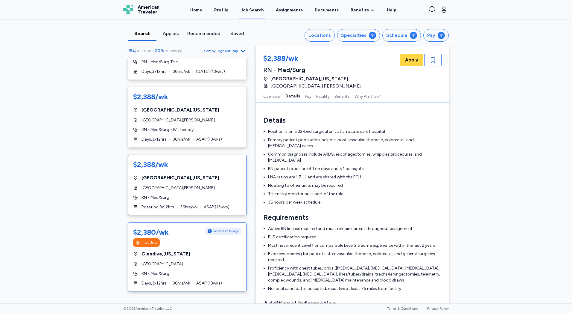
scroll to position [2006, 0]
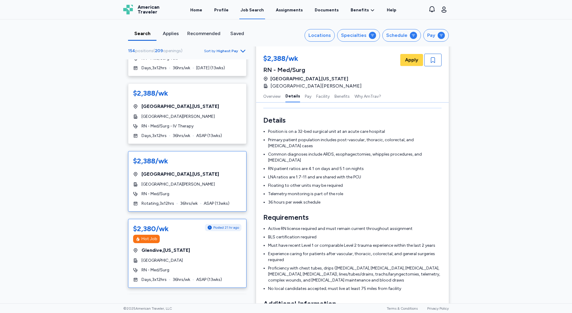
click at [162, 233] on div "$2,380/wk Posted 21 hr ago Hot Job [GEOGRAPHIC_DATA] , [US_STATE] [GEOGRAPHIC_D…" at bounding box center [187, 253] width 119 height 69
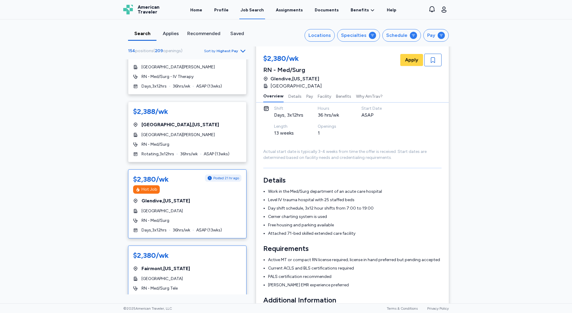
scroll to position [2066, 0]
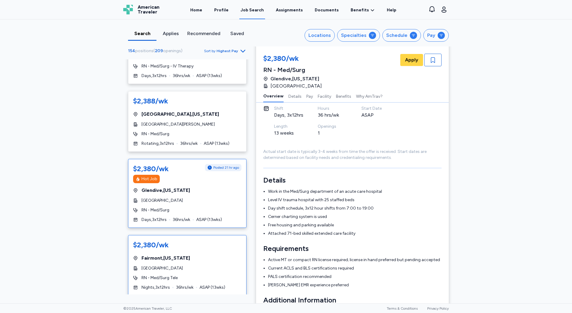
click at [205, 260] on div "$2,380/wk [GEOGRAPHIC_DATA] , [US_STATE][GEOGRAPHIC_DATA] RN - Med/Surg Tele Ni…" at bounding box center [187, 265] width 119 height 60
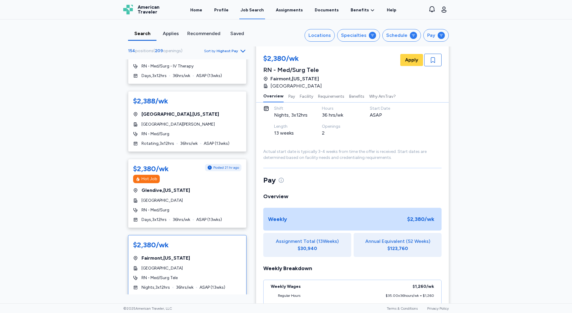
scroll to position [1, 0]
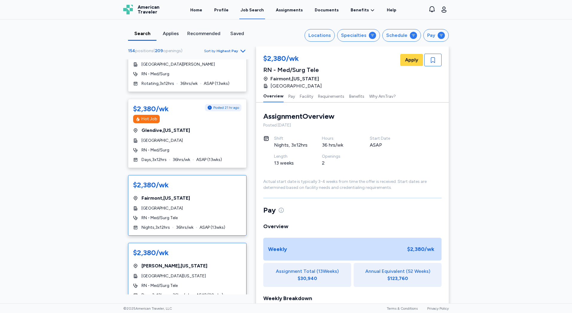
click at [205, 273] on div "[GEOGRAPHIC_DATA][US_STATE]" at bounding box center [187, 276] width 108 height 6
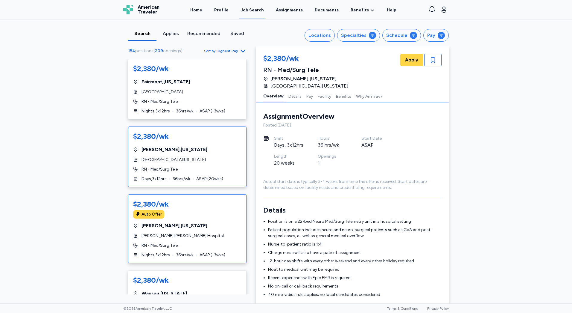
scroll to position [2305, 0]
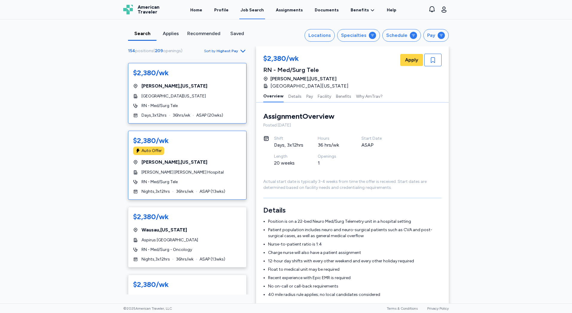
click at [161, 145] on div "$2,380/wk Auto Offer [PERSON_NAME] , [US_STATE] [PERSON_NAME] [PERSON_NAME] Hos…" at bounding box center [187, 165] width 119 height 69
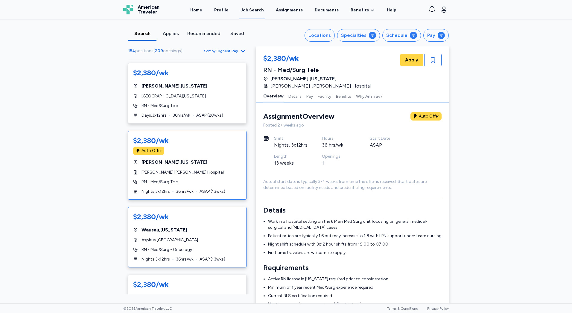
click at [174, 212] on div "$2,380/wk" at bounding box center [187, 217] width 108 height 10
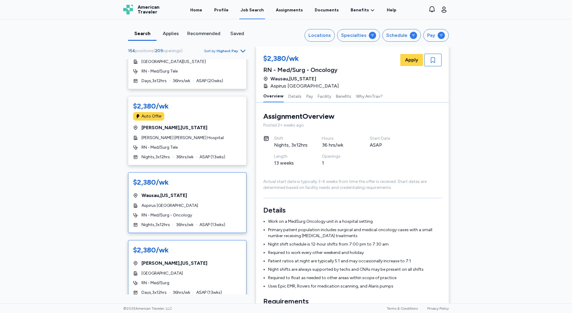
scroll to position [2395, 0]
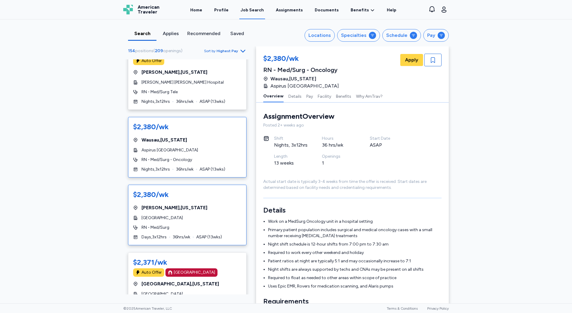
click at [182, 201] on div "$2,380/wk [GEOGRAPHIC_DATA] , [US_STATE][GEOGRAPHIC_DATA] RN - Med/Surg Days , …" at bounding box center [187, 214] width 119 height 60
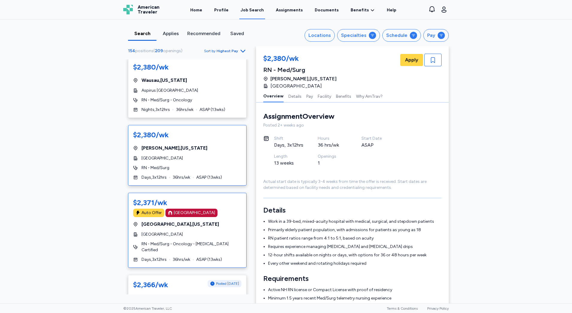
scroll to position [2455, 0]
click at [180, 240] on span "RN - Med/Surg - Oncology - [MEDICAL_DATA] Certified" at bounding box center [192, 246] width 100 height 12
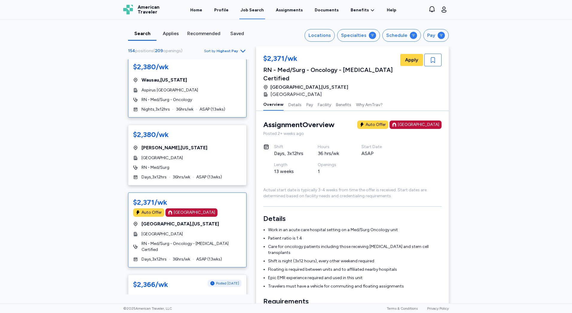
click at [194, 104] on div "$2,380/wk [GEOGRAPHIC_DATA] , [US_STATE] Aspirus [GEOGRAPHIC_DATA] RN - Med/Sur…" at bounding box center [187, 87] width 119 height 60
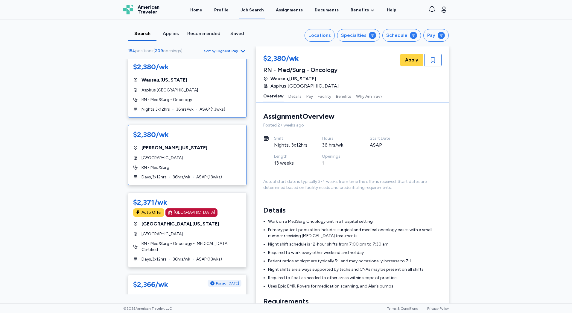
click at [193, 130] on div "$2,380/wk" at bounding box center [187, 135] width 108 height 10
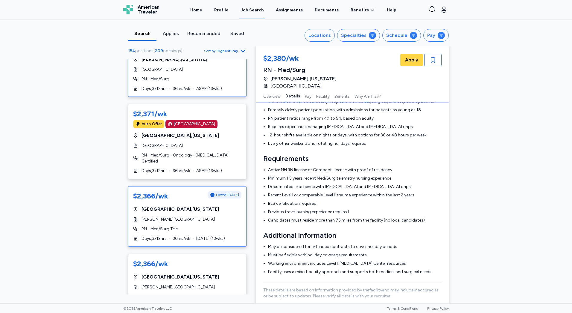
scroll to position [2545, 0]
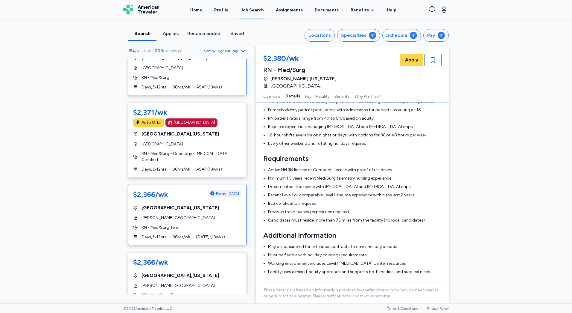
click at [222, 215] on div "[PERSON_NAME][GEOGRAPHIC_DATA]" at bounding box center [187, 218] width 108 height 6
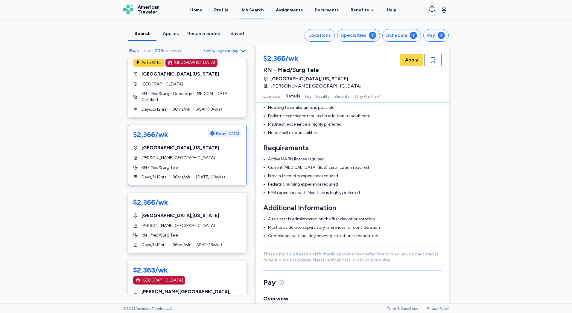
scroll to position [150, 0]
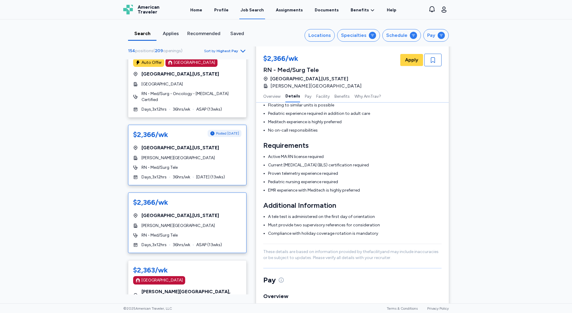
click at [219, 222] on div "[PERSON_NAME][GEOGRAPHIC_DATA]" at bounding box center [187, 225] width 108 height 6
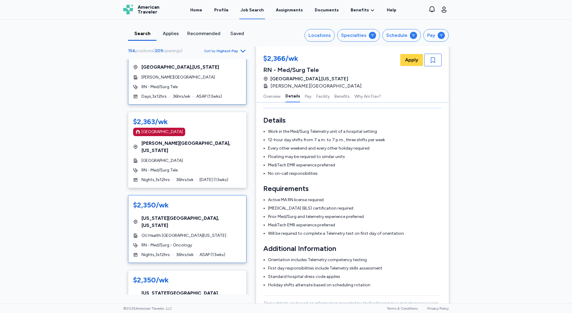
scroll to position [2755, 0]
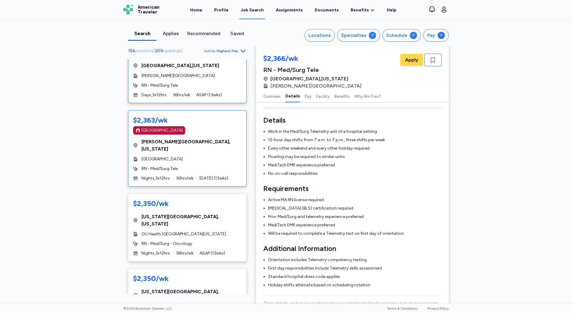
click at [193, 138] on div "[PERSON_NAME][GEOGRAPHIC_DATA] , [US_STATE]" at bounding box center [187, 145] width 108 height 14
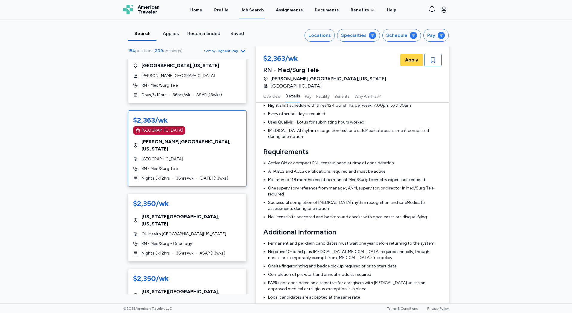
scroll to position [150, 0]
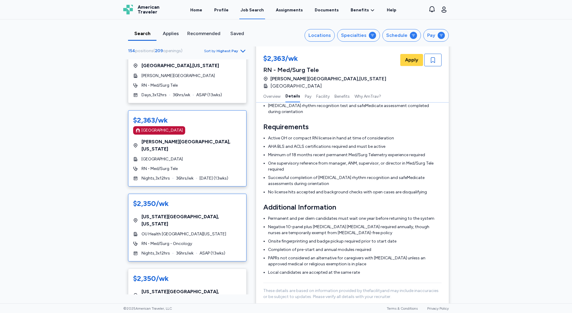
click at [159, 240] on span "RN - Med/Surg - Oncology" at bounding box center [167, 243] width 51 height 6
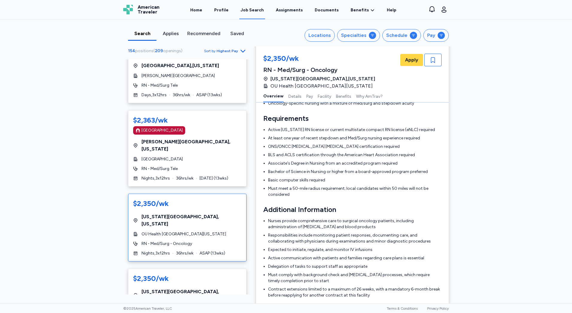
scroll to position [1, 0]
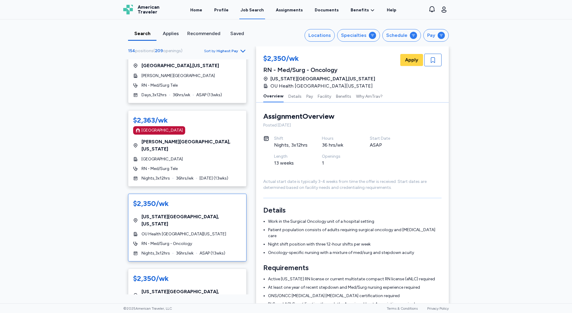
click at [161, 240] on span "RN - Med/Surg - Oncology" at bounding box center [167, 243] width 51 height 6
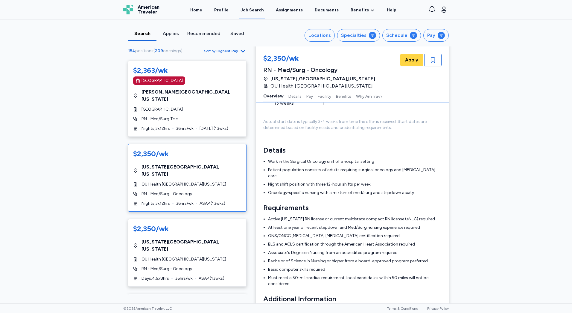
scroll to position [2814, 0]
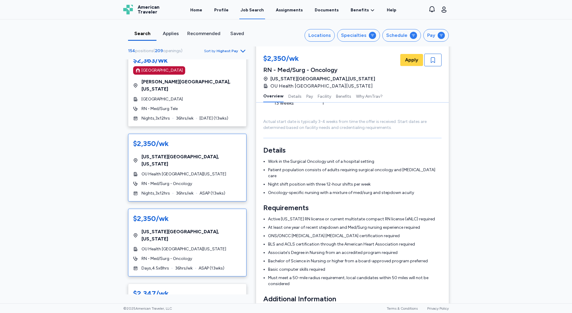
click at [206, 213] on div "$2,350/wk [US_STATE][GEOGRAPHIC_DATA] , [US_STATE] OU Health [GEOGRAPHIC_DATA][…" at bounding box center [187, 242] width 119 height 68
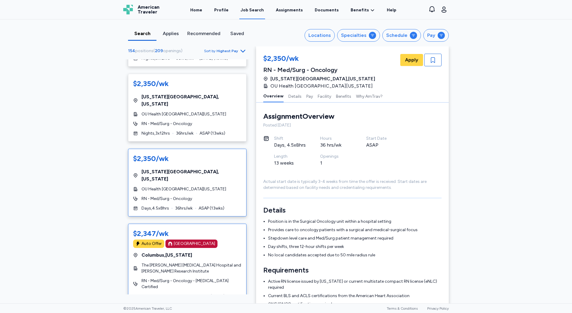
click at [218, 236] on div "$2,347/wk Auto Offer [GEOGRAPHIC_DATA] [GEOGRAPHIC_DATA] , [US_STATE] The [PERS…" at bounding box center [187, 263] width 119 height 81
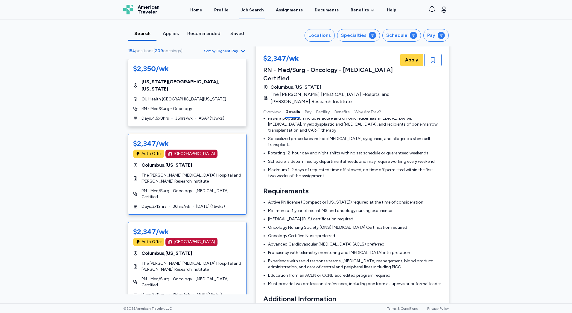
click at [199, 260] on span "The [PERSON_NAME] [MEDICAL_DATA] Hospital and [PERSON_NAME] Research Institute" at bounding box center [192, 266] width 100 height 12
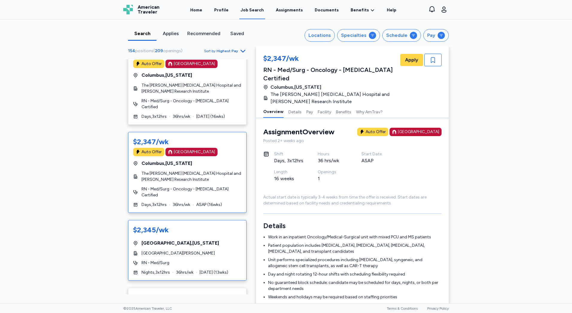
click at [156, 260] on span "RN - Med/Surg" at bounding box center [156, 263] width 28 height 6
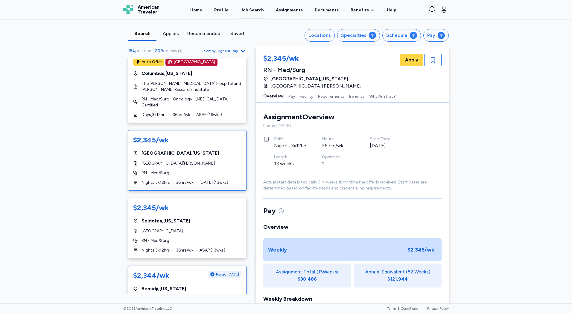
click at [169, 285] on span "[GEOGRAPHIC_DATA] , [US_STATE]" at bounding box center [164, 288] width 45 height 7
click at [171, 247] on div "Nights , 3 x 12 hrs 36 hrs/wk ASAP ( 13 wks)" at bounding box center [187, 250] width 108 height 6
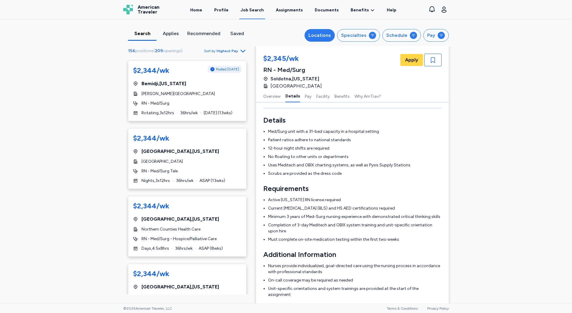
click at [322, 32] on div "Locations" at bounding box center [320, 35] width 22 height 7
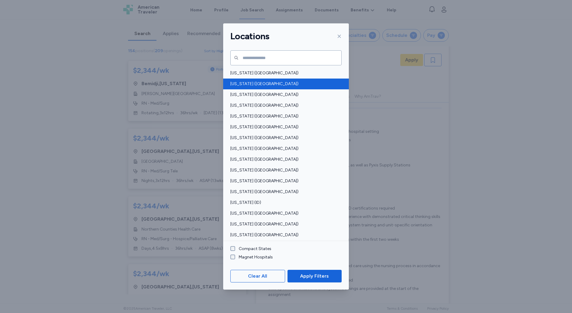
click at [283, 78] on div "[US_STATE] ([GEOGRAPHIC_DATA])" at bounding box center [286, 83] width 126 height 11
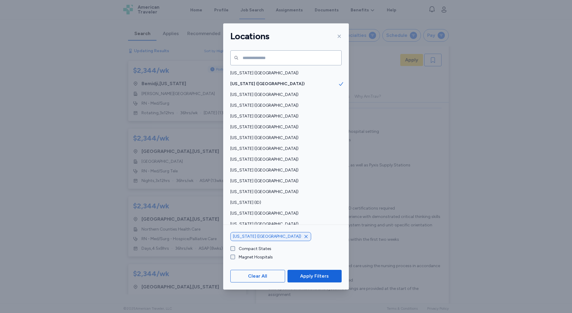
click at [316, 273] on span "Apply Filters" at bounding box center [314, 275] width 29 height 7
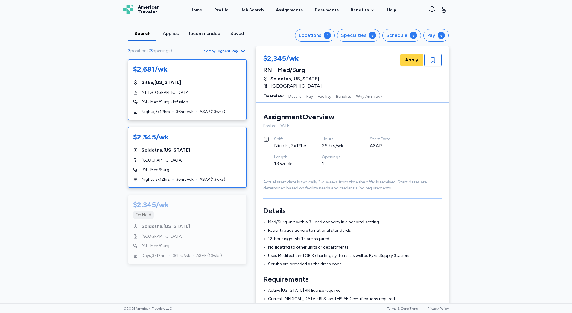
click at [199, 114] on div "$2,681/[PERSON_NAME][GEOGRAPHIC_DATA] , [US_STATE] Mt. [GEOGRAPHIC_DATA] RN - M…" at bounding box center [187, 89] width 119 height 60
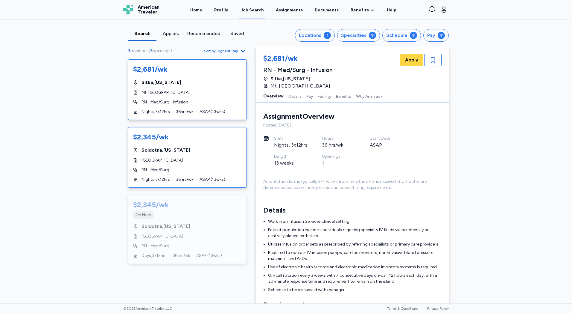
click at [213, 177] on span "ASAP ( 13 wks)" at bounding box center [213, 179] width 26 height 6
